Goal: Task Accomplishment & Management: Use online tool/utility

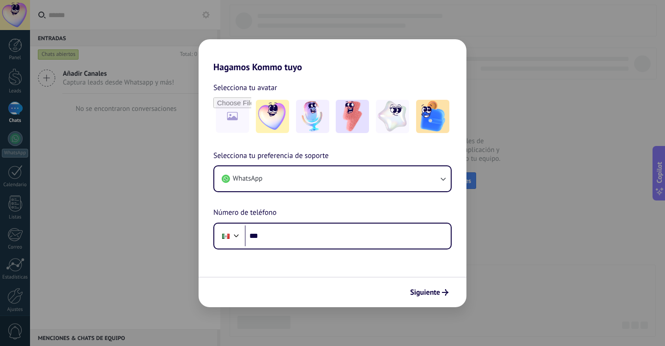
click at [529, 257] on div "Hagamos Kommo tuyo Selecciona tu avatar Selecciona tu preferencia de soporte Wh…" at bounding box center [332, 173] width 665 height 346
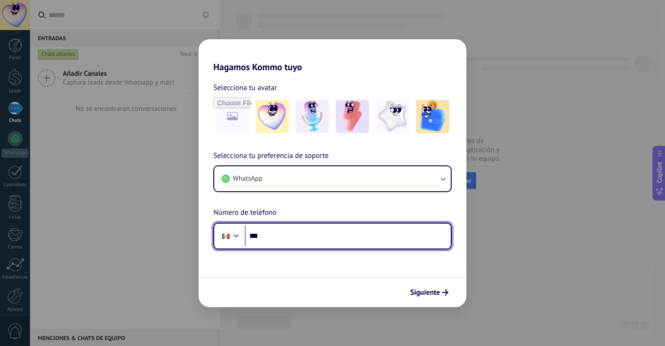
click at [308, 232] on input "***" at bounding box center [348, 236] width 206 height 21
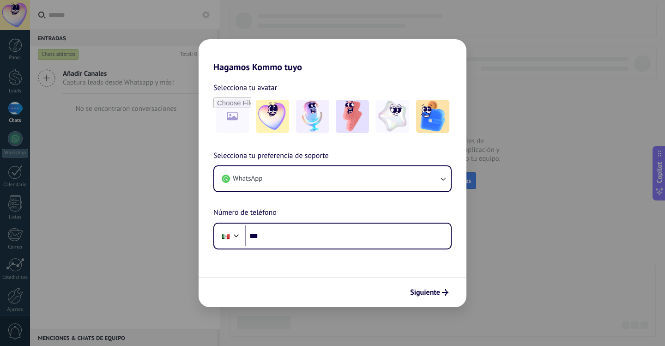
click at [230, 67] on h2 "Hagamos Kommo tuyo" at bounding box center [333, 55] width 268 height 33
click at [337, 121] on img at bounding box center [352, 116] width 33 height 33
click at [62, 95] on div "Hagamos Kommo tuyo Selecciona tu avatar Restablecer Selecciona tu preferencia d…" at bounding box center [332, 173] width 665 height 346
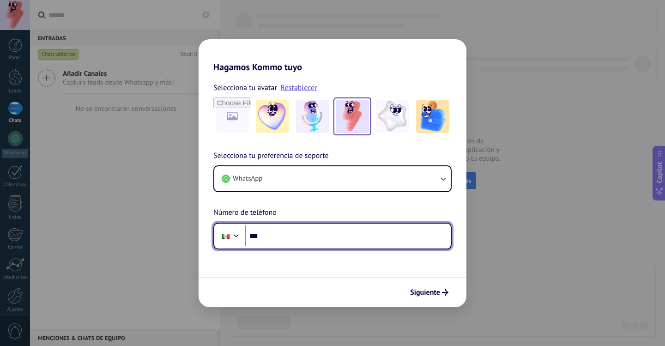
click at [294, 236] on input "***" at bounding box center [348, 236] width 206 height 21
type input "**********"
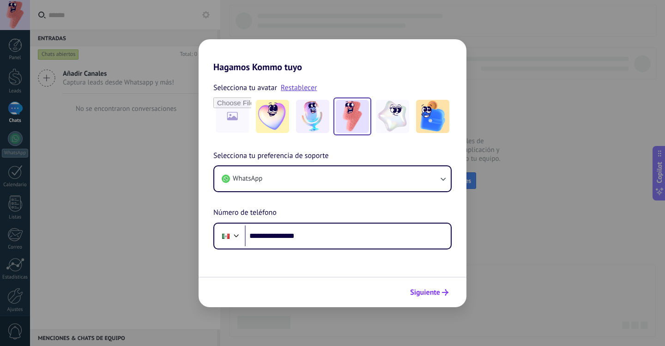
click at [435, 292] on span "Siguiente" at bounding box center [425, 292] width 30 height 6
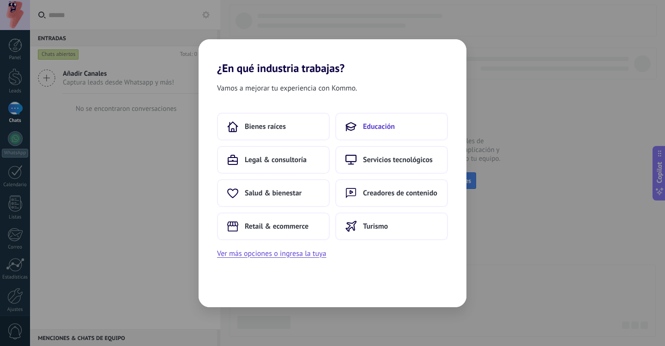
click at [376, 126] on span "Educación" at bounding box center [379, 126] width 32 height 9
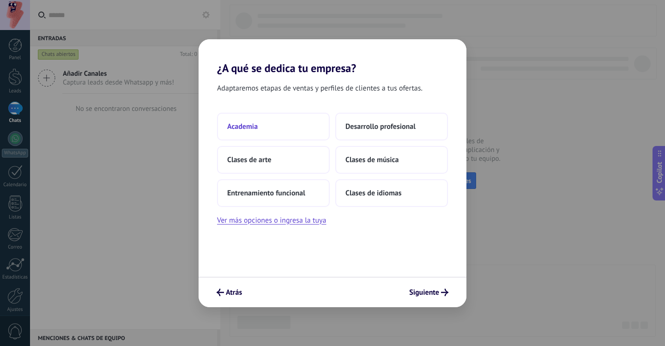
click at [273, 129] on button "Academia" at bounding box center [273, 127] width 113 height 28
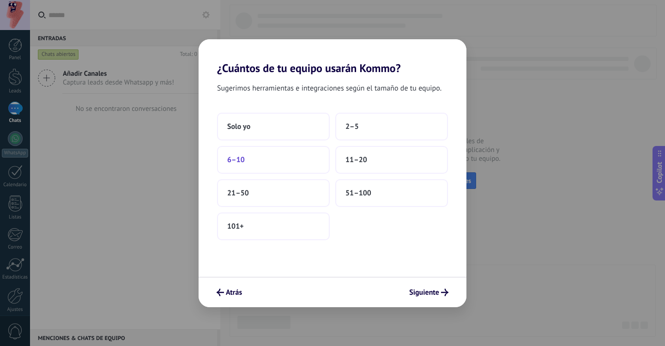
click at [280, 164] on button "6–10" at bounding box center [273, 160] width 113 height 28
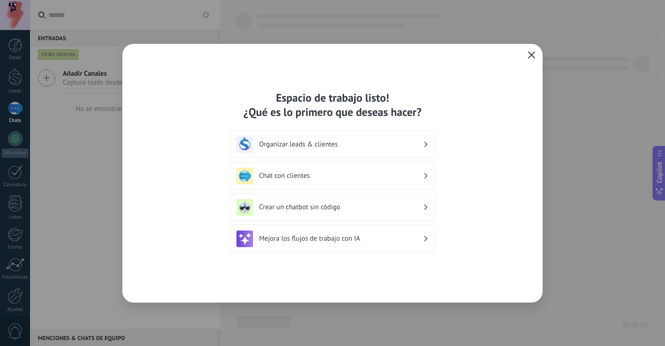
click at [530, 55] on icon "button" at bounding box center [531, 54] width 7 height 7
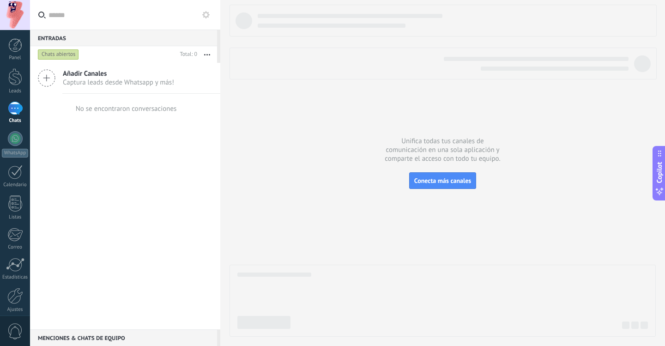
scroll to position [38, 0]
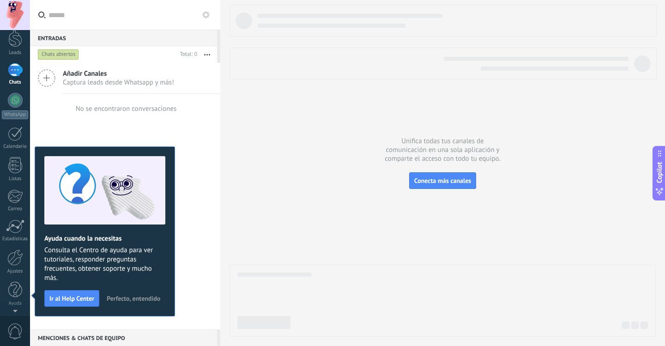
click at [170, 115] on div "No se encontraron conversaciones" at bounding box center [125, 109] width 103 height 30
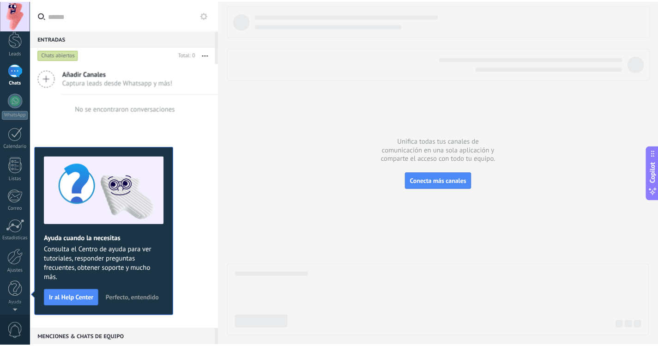
scroll to position [0, 0]
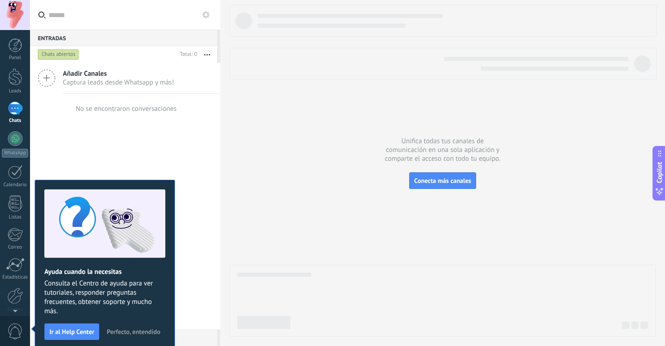
click at [144, 333] on span "Perfecto, entendido" at bounding box center [134, 332] width 54 height 6
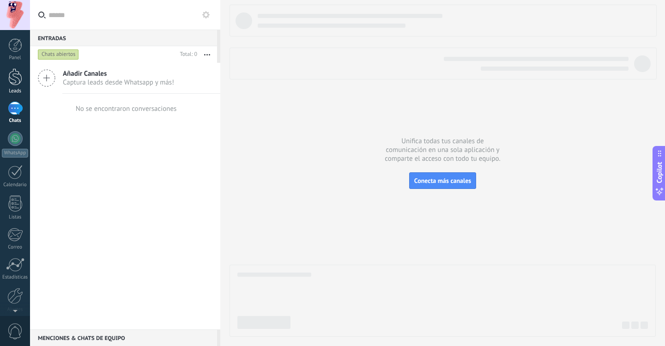
click at [18, 79] on div at bounding box center [15, 76] width 14 height 17
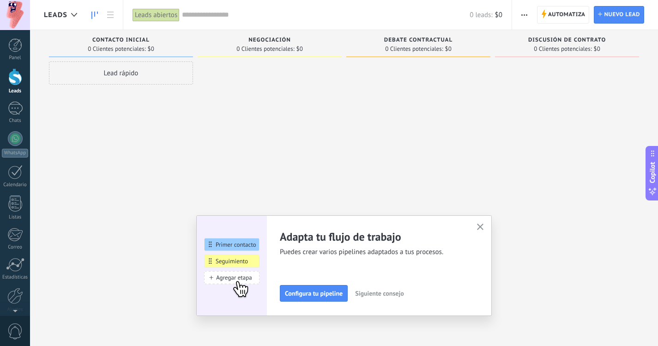
click at [484, 226] on icon "button" at bounding box center [480, 227] width 7 height 7
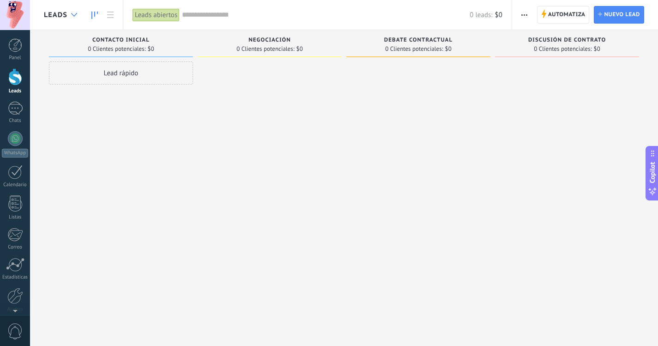
click at [68, 16] on div at bounding box center [74, 15] width 15 height 18
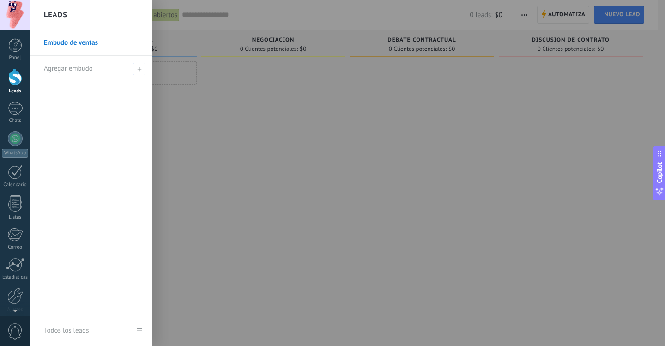
click at [314, 161] on div at bounding box center [362, 173] width 665 height 346
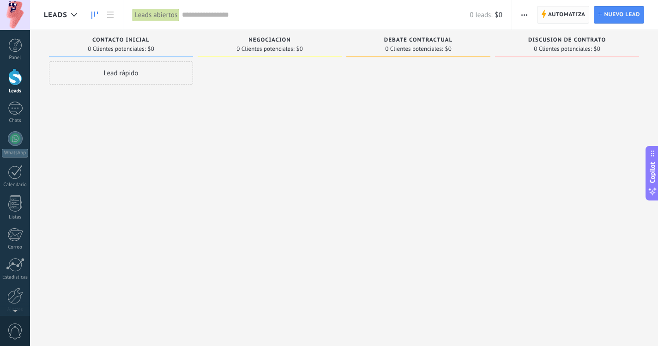
click at [554, 20] on span "Automatiza" at bounding box center [567, 14] width 37 height 17
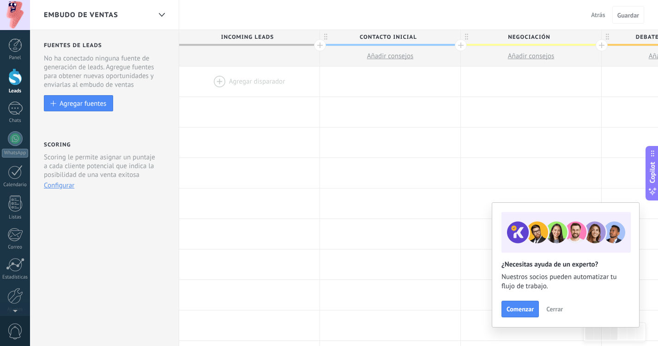
click at [129, 16] on div "Embudo de ventas" at bounding box center [97, 15] width 107 height 30
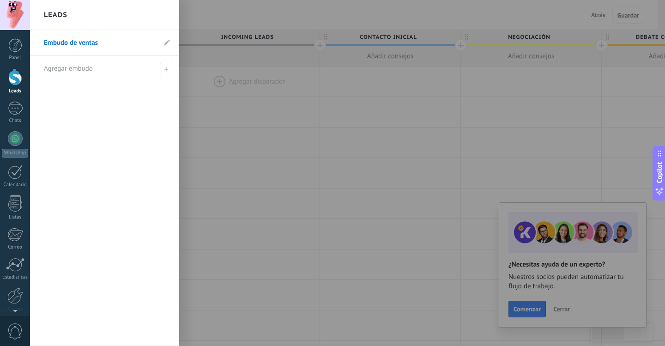
click at [89, 45] on link "Embudo de ventas" at bounding box center [100, 43] width 112 height 26
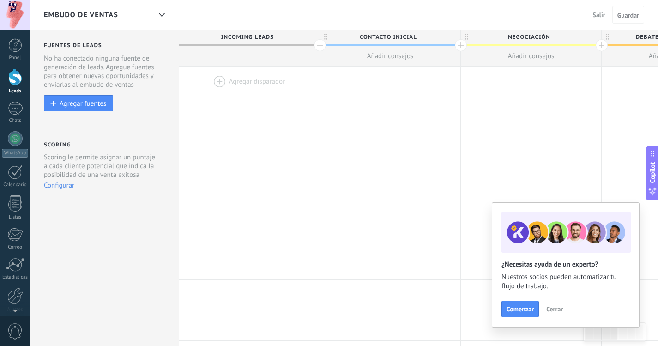
click at [264, 81] on div at bounding box center [249, 82] width 140 height 30
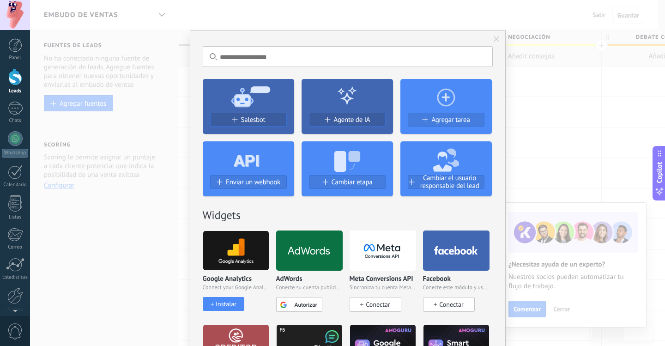
click at [238, 149] on icon at bounding box center [247, 158] width 26 height 33
click at [252, 123] on span "Salesbot" at bounding box center [253, 120] width 24 height 8
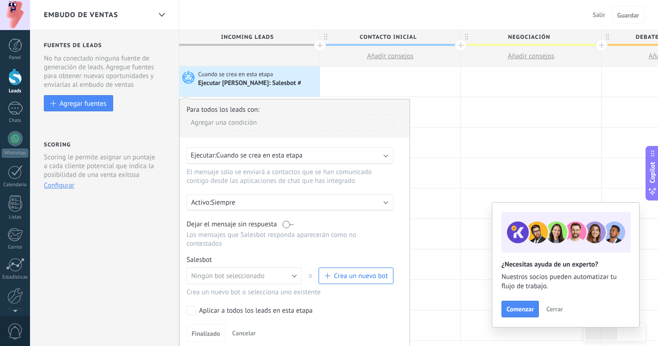
click at [558, 306] on span "Cerrar" at bounding box center [555, 309] width 17 height 6
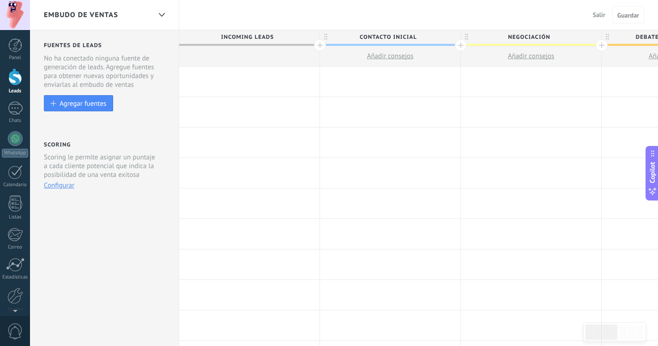
click at [233, 57] on div at bounding box center [249, 56] width 140 height 20
click at [225, 75] on div at bounding box center [249, 82] width 140 height 30
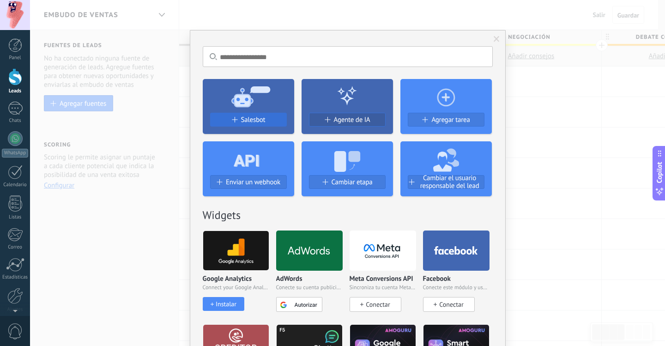
click at [274, 120] on div "Salesbot" at bounding box center [249, 120] width 76 height 8
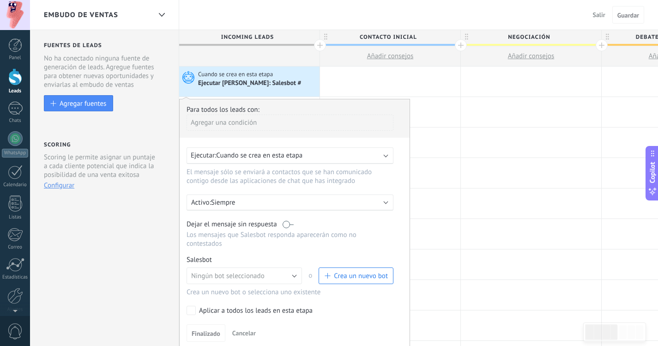
click at [248, 157] on span "Cuando se crea en esta etapa" at bounding box center [259, 155] width 86 height 9
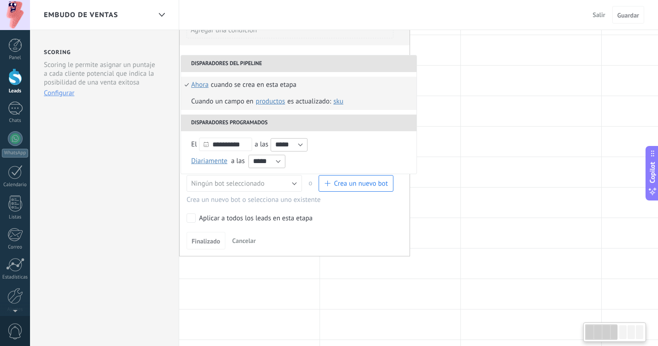
scroll to position [0, 4]
drag, startPoint x: 251, startPoint y: 152, endPoint x: 248, endPoint y: 95, distance: 56.5
click at [248, 95] on form "**********" at bounding box center [295, 114] width 236 height 118
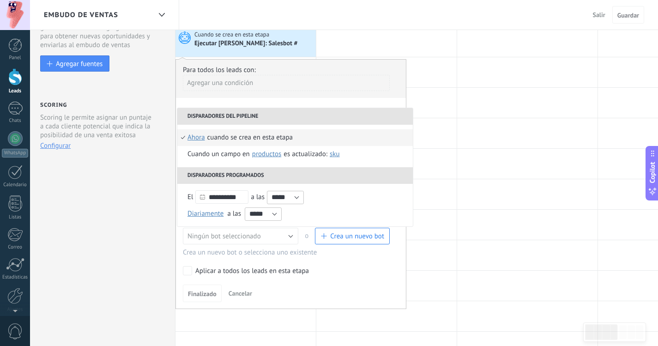
scroll to position [0, 0]
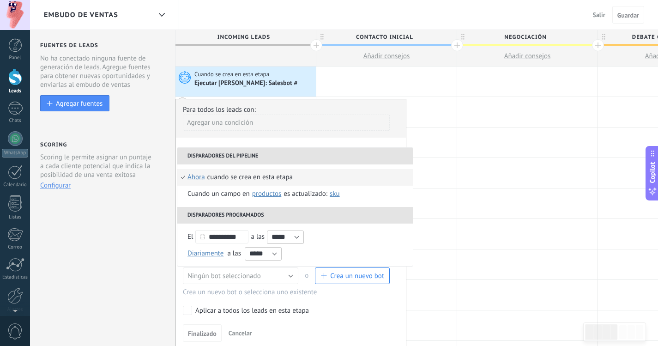
click at [267, 164] on li "Disparadores del pipeline" at bounding box center [295, 156] width 236 height 17
click at [529, 157] on div at bounding box center [527, 143] width 140 height 30
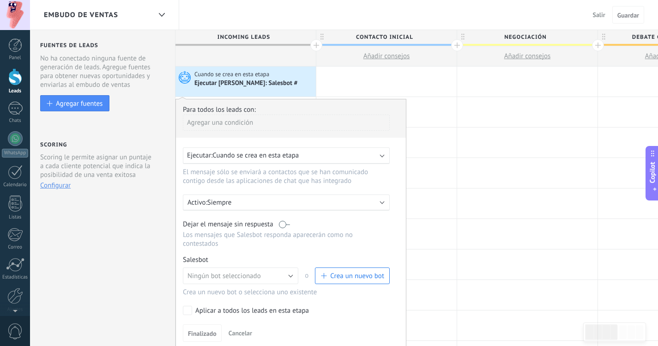
click at [262, 150] on div "Ejecutar: Cuando se crea en esta etapa" at bounding box center [286, 155] width 207 height 17
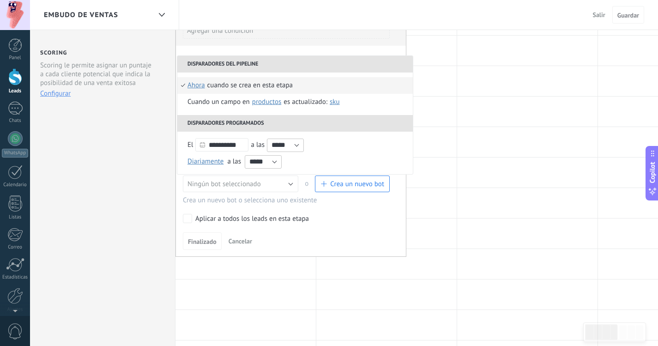
scroll to position [92, 0]
click at [263, 82] on div "Cuando se crea en esta etapa" at bounding box center [249, 85] width 85 height 17
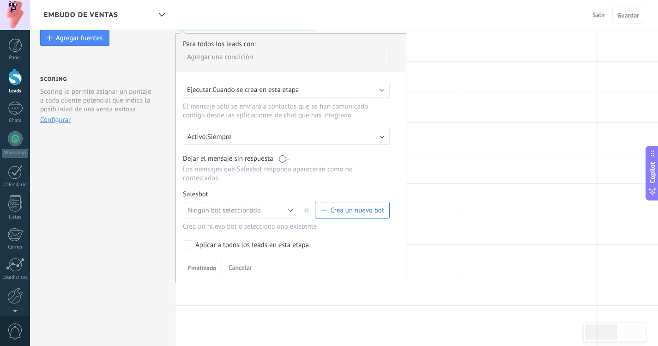
scroll to position [46, 0]
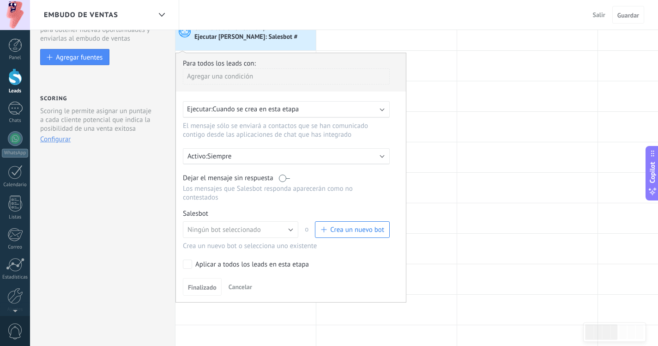
click at [341, 231] on span "Crea un nuevo bot" at bounding box center [357, 230] width 54 height 9
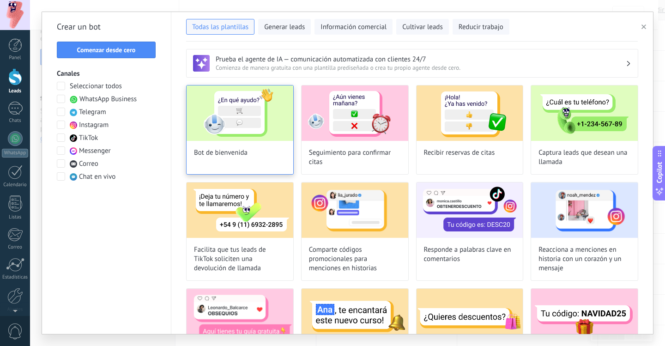
click at [254, 132] on img at bounding box center [240, 112] width 107 height 55
type input "**********"
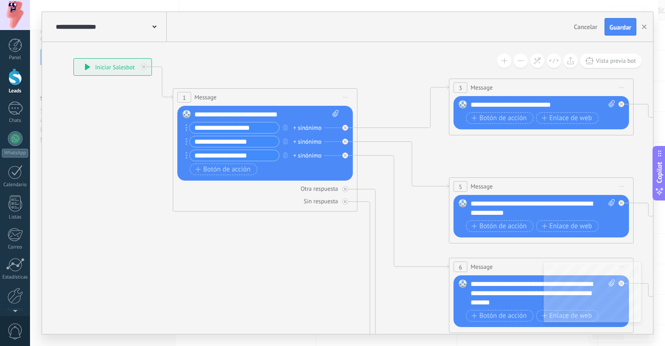
drag, startPoint x: 293, startPoint y: 209, endPoint x: 131, endPoint y: 158, distance: 169.2
click at [131, 158] on icon at bounding box center [562, 288] width 1440 height 923
click at [262, 114] on div "**********" at bounding box center [266, 114] width 145 height 9
drag, startPoint x: 270, startPoint y: 168, endPoint x: 196, endPoint y: 113, distance: 91.5
click at [196, 113] on div "**********" at bounding box center [266, 143] width 144 height 67
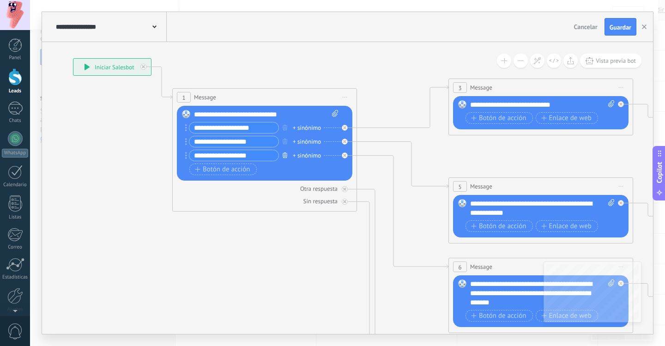
drag, startPoint x: 283, startPoint y: 154, endPoint x: 254, endPoint y: 140, distance: 32.4
click at [254, 140] on div "**********" at bounding box center [263, 143] width 149 height 42
click at [283, 155] on icon "button" at bounding box center [285, 155] width 5 height 6
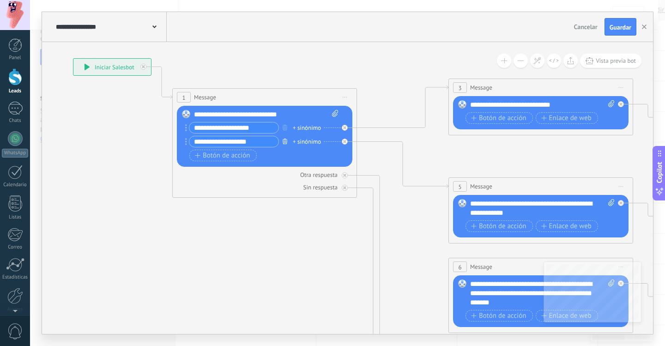
click at [283, 144] on icon "button" at bounding box center [285, 142] width 5 height 6
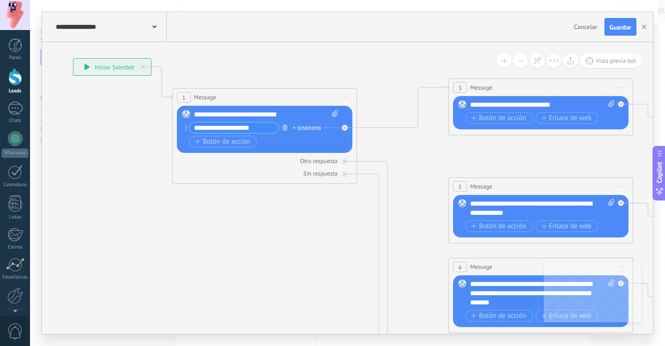
click at [283, 129] on icon "button" at bounding box center [285, 128] width 5 height 6
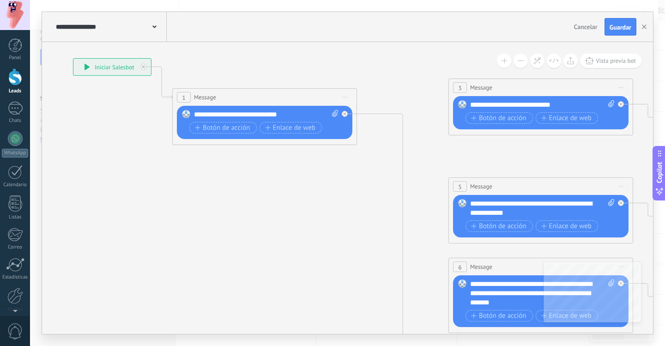
click at [300, 116] on div "**********" at bounding box center [266, 114] width 145 height 9
click at [348, 195] on icon at bounding box center [562, 288] width 1440 height 923
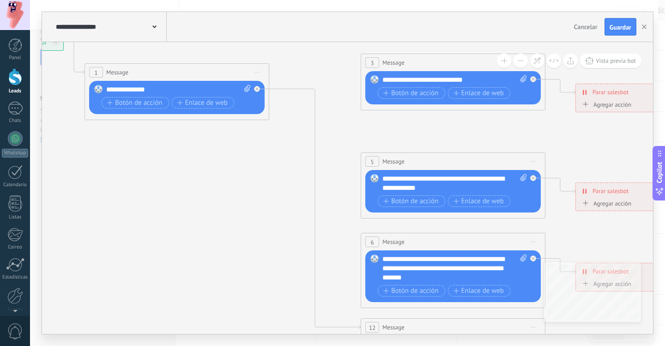
drag, startPoint x: 326, startPoint y: 184, endPoint x: 268, endPoint y: 169, distance: 59.7
click at [268, 169] on icon at bounding box center [474, 263] width 1440 height 923
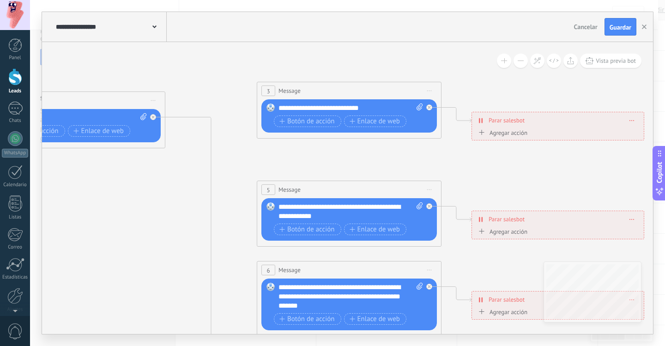
drag, startPoint x: 268, startPoint y: 158, endPoint x: 171, endPoint y: 177, distance: 98.8
click at [160, 192] on icon at bounding box center [370, 291] width 1440 height 923
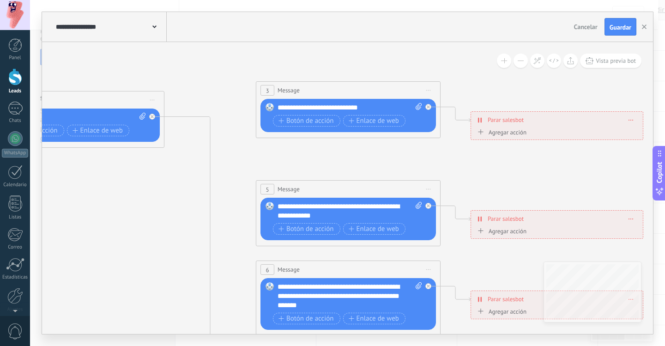
click at [428, 89] on span "Iniciar vista previa aquí Cambiar nombre Duplicar [GEOGRAPHIC_DATA]" at bounding box center [428, 90] width 15 height 13
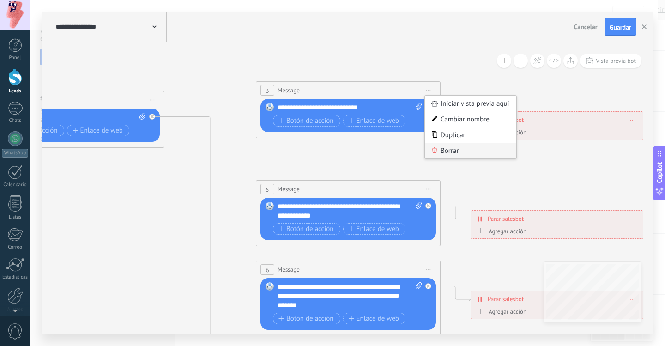
click at [450, 148] on div "Borrar" at bounding box center [470, 151] width 91 height 16
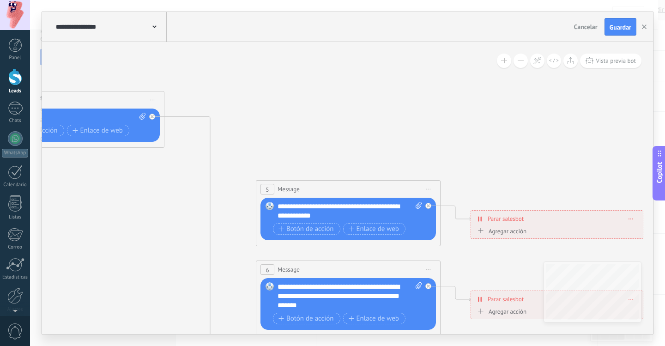
click at [433, 188] on span "Iniciar vista previa aquí Cambiar nombre Duplicar [GEOGRAPHIC_DATA]" at bounding box center [428, 189] width 15 height 13
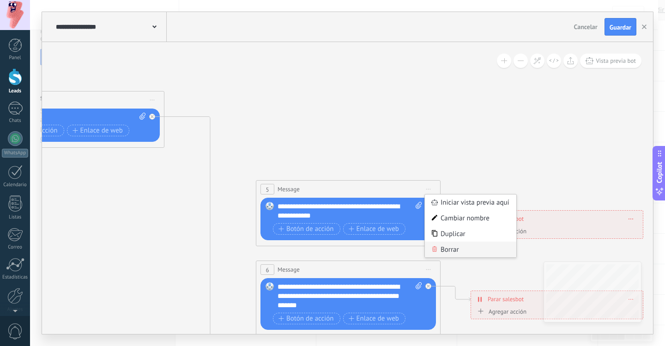
click at [437, 250] on icon at bounding box center [435, 249] width 6 height 6
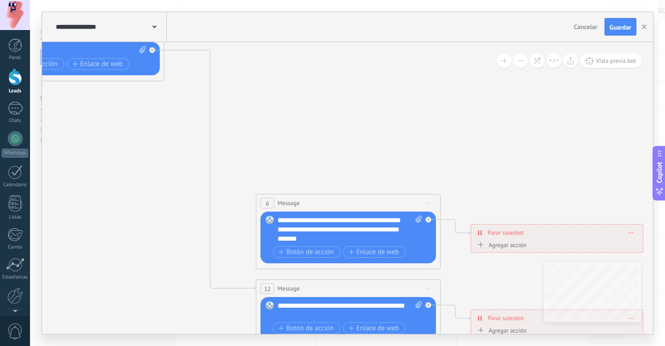
click at [431, 203] on span "Iniciar vista previa aquí Cambiar nombre Duplicar [GEOGRAPHIC_DATA]" at bounding box center [428, 202] width 15 height 13
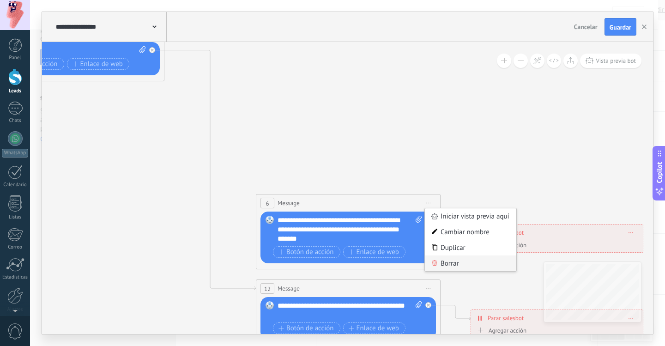
click at [445, 260] on div "Borrar" at bounding box center [470, 264] width 91 height 16
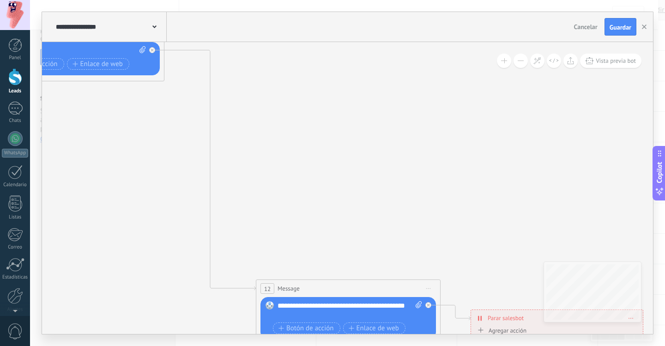
click at [427, 288] on icon at bounding box center [429, 288] width 5 height 1
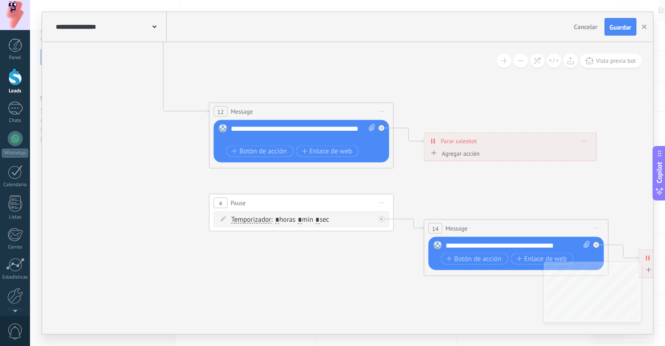
drag, startPoint x: 258, startPoint y: 189, endPoint x: 377, endPoint y: 299, distance: 161.5
click at [377, 299] on icon at bounding box center [323, 47] width 1440 height 923
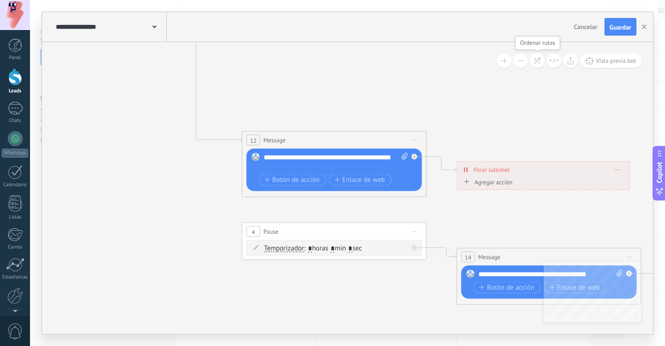
click at [532, 63] on button at bounding box center [537, 61] width 14 height 14
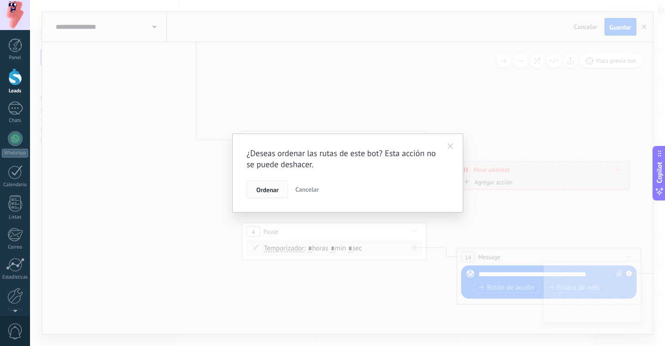
click at [272, 189] on span "Ordenar" at bounding box center [267, 190] width 22 height 6
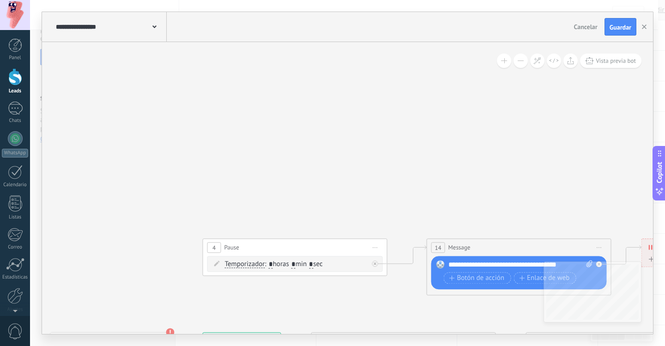
drag, startPoint x: 149, startPoint y: 126, endPoint x: 402, endPoint y: 167, distance: 256.6
click at [530, 184] on icon at bounding box center [558, 318] width 1173 height 622
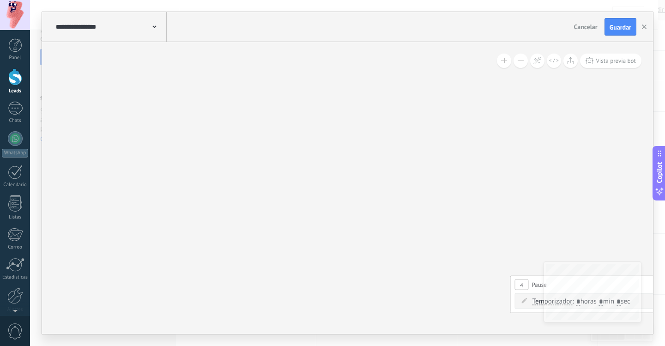
drag, startPoint x: 351, startPoint y: 205, endPoint x: 355, endPoint y: 61, distance: 144.2
click at [399, 40] on div "**********" at bounding box center [347, 173] width 611 height 322
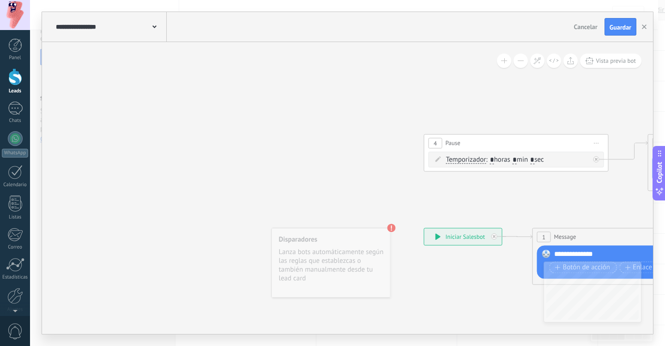
drag, startPoint x: 406, startPoint y: 198, endPoint x: 229, endPoint y: 88, distance: 208.0
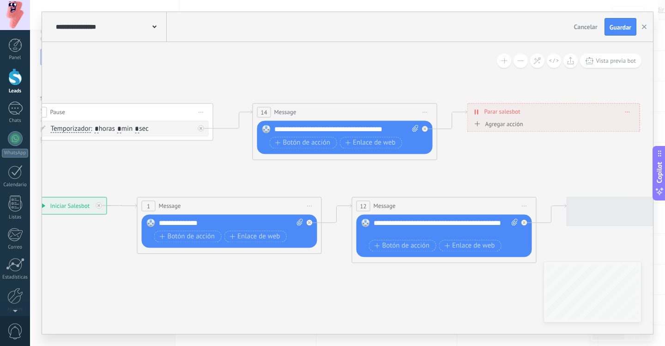
drag, startPoint x: 325, startPoint y: 102, endPoint x: 130, endPoint y: 179, distance: 209.6
click at [127, 180] on icon at bounding box center [384, 183] width 1173 height 622
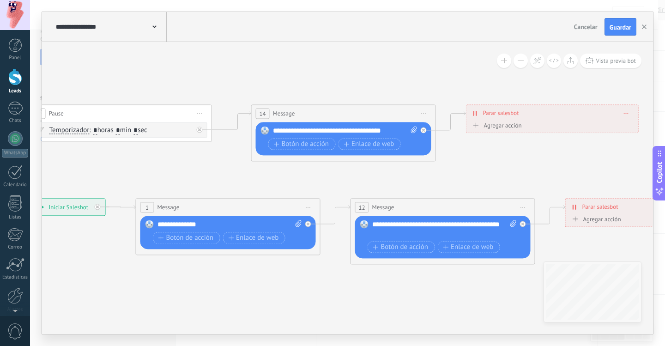
click at [204, 112] on span "Iniciar vista previa aquí Cambiar nombre Duplicar [GEOGRAPHIC_DATA]" at bounding box center [200, 113] width 15 height 13
click at [228, 177] on div "Borrar" at bounding box center [241, 174] width 91 height 16
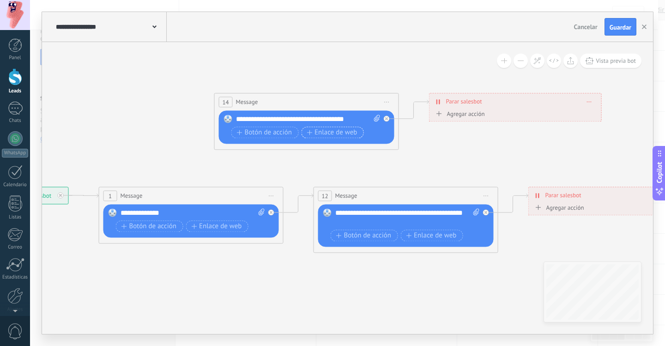
drag, startPoint x: 365, startPoint y: 165, endPoint x: 334, endPoint y: 137, distance: 41.3
click at [327, 154] on icon at bounding box center [345, 173] width 1173 height 622
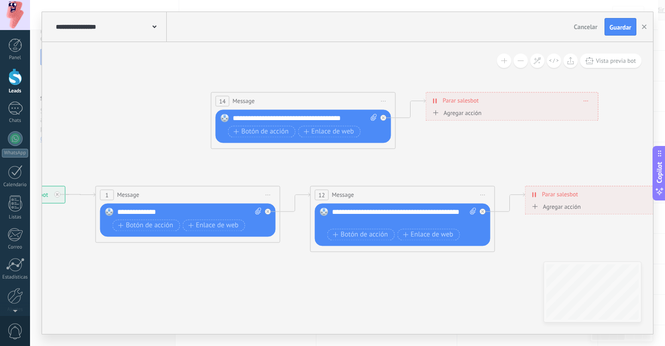
click at [384, 101] on icon at bounding box center [384, 101] width 5 height 1
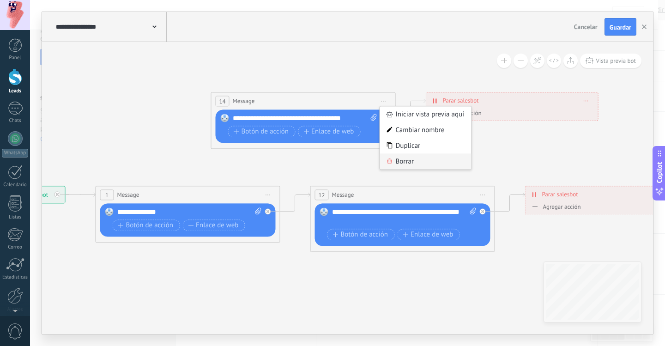
click at [402, 160] on div "Borrar" at bounding box center [425, 161] width 91 height 16
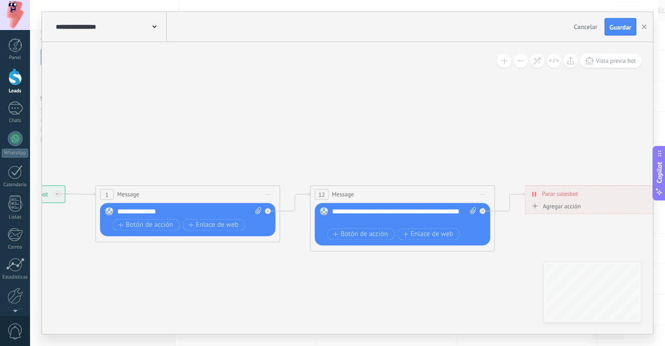
drag, startPoint x: 393, startPoint y: 166, endPoint x: 228, endPoint y: 112, distance: 173.5
click at [223, 112] on icon at bounding box center [342, 171] width 1173 height 622
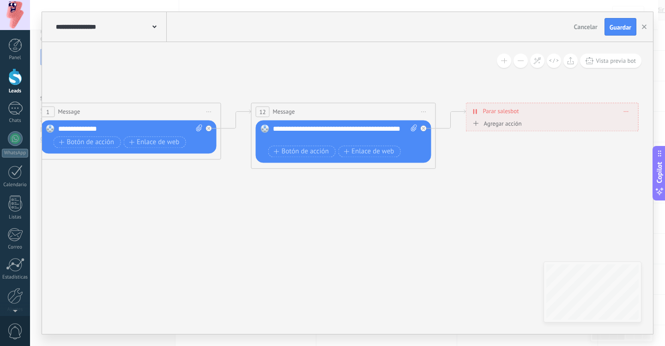
drag, startPoint x: 270, startPoint y: 244, endPoint x: 380, endPoint y: 215, distance: 114.1
click at [380, 215] on icon at bounding box center [283, 89] width 1173 height 622
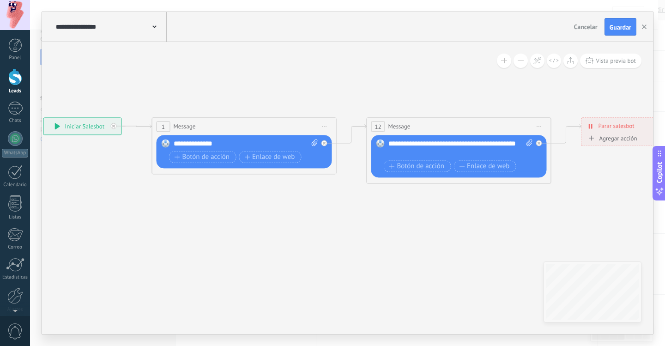
drag, startPoint x: 114, startPoint y: 172, endPoint x: 216, endPoint y: 182, distance: 103.0
click at [216, 182] on icon at bounding box center [398, 104] width 1173 height 622
drag, startPoint x: 328, startPoint y: 197, endPoint x: 309, endPoint y: 195, distance: 19.0
click at [309, 195] on icon at bounding box center [397, 104] width 1173 height 622
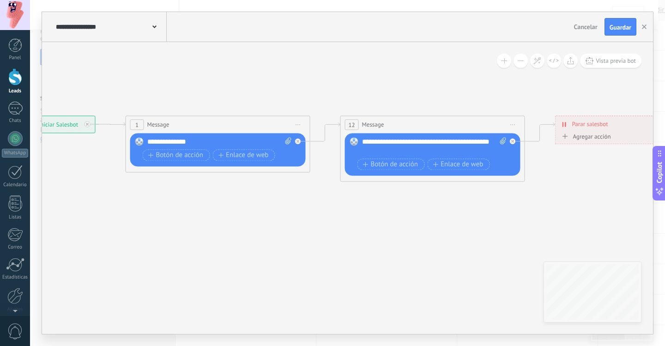
drag, startPoint x: 331, startPoint y: 181, endPoint x: 312, endPoint y: 181, distance: 18.9
click at [312, 181] on icon at bounding box center [372, 102] width 1173 height 622
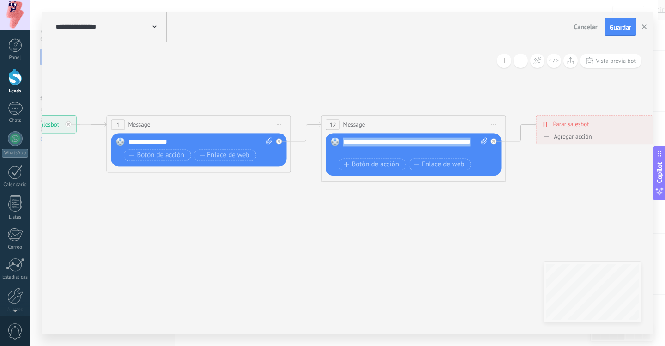
drag, startPoint x: 384, startPoint y: 150, endPoint x: 323, endPoint y: 143, distance: 62.3
click at [323, 143] on div "12 Message ******* (a): Todos los contactos - canales seleccionados Todos los c…" at bounding box center [414, 149] width 185 height 66
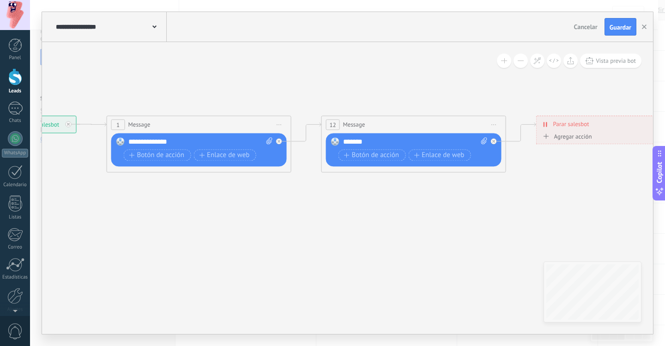
click at [379, 145] on div "*******" at bounding box center [415, 141] width 145 height 9
click at [482, 141] on icon at bounding box center [484, 140] width 6 height 7
click input "Subir" at bounding box center [0, 0] width 0 height 0
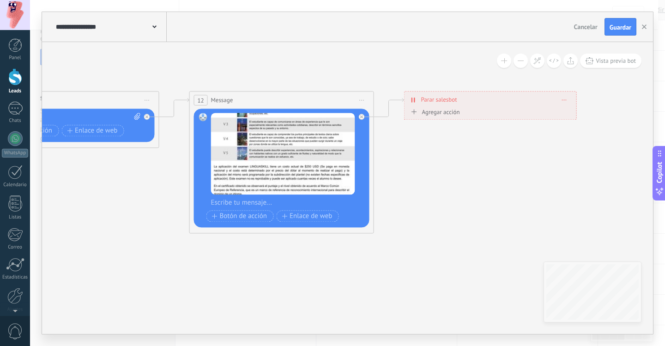
drag, startPoint x: 431, startPoint y: 287, endPoint x: 323, endPoint y: 228, distance: 123.7
click at [289, 261] on icon at bounding box center [221, 77] width 1173 height 622
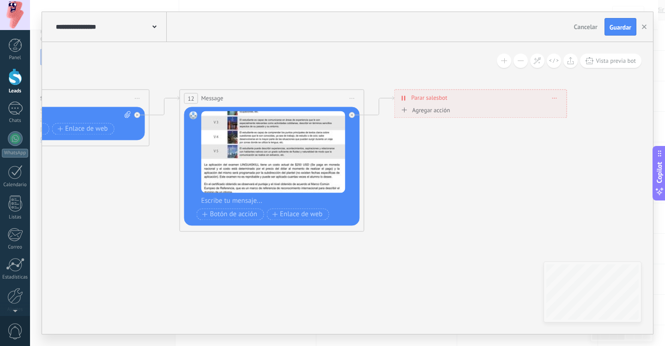
click at [405, 193] on icon at bounding box center [211, 75] width 1173 height 622
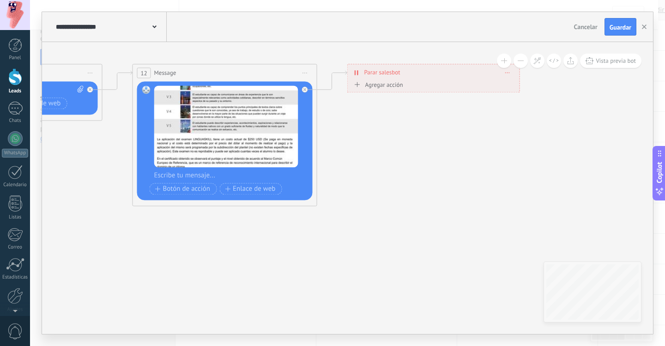
drag, startPoint x: 420, startPoint y: 162, endPoint x: 373, endPoint y: 137, distance: 53.6
click at [373, 137] on icon at bounding box center [164, 50] width 1173 height 622
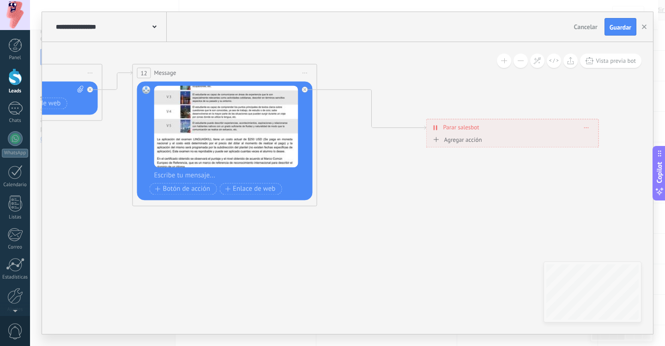
drag, startPoint x: 391, startPoint y: 67, endPoint x: 470, endPoint y: 122, distance: 96.3
click at [470, 122] on div "**********" at bounding box center [513, 127] width 172 height 16
drag, startPoint x: 293, startPoint y: 172, endPoint x: 316, endPoint y: 202, distance: 37.6
click at [316, 202] on div "12 Message ******* (a): Todos los contactos - canales seleccionados Todos los c…" at bounding box center [225, 135] width 185 height 142
click at [333, 195] on icon at bounding box center [204, 135] width 1252 height 604
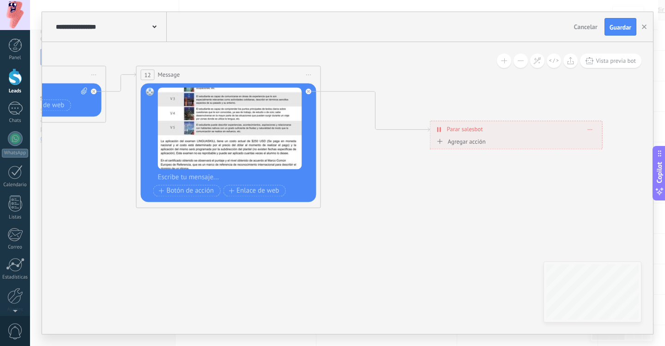
click at [311, 72] on span "Iniciar vista previa aquí Cambiar nombre Duplicar [GEOGRAPHIC_DATA]" at bounding box center [309, 74] width 15 height 13
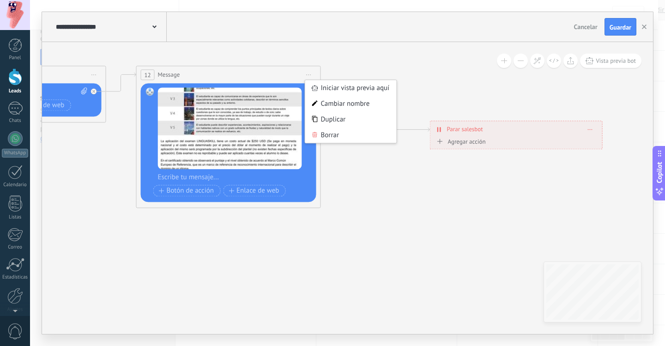
click at [396, 193] on icon at bounding box center [208, 137] width 1252 height 604
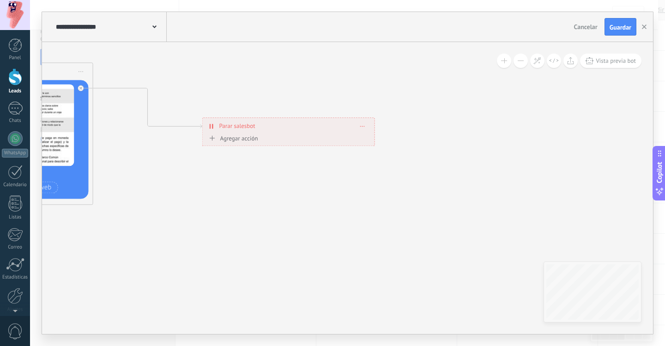
drag, startPoint x: 500, startPoint y: 224, endPoint x: 279, endPoint y: 205, distance: 221.7
click at [242, 137] on div "Agregar acción" at bounding box center [232, 138] width 51 height 7
click at [242, 137] on button "Conversación marcada como cerrada" at bounding box center [260, 138] width 116 height 17
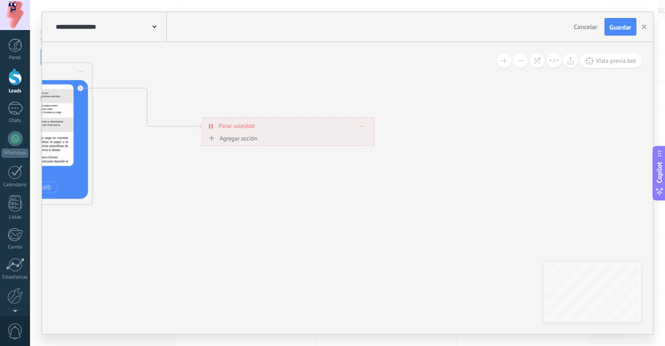
click at [358, 128] on div "**********" at bounding box center [288, 126] width 172 height 16
click at [363, 127] on span at bounding box center [362, 125] width 4 height 5
click at [387, 137] on div "Borrar" at bounding box center [379, 139] width 41 height 16
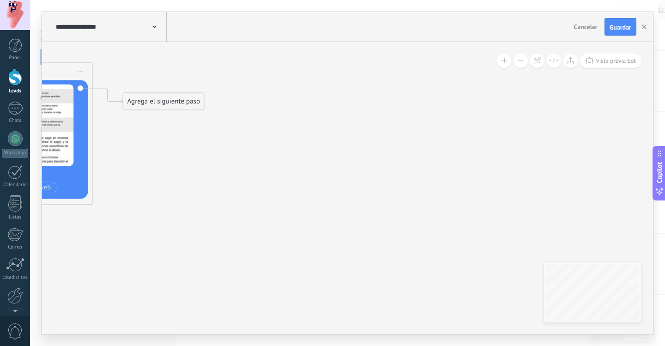
drag, startPoint x: 242, startPoint y: 219, endPoint x: 251, endPoint y: 209, distance: 13.7
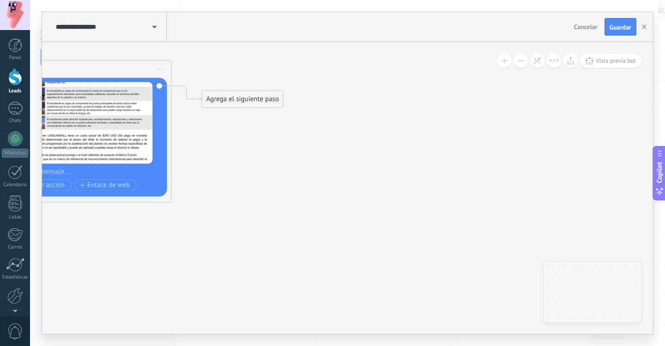
click at [241, 98] on div "Agrega el siguiente paso" at bounding box center [242, 98] width 81 height 15
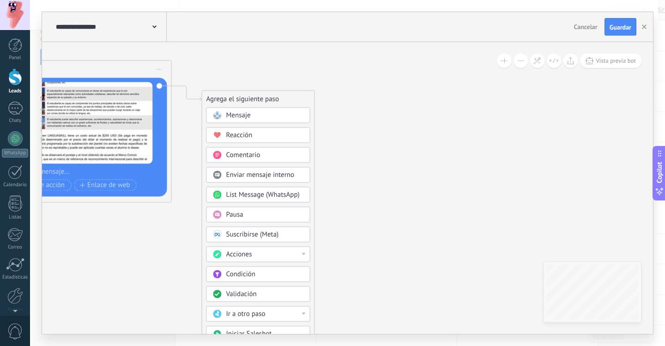
click at [271, 111] on div "Mensaje" at bounding box center [265, 115] width 78 height 9
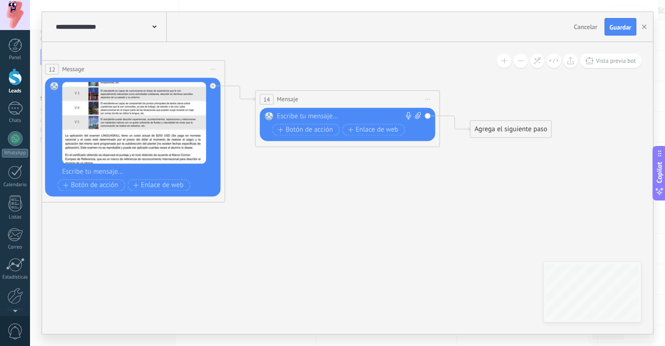
click at [318, 114] on div at bounding box center [345, 116] width 137 height 9
click at [521, 127] on div "Agrega el siguiente paso" at bounding box center [511, 129] width 81 height 15
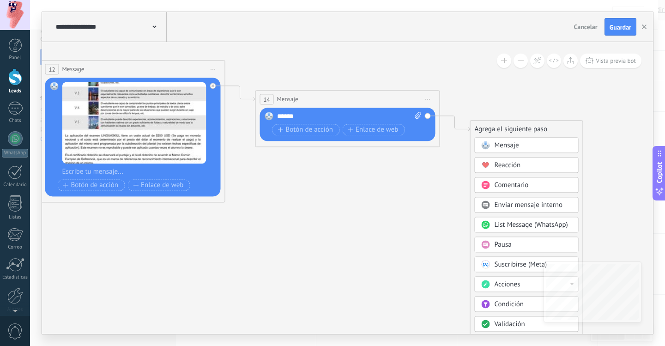
click at [514, 142] on span "Mensaje" at bounding box center [507, 145] width 24 height 9
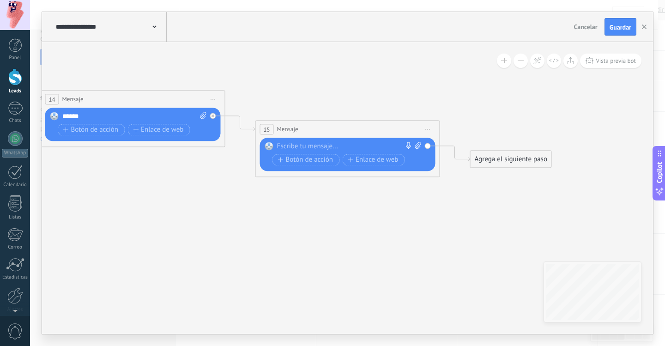
click at [332, 152] on div "Reemplazar Quitar Convertir a mensaje de voz Arrastre la imagen aquí para adjun…" at bounding box center [349, 155] width 144 height 26
click at [332, 148] on div at bounding box center [345, 146] width 137 height 9
click at [326, 157] on span "Botón de acción" at bounding box center [305, 159] width 55 height 7
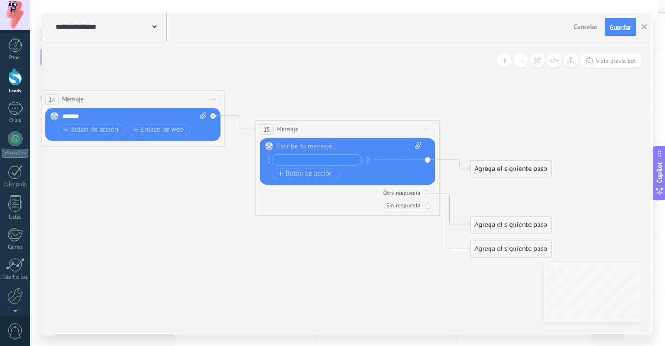
click at [420, 146] on icon at bounding box center [418, 145] width 6 height 7
click input "Subir" at bounding box center [0, 0] width 0 height 0
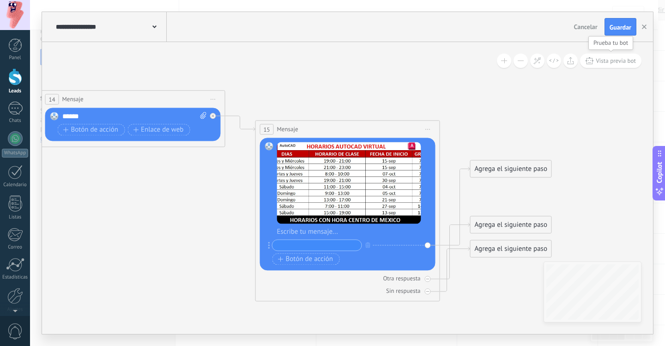
click at [601, 65] on button "Vista previa bot" at bounding box center [610, 61] width 61 height 14
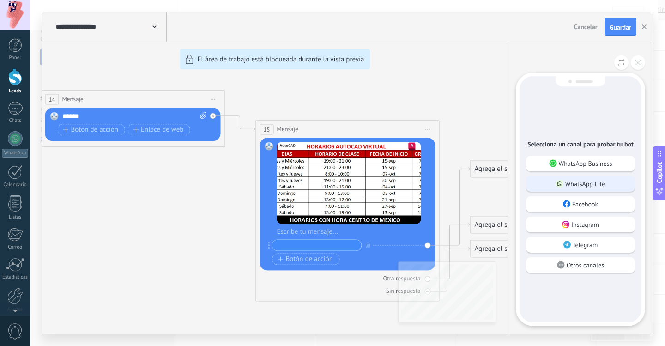
click at [594, 181] on p "WhatsApp Lite" at bounding box center [586, 184] width 40 height 8
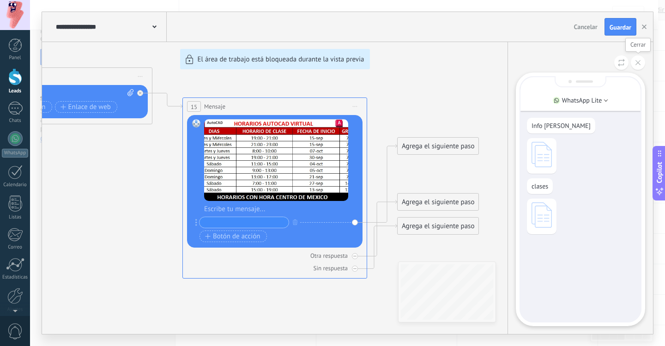
click at [635, 60] on button at bounding box center [638, 62] width 14 height 14
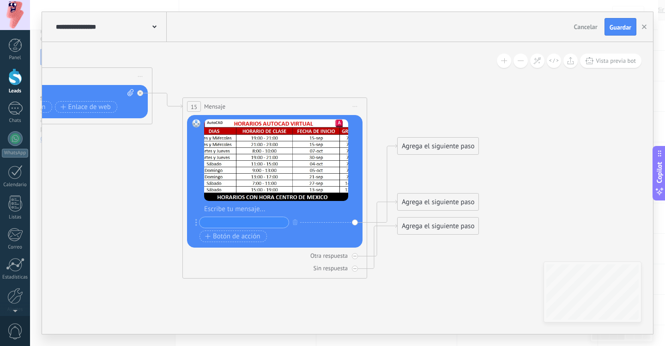
drag, startPoint x: 496, startPoint y: 196, endPoint x: 466, endPoint y: 152, distance: 52.8
click at [469, 152] on div "**********" at bounding box center [347, 173] width 611 height 322
drag, startPoint x: 508, startPoint y: 185, endPoint x: 477, endPoint y: 161, distance: 38.8
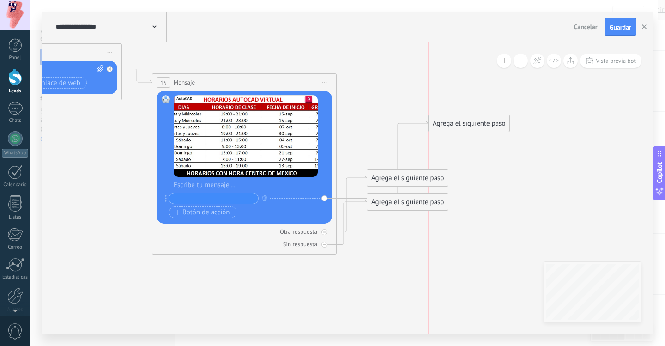
drag, startPoint x: 401, startPoint y: 118, endPoint x: 465, endPoint y: 120, distance: 63.8
click at [466, 119] on div "Agrega el siguiente paso" at bounding box center [469, 123] width 81 height 15
click at [322, 246] on div at bounding box center [325, 245] width 6 height 6
click at [325, 232] on icon at bounding box center [324, 232] width 3 height 1
click at [466, 117] on div "Agrega el siguiente paso" at bounding box center [469, 123] width 81 height 15
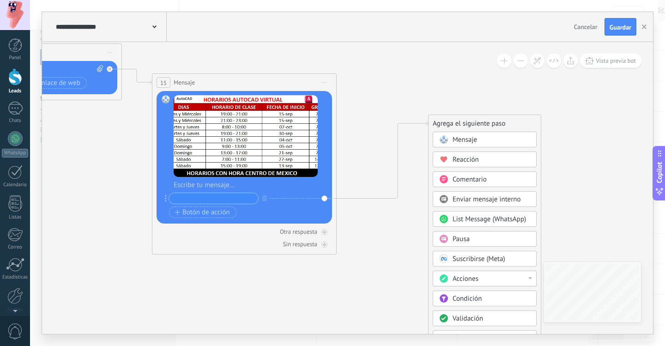
click at [464, 137] on span "Mensaje" at bounding box center [465, 139] width 24 height 9
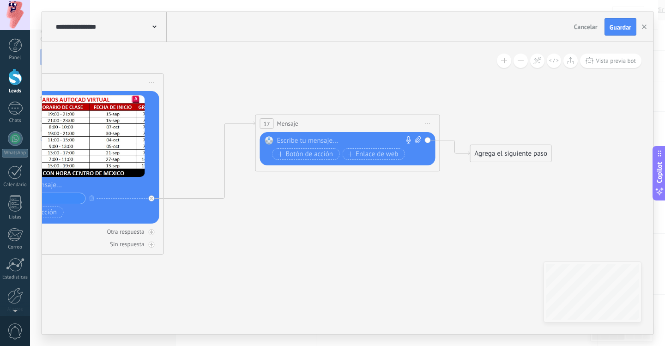
click at [325, 141] on div at bounding box center [345, 140] width 137 height 9
click at [328, 152] on span "Botón de acción" at bounding box center [305, 154] width 55 height 7
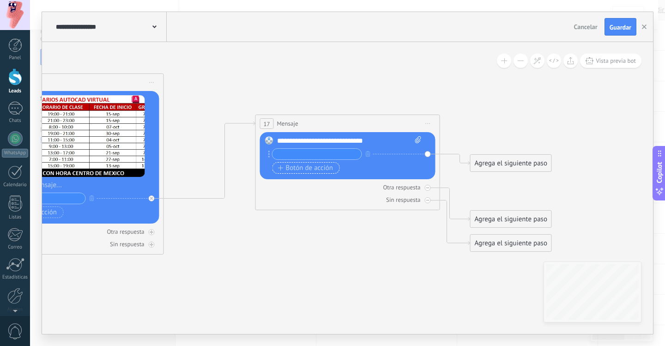
click at [312, 168] on span "Botón de acción" at bounding box center [305, 168] width 55 height 7
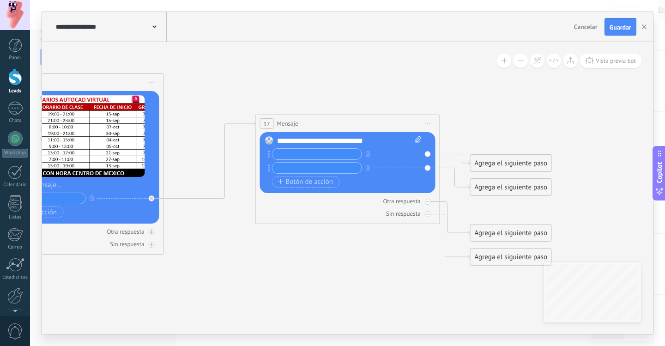
click at [317, 155] on input "text" at bounding box center [317, 154] width 89 height 11
type input "**"
click at [317, 169] on input "text" at bounding box center [317, 168] width 89 height 11
type input "**"
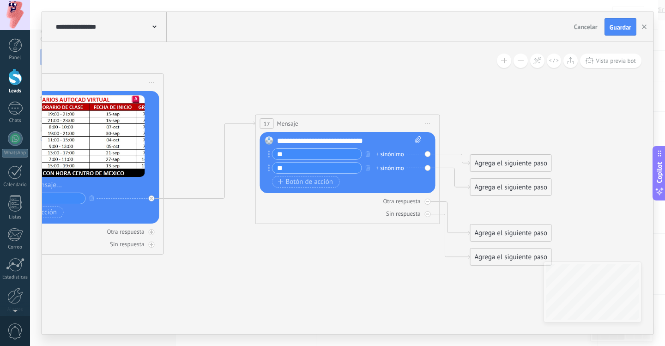
click at [395, 165] on div "+ sinónimo" at bounding box center [390, 168] width 28 height 9
click at [499, 188] on div "Agrega el siguiente paso" at bounding box center [511, 187] width 81 height 15
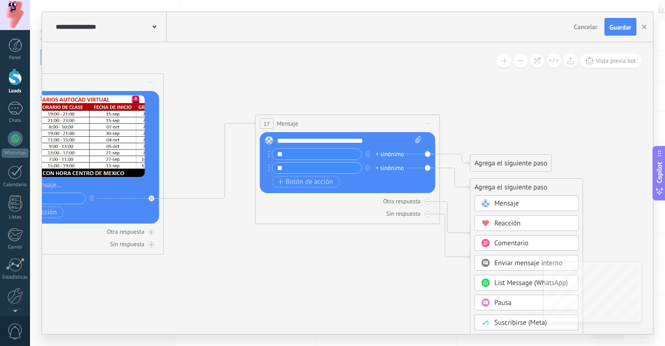
click at [498, 199] on span "Mensaje" at bounding box center [507, 203] width 24 height 9
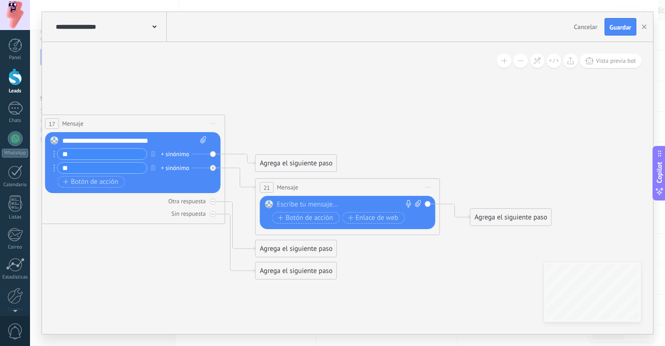
click at [295, 199] on div "Reemplazar Quitar Convertir a mensaje de voz Arrastre la imagen aquí para adjun…" at bounding box center [348, 212] width 176 height 33
click at [296, 206] on div at bounding box center [345, 204] width 137 height 9
click at [293, 162] on div "Agrega el siguiente paso" at bounding box center [296, 163] width 81 height 15
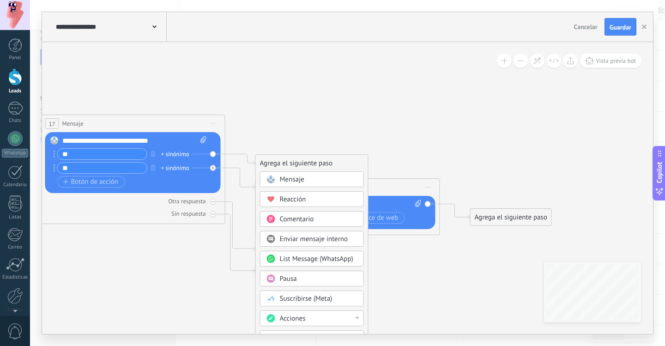
click at [334, 179] on div "Mensaje" at bounding box center [319, 179] width 78 height 9
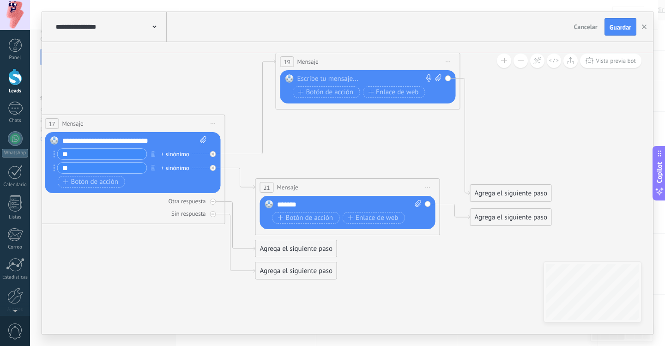
drag, startPoint x: 340, startPoint y: 163, endPoint x: 360, endPoint y: 62, distance: 102.8
click at [360, 62] on div "19 Mensaje ******* (a): Todos los contactos - canales seleccionados Todos los c…" at bounding box center [368, 61] width 184 height 17
click at [346, 82] on div at bounding box center [366, 78] width 137 height 9
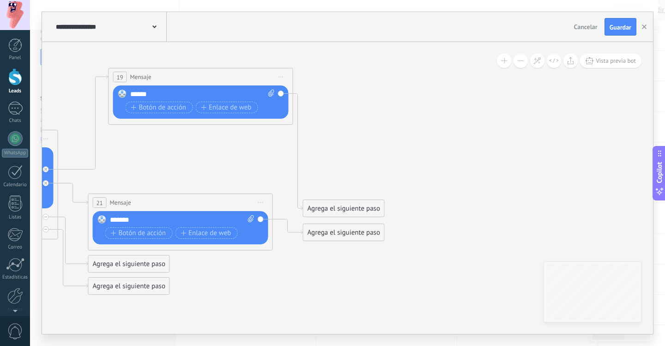
drag, startPoint x: 512, startPoint y: 134, endPoint x: 339, endPoint y: 150, distance: 173.6
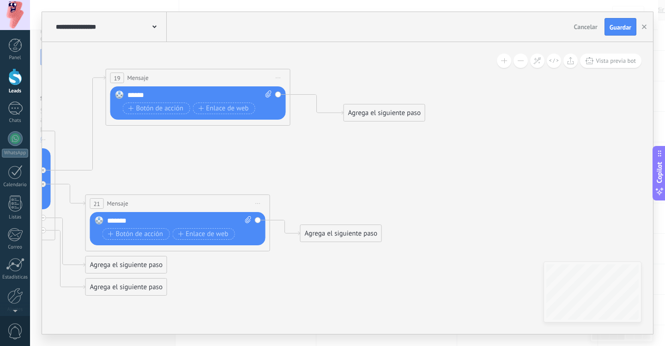
drag, startPoint x: 344, startPoint y: 204, endPoint x: 387, endPoint y: 108, distance: 105.9
click at [387, 108] on div "Agrega el siguiente paso" at bounding box center [384, 112] width 81 height 15
click at [177, 95] on div "******" at bounding box center [200, 95] width 145 height 9
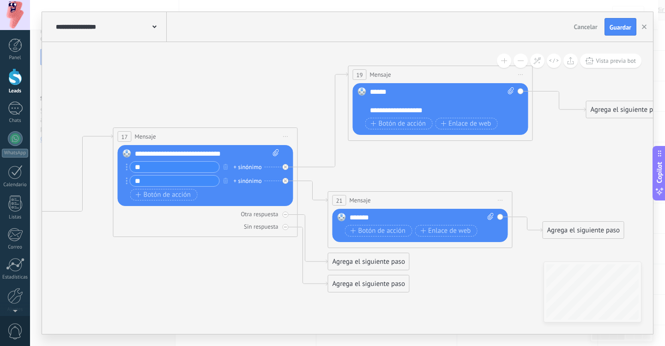
drag, startPoint x: 293, startPoint y: 180, endPoint x: 454, endPoint y: 176, distance: 161.3
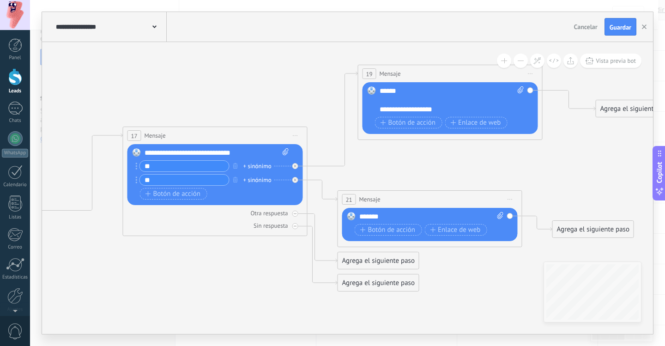
drag, startPoint x: 258, startPoint y: 174, endPoint x: 484, endPoint y: 179, distance: 226.0
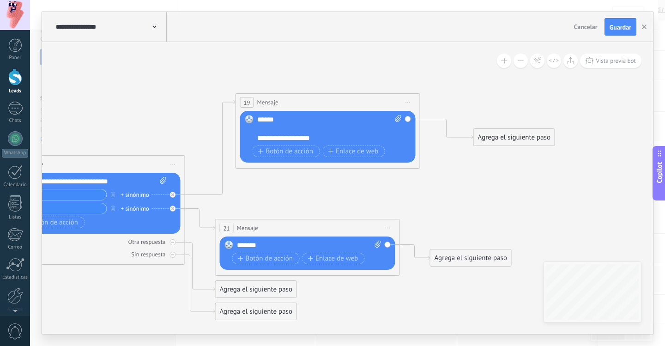
drag, startPoint x: 521, startPoint y: 170, endPoint x: 398, endPoint y: 198, distance: 125.8
click at [607, 60] on span "Vista previa bot" at bounding box center [616, 61] width 40 height 8
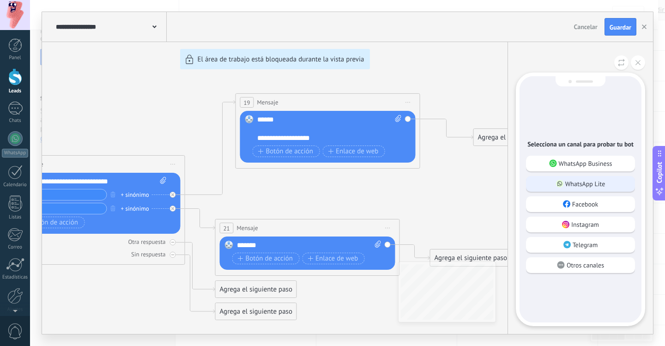
click at [604, 179] on div "WhatsApp Lite" at bounding box center [580, 184] width 109 height 16
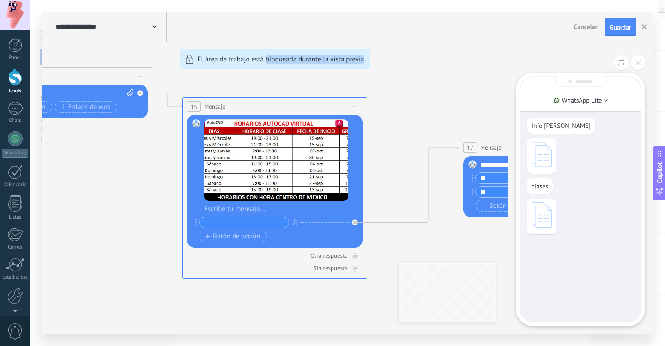
drag, startPoint x: 405, startPoint y: 238, endPoint x: 267, endPoint y: 207, distance: 142.1
click at [267, 207] on div "**********" at bounding box center [347, 173] width 611 height 322
click at [427, 131] on div "**********" at bounding box center [347, 173] width 611 height 322
drag, startPoint x: 444, startPoint y: 128, endPoint x: 274, endPoint y: 82, distance: 176.3
click at [274, 82] on div "**********" at bounding box center [347, 173] width 611 height 322
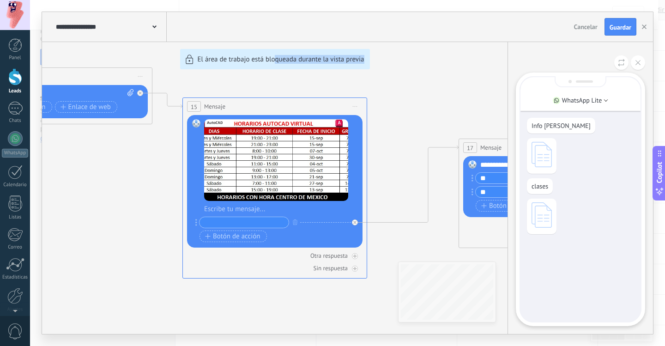
click at [439, 92] on div "**********" at bounding box center [347, 173] width 611 height 322
drag, startPoint x: 443, startPoint y: 109, endPoint x: 284, endPoint y: 69, distance: 164.3
click at [284, 69] on div "**********" at bounding box center [347, 173] width 611 height 322
click at [473, 91] on div "**********" at bounding box center [347, 173] width 611 height 322
click at [397, 245] on div "**********" at bounding box center [347, 173] width 611 height 322
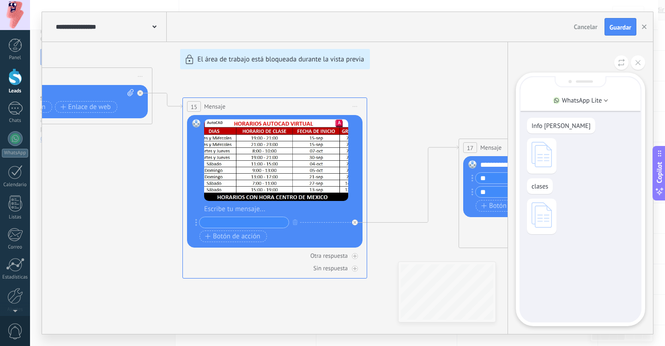
click at [427, 138] on div "**********" at bounding box center [347, 173] width 611 height 322
click at [355, 223] on div "**********" at bounding box center [347, 173] width 611 height 322
click at [640, 66] on button at bounding box center [638, 62] width 14 height 14
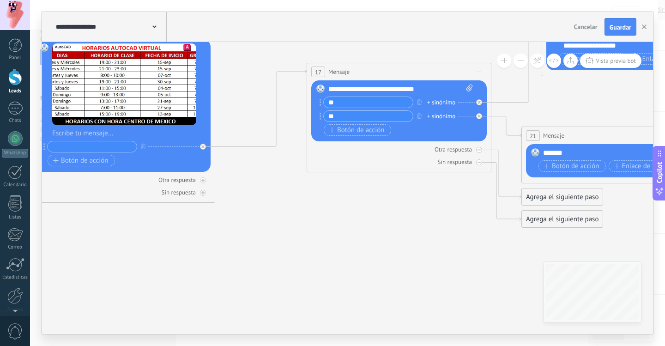
drag, startPoint x: 446, startPoint y: 263, endPoint x: 294, endPoint y: 187, distance: 169.9
click at [294, 187] on icon at bounding box center [53, 95] width 2015 height 728
drag, startPoint x: 286, startPoint y: 198, endPoint x: 280, endPoint y: 195, distance: 6.7
click at [287, 199] on icon at bounding box center [53, 95] width 2015 height 728
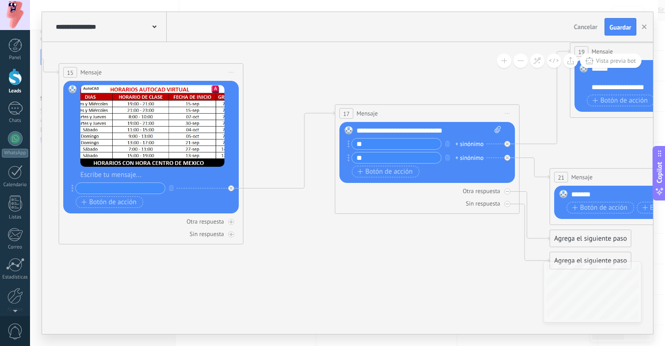
drag, startPoint x: 284, startPoint y: 220, endPoint x: 276, endPoint y: 221, distance: 7.9
click at [289, 227] on icon at bounding box center [81, 136] width 2015 height 728
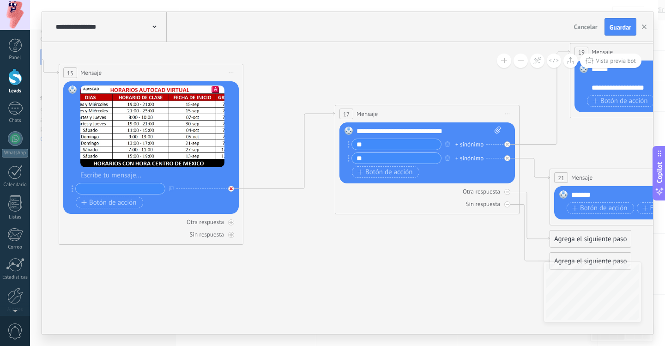
click at [230, 190] on div at bounding box center [231, 189] width 6 height 6
drag, startPoint x: 302, startPoint y: 196, endPoint x: 360, endPoint y: 157, distance: 70.6
click at [71, 190] on div "Reemplazar Quitar Convertir a mensaje de voz Arrastre la imagen aquí para adjun…" at bounding box center [151, 147] width 176 height 133
click at [73, 189] on div at bounding box center [119, 189] width 94 height 12
click at [73, 189] on circle at bounding box center [73, 189] width 2 height 2
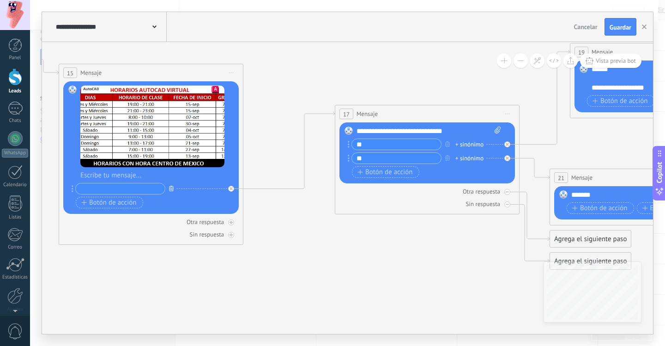
click at [174, 186] on button "button" at bounding box center [171, 189] width 10 height 12
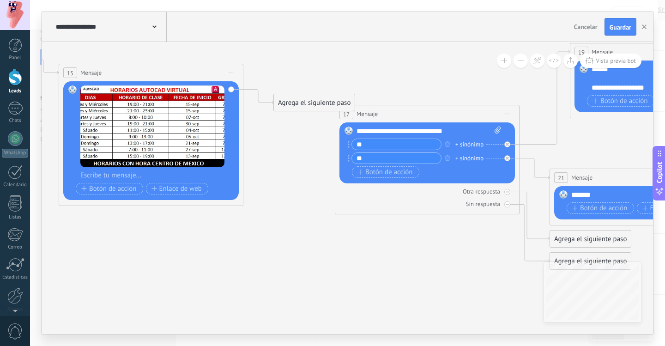
drag, startPoint x: 279, startPoint y: 183, endPoint x: 312, endPoint y: 126, distance: 66.4
click at [279, 184] on icon at bounding box center [81, 137] width 2015 height 728
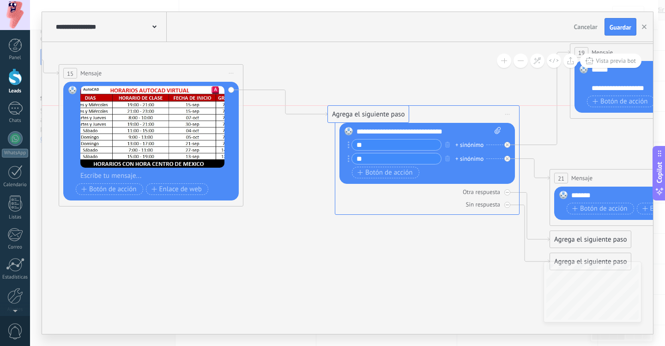
drag, startPoint x: 314, startPoint y: 104, endPoint x: 368, endPoint y: 119, distance: 56.2
click at [597, 59] on span "Vista previa bot" at bounding box center [616, 61] width 40 height 8
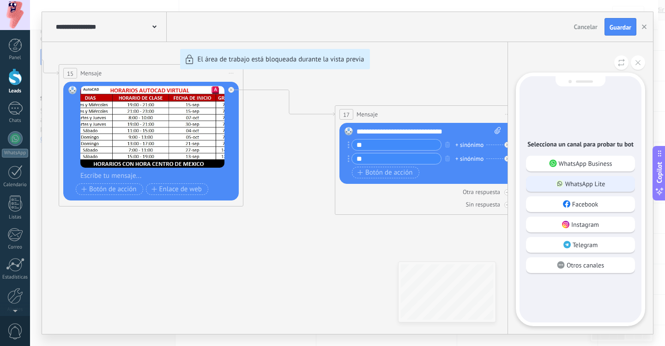
click at [584, 184] on p "WhatsApp Lite" at bounding box center [586, 184] width 40 height 8
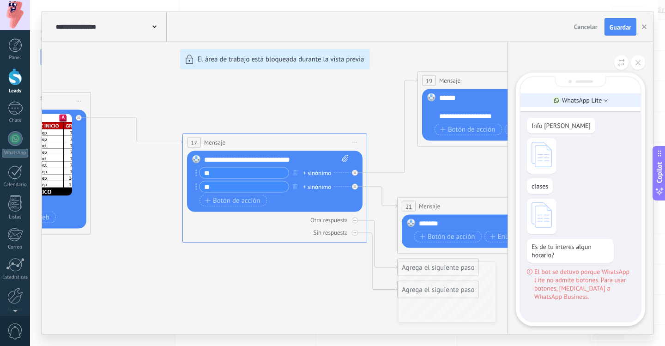
click at [607, 103] on li "WhatsApp Lite" at bounding box center [581, 100] width 120 height 14
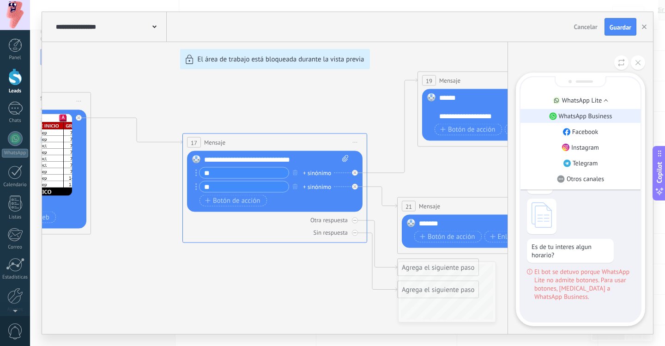
click at [590, 117] on p "WhatsApp Business" at bounding box center [586, 116] width 54 height 8
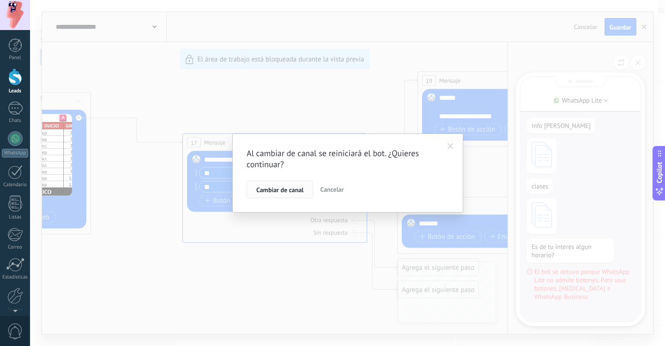
click at [289, 191] on span "Cambiar de canal" at bounding box center [279, 190] width 47 height 6
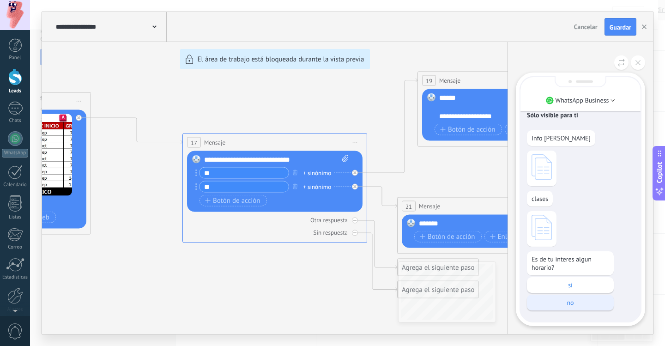
click at [590, 301] on p "no" at bounding box center [571, 303] width 78 height 8
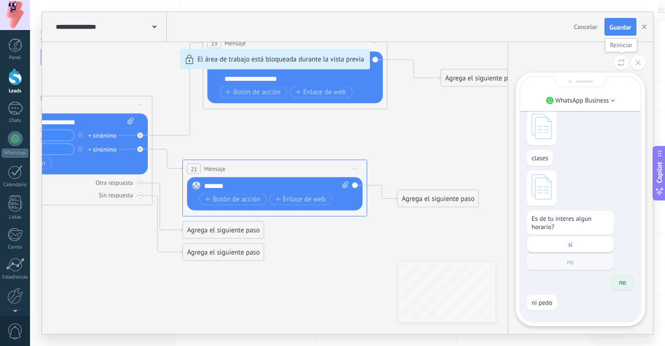
click at [623, 60] on icon at bounding box center [621, 63] width 7 height 8
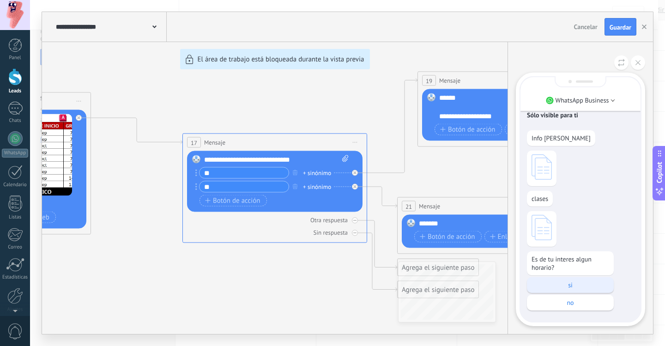
click at [566, 283] on p "si" at bounding box center [571, 285] width 78 height 8
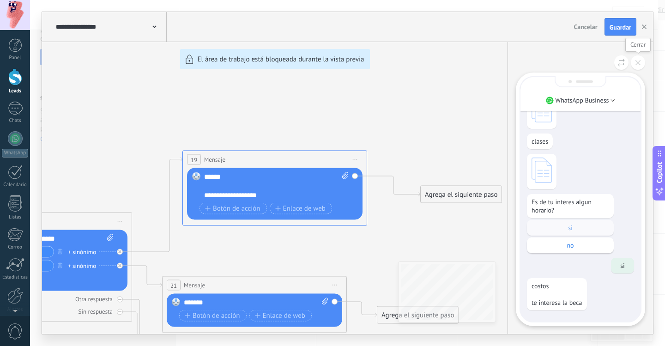
click at [636, 65] on button at bounding box center [638, 62] width 14 height 14
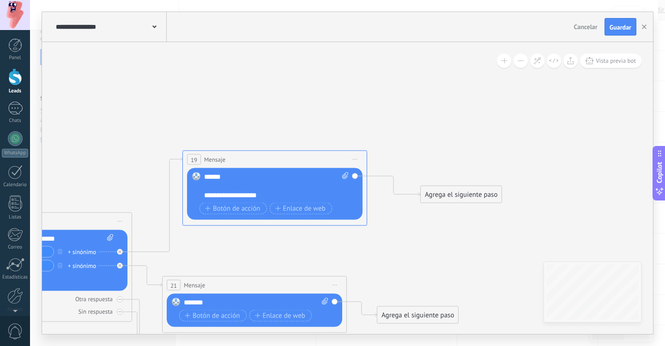
drag, startPoint x: 514, startPoint y: 259, endPoint x: 502, endPoint y: 242, distance: 20.3
click at [502, 242] on div "**********" at bounding box center [347, 173] width 611 height 322
click at [237, 205] on span "Botón de acción" at bounding box center [232, 208] width 55 height 7
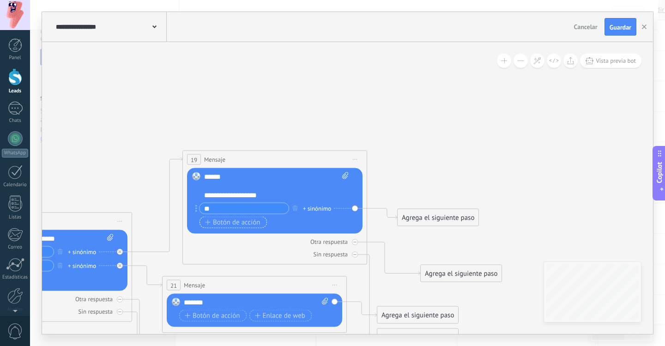
type input "**"
click at [250, 223] on span "Botón de acción" at bounding box center [232, 222] width 55 height 7
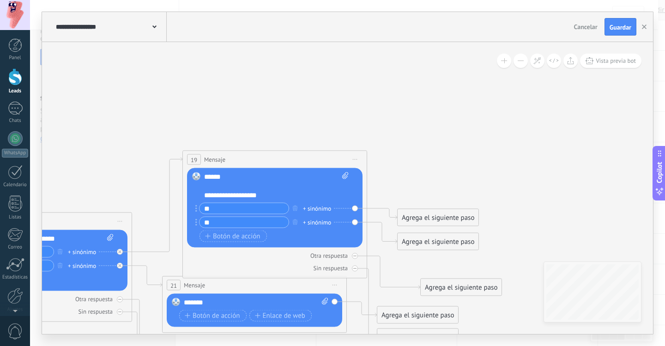
type input "**"
drag, startPoint x: 430, startPoint y: 216, endPoint x: 436, endPoint y: 182, distance: 34.6
click at [436, 191] on div "Agrega el siguiente paso" at bounding box center [438, 198] width 81 height 15
click at [434, 240] on div "Agrega el siguiente paso" at bounding box center [438, 241] width 81 height 15
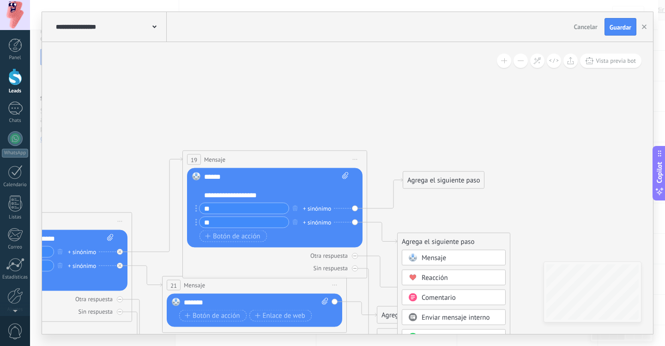
click at [451, 258] on div "Mensaje" at bounding box center [461, 258] width 78 height 9
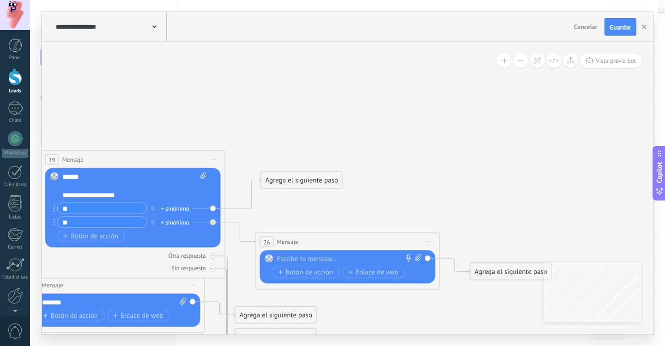
click at [351, 256] on div at bounding box center [345, 259] width 137 height 9
click at [299, 181] on div "Agrega el siguiente paso" at bounding box center [302, 180] width 81 height 15
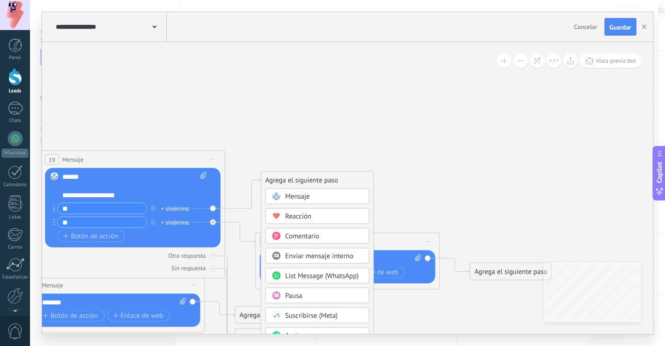
click at [319, 195] on div "Mensaje" at bounding box center [325, 196] width 78 height 9
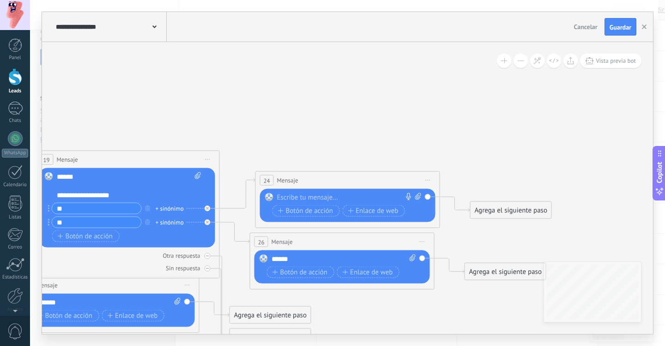
click at [321, 199] on div at bounding box center [345, 197] width 137 height 9
click at [324, 213] on span "Botón de acción" at bounding box center [305, 210] width 55 height 7
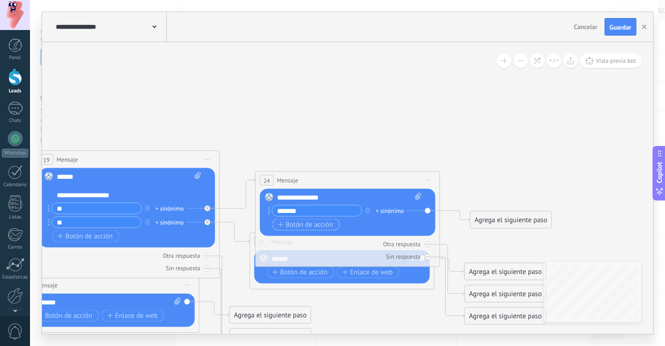
type input "*******"
click at [315, 225] on span "Botón de acción" at bounding box center [305, 224] width 55 height 7
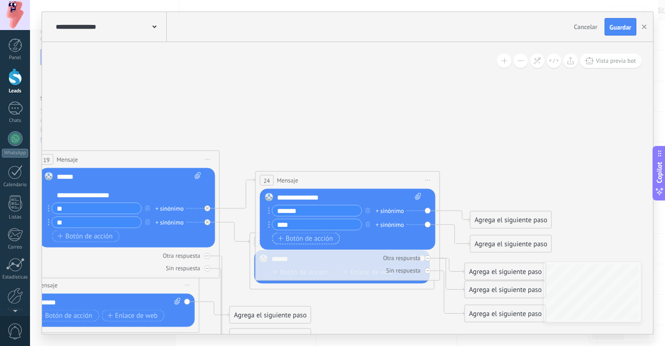
type input "****"
click at [319, 235] on span "Botón de acción" at bounding box center [305, 238] width 55 height 7
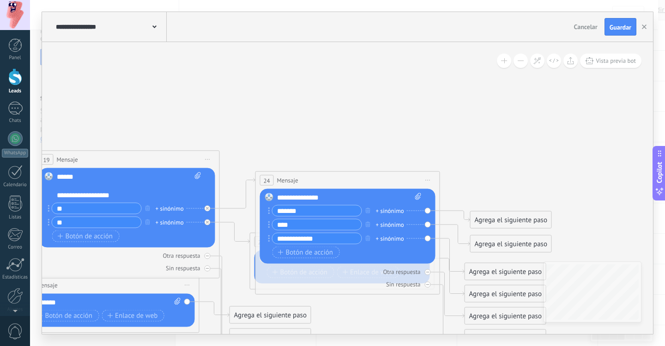
type input "**********"
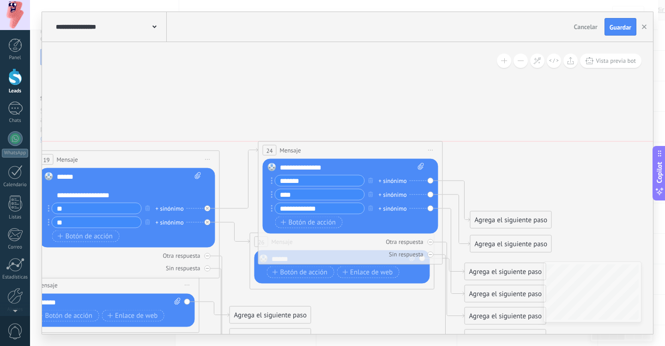
drag, startPoint x: 389, startPoint y: 176, endPoint x: 399, endPoint y: 80, distance: 96.2
click at [399, 142] on div "24 Mensaje ******* (a): Todos los contactos - canales seleccionados Todos los c…" at bounding box center [351, 150] width 184 height 17
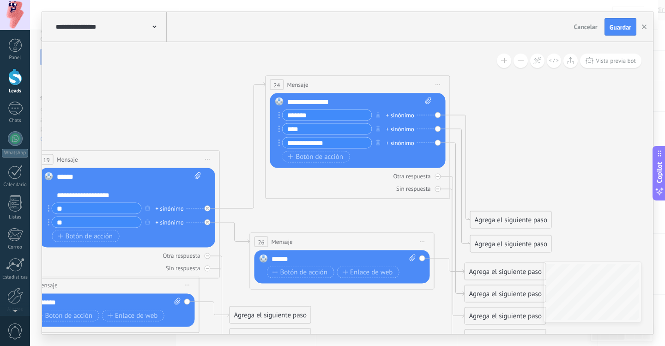
drag, startPoint x: 514, startPoint y: 217, endPoint x: 530, endPoint y: 129, distance: 89.1
click at [530, 213] on div "Agrega el siguiente paso" at bounding box center [511, 220] width 81 height 15
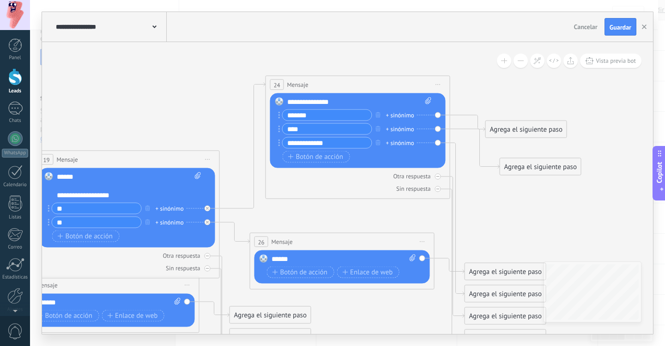
drag, startPoint x: 518, startPoint y: 246, endPoint x: 540, endPoint y: 203, distance: 47.5
click at [548, 168] on div "Agrega el siguiente paso" at bounding box center [540, 166] width 81 height 15
drag, startPoint x: 536, startPoint y: 241, endPoint x: 448, endPoint y: 274, distance: 93.3
click at [519, 268] on div "Agrega el siguiente paso" at bounding box center [540, 259] width 81 height 15
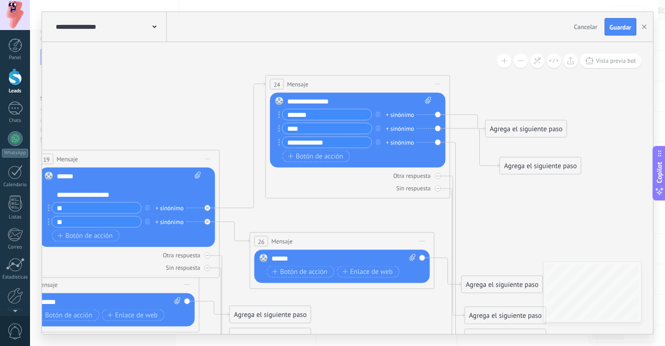
drag, startPoint x: 582, startPoint y: 240, endPoint x: 488, endPoint y: 181, distance: 111.1
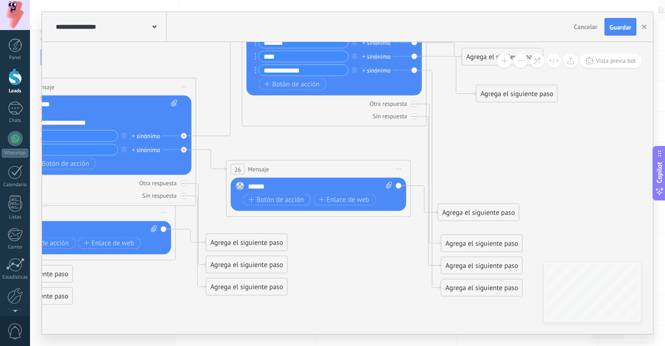
click at [402, 164] on span "Iniciar vista previa aquí Cambiar nombre Duplicar [GEOGRAPHIC_DATA]" at bounding box center [399, 169] width 15 height 13
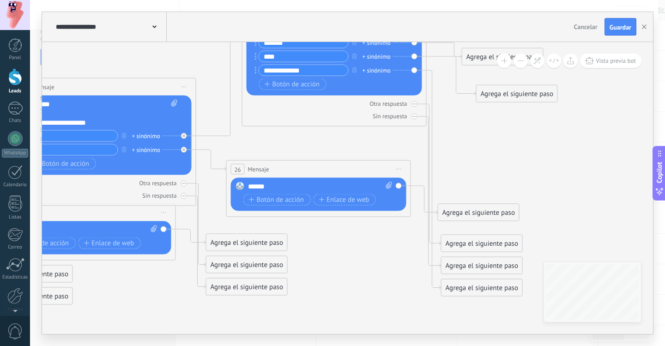
click at [400, 185] on div "Reemplazar Quitar Convertir a mensaje de voz Arrastre la imagen aquí para adjun…" at bounding box center [319, 194] width 176 height 33
drag, startPoint x: 458, startPoint y: 213, endPoint x: 494, endPoint y: 196, distance: 39.9
click at [494, 196] on div "Agrega el siguiente paso" at bounding box center [517, 195] width 81 height 15
drag, startPoint x: 508, startPoint y: 193, endPoint x: 488, endPoint y: 195, distance: 20.9
click at [488, 195] on div "Agrega el siguiente paso" at bounding box center [496, 197] width 81 height 15
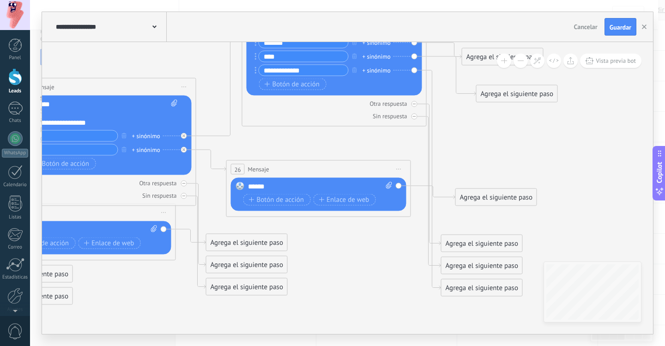
click at [493, 196] on div "Agrega el siguiente paso" at bounding box center [496, 197] width 81 height 15
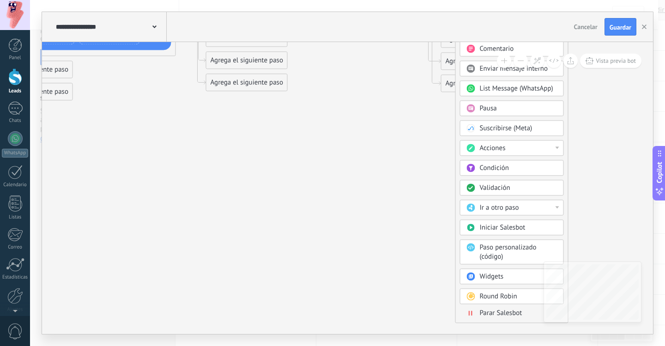
click at [505, 313] on span "Parar Salesbot" at bounding box center [501, 313] width 43 height 9
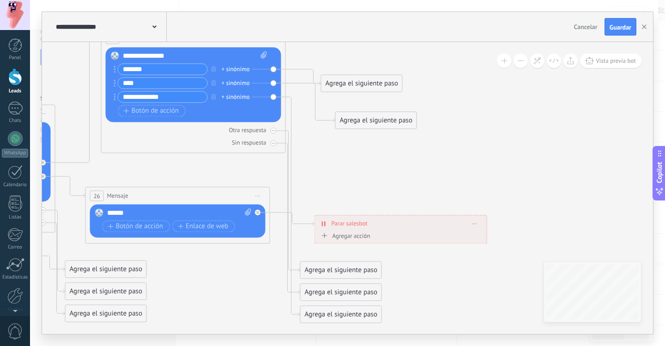
drag, startPoint x: 314, startPoint y: 169, endPoint x: 371, endPoint y: 202, distance: 65.9
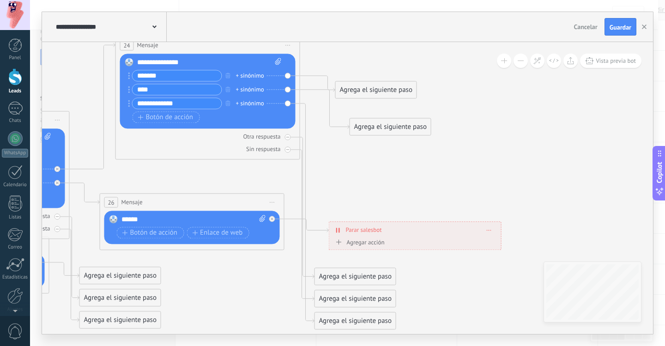
drag, startPoint x: 358, startPoint y: 199, endPoint x: 408, endPoint y: 217, distance: 53.3
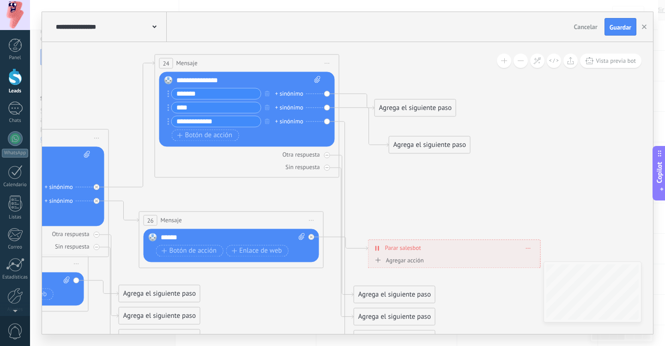
drag, startPoint x: 408, startPoint y: 109, endPoint x: 432, endPoint y: 62, distance: 52.3
click at [435, 100] on div "Agrega el siguiente paso" at bounding box center [415, 107] width 81 height 15
drag, startPoint x: 427, startPoint y: 146, endPoint x: 437, endPoint y: 111, distance: 35.5
click at [437, 111] on div "Agrega el siguiente paso" at bounding box center [442, 107] width 81 height 15
click at [434, 64] on div "Agrega el siguiente paso" at bounding box center [442, 58] width 81 height 15
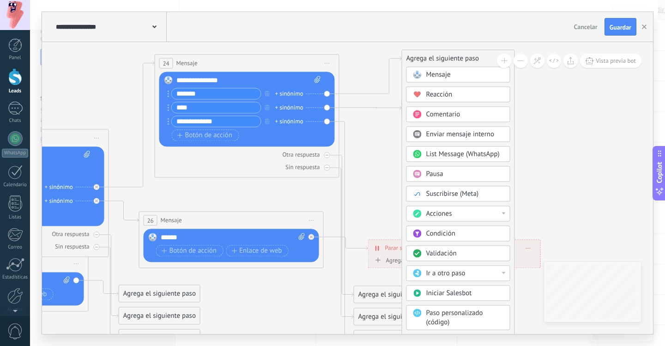
click at [431, 73] on span "Mensaje" at bounding box center [439, 74] width 24 height 9
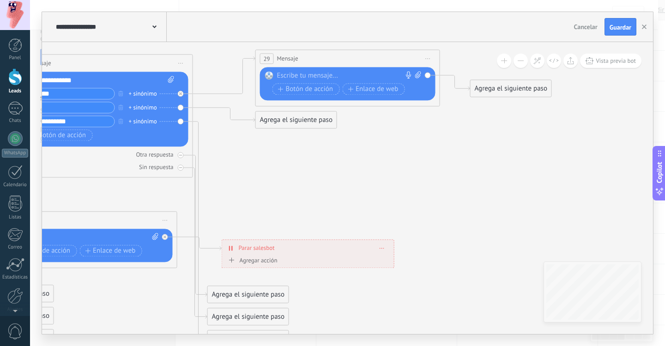
click at [333, 78] on div at bounding box center [345, 75] width 137 height 9
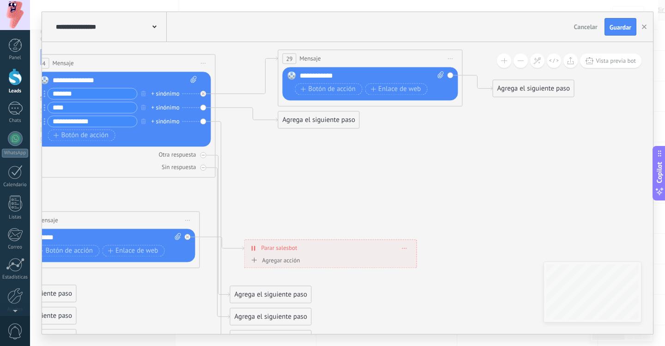
drag, startPoint x: 286, startPoint y: 181, endPoint x: 294, endPoint y: 181, distance: 7.9
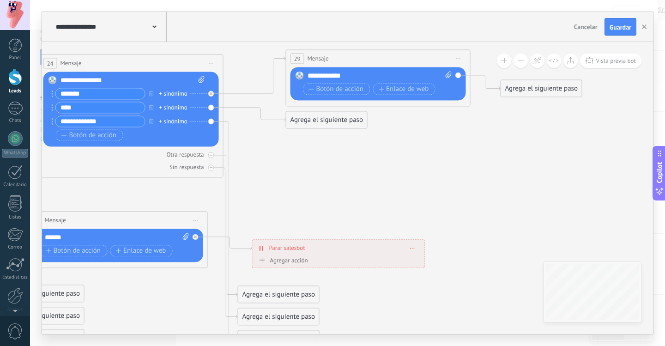
click at [317, 126] on div "Agrega el siguiente paso" at bounding box center [327, 119] width 81 height 15
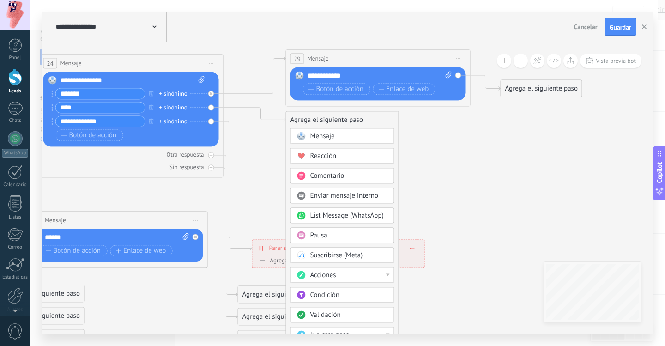
click at [332, 138] on span "Mensaje" at bounding box center [323, 136] width 24 height 9
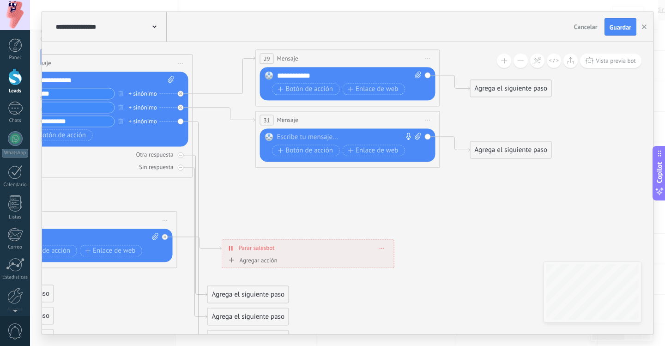
click at [311, 140] on div at bounding box center [345, 137] width 137 height 9
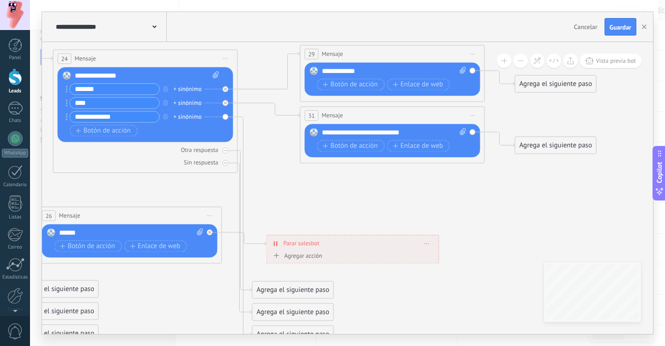
drag, startPoint x: 299, startPoint y: 205, endPoint x: 348, endPoint y: 199, distance: 49.8
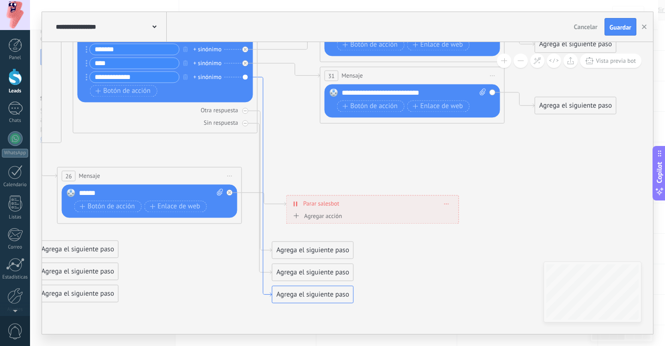
drag, startPoint x: 248, startPoint y: 116, endPoint x: 262, endPoint y: 77, distance: 41.5
drag, startPoint x: 309, startPoint y: 290, endPoint x: 407, endPoint y: 159, distance: 163.8
click at [408, 158] on div "Agrega el siguiente paso" at bounding box center [417, 155] width 81 height 15
click at [402, 158] on div "Agrega el siguiente paso" at bounding box center [416, 155] width 81 height 15
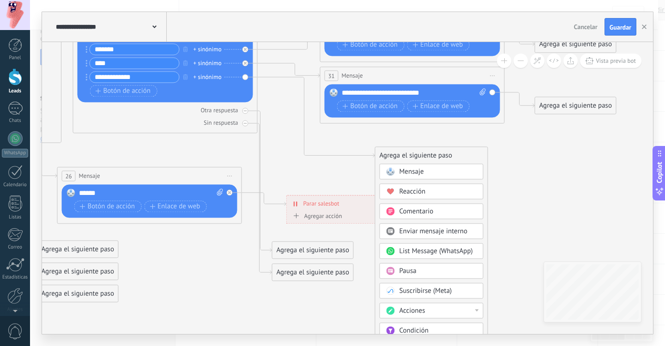
click at [408, 169] on span "Mensaje" at bounding box center [412, 171] width 24 height 9
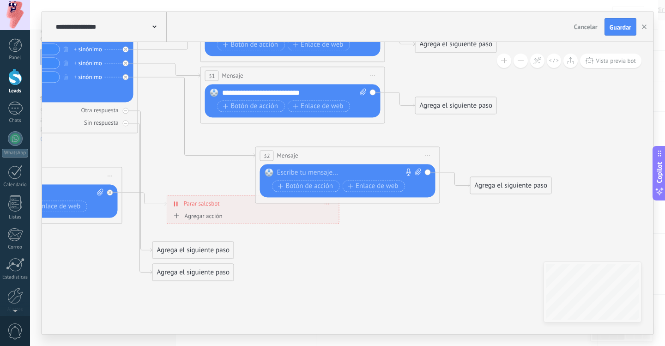
click at [357, 172] on div at bounding box center [345, 172] width 137 height 9
click at [355, 172] on div at bounding box center [345, 172] width 137 height 9
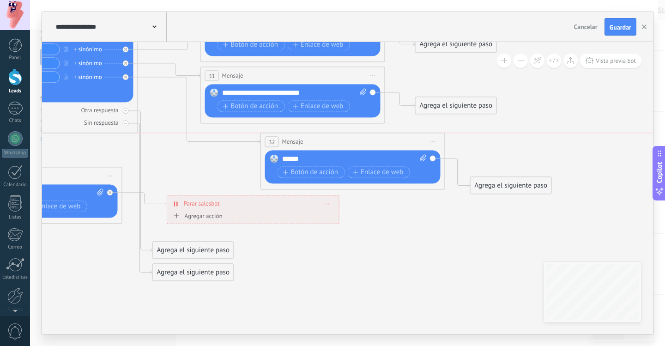
drag, startPoint x: 360, startPoint y: 155, endPoint x: 367, endPoint y: 138, distance: 17.8
click at [367, 138] on div "32 Mensaje ******* (a): Todos los contactos - canales seleccionados Todos los c…" at bounding box center [353, 141] width 184 height 17
drag, startPoint x: 381, startPoint y: 238, endPoint x: 393, endPoint y: 248, distance: 14.8
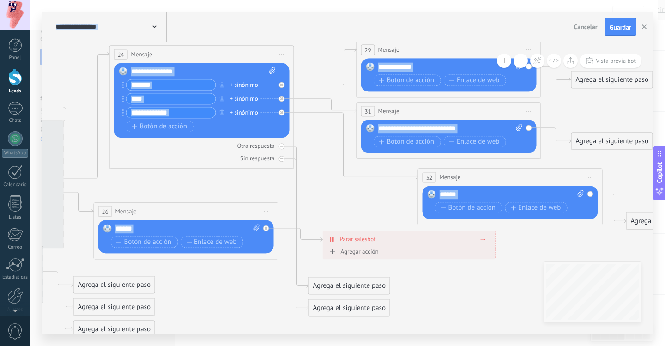
click at [576, 305] on div "**********" at bounding box center [347, 188] width 611 height 292
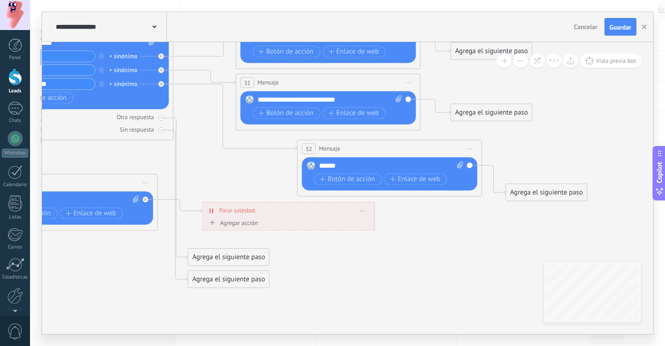
drag, startPoint x: 486, startPoint y: 304, endPoint x: 343, endPoint y: 269, distance: 147.3
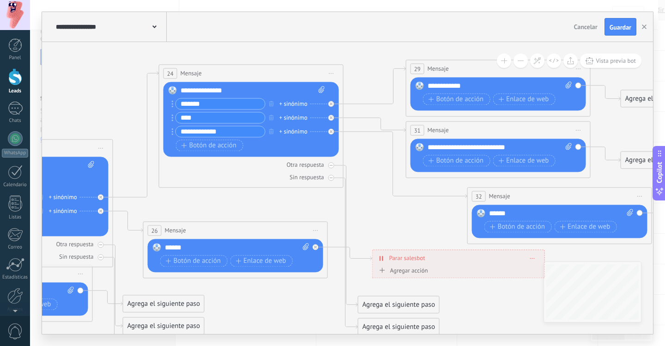
drag, startPoint x: 395, startPoint y: 277, endPoint x: 540, endPoint y: 322, distance: 151.9
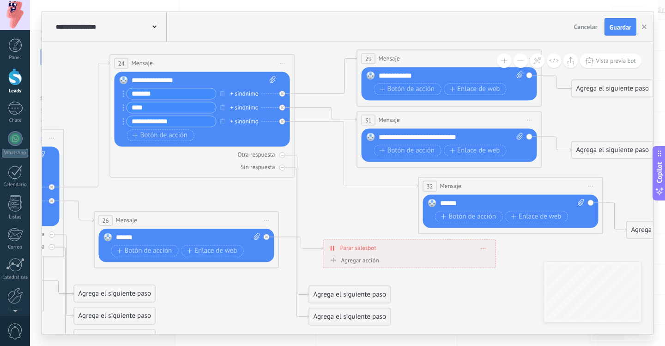
drag, startPoint x: 416, startPoint y: 222, endPoint x: 360, endPoint y: 210, distance: 56.7
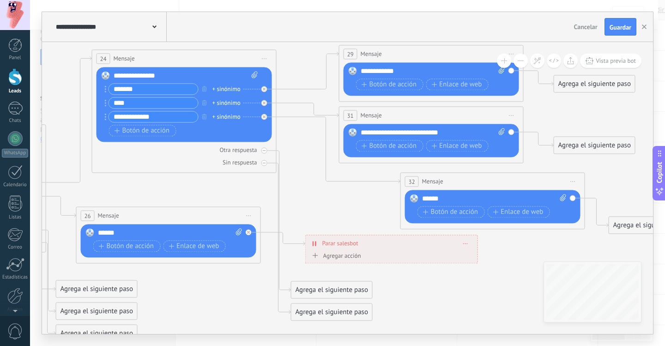
drag, startPoint x: 380, startPoint y: 207, endPoint x: 313, endPoint y: 196, distance: 68.4
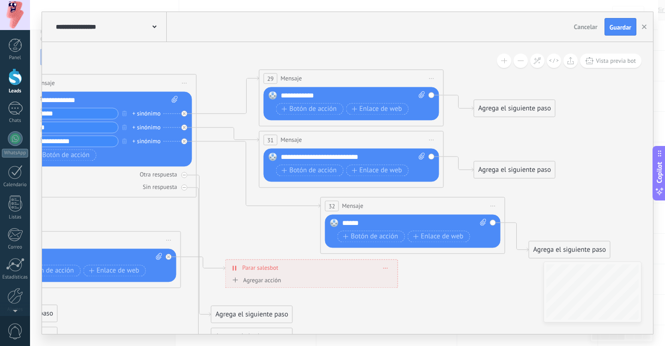
drag, startPoint x: 304, startPoint y: 192, endPoint x: 280, endPoint y: 225, distance: 40.1
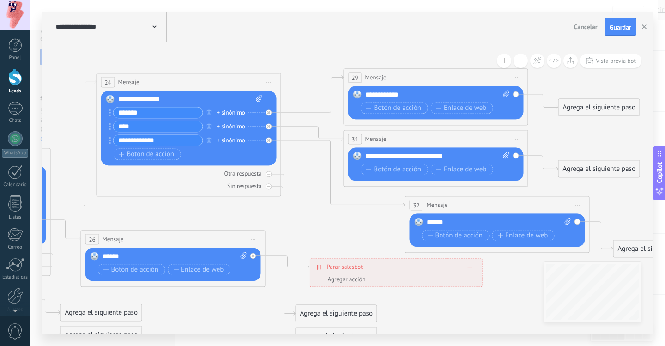
drag, startPoint x: 290, startPoint y: 213, endPoint x: 427, endPoint y: 191, distance: 138.6
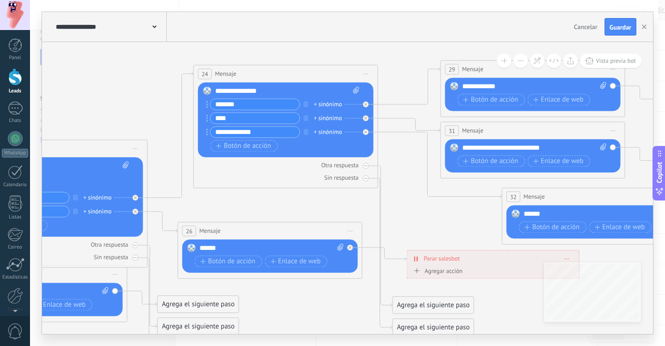
drag, startPoint x: 222, startPoint y: 172, endPoint x: 357, endPoint y: 183, distance: 135.4
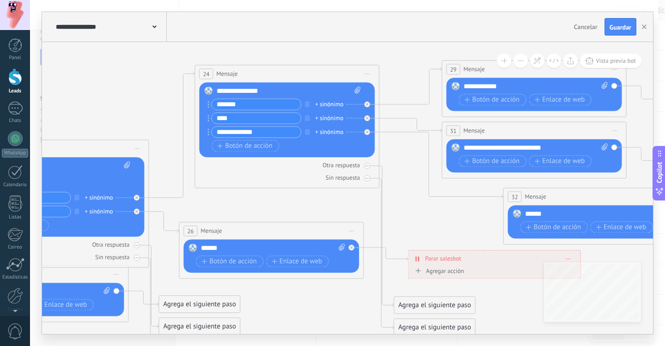
drag, startPoint x: 165, startPoint y: 67, endPoint x: 501, endPoint y: 98, distance: 338.3
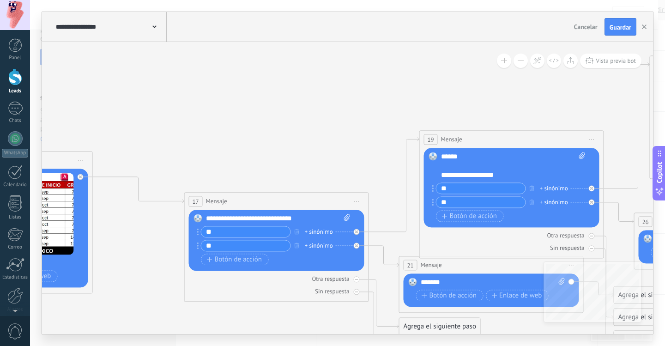
drag, startPoint x: 331, startPoint y: 78, endPoint x: 456, endPoint y: 49, distance: 127.9
click at [471, 46] on icon at bounding box center [186, 199] width 2525 height 759
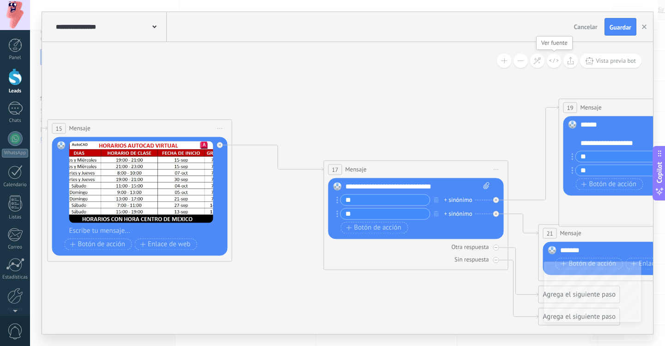
click at [534, 62] on icon at bounding box center [538, 61] width 8 height 8
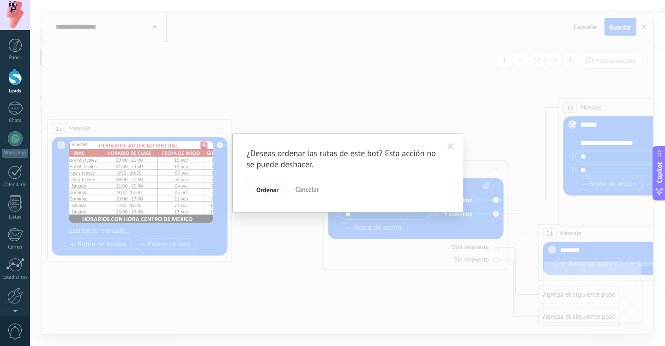
click at [279, 190] on span "Ordenar" at bounding box center [267, 190] width 22 height 6
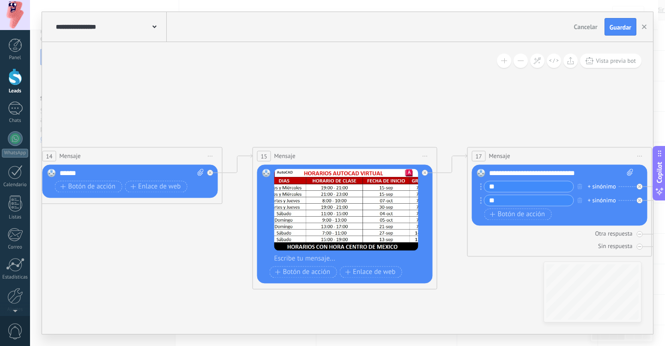
drag, startPoint x: 303, startPoint y: 231, endPoint x: 523, endPoint y: 322, distance: 237.6
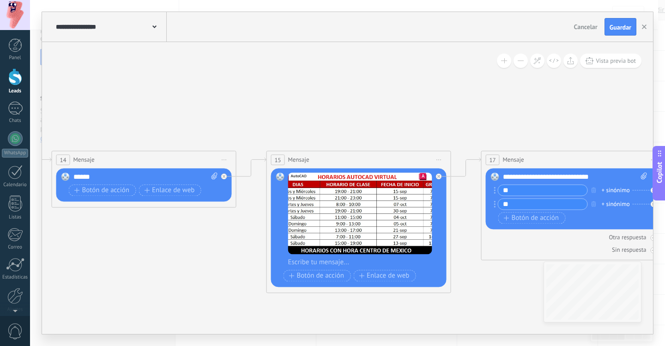
drag, startPoint x: 250, startPoint y: 107, endPoint x: 510, endPoint y: 94, distance: 259.6
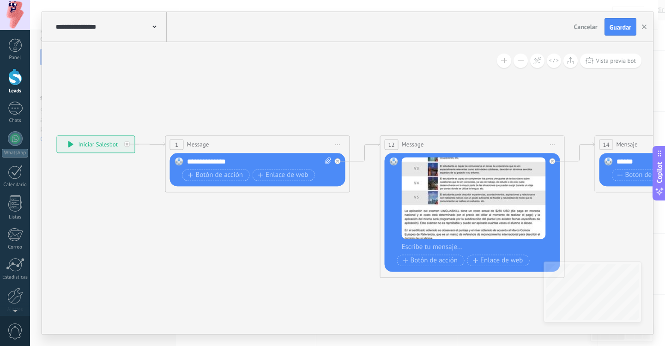
drag, startPoint x: 259, startPoint y: 101, endPoint x: 543, endPoint y: 98, distance: 283.7
click at [613, 28] on span "Guardar" at bounding box center [621, 27] width 22 height 6
click at [88, 21] on div "**********" at bounding box center [110, 27] width 113 height 30
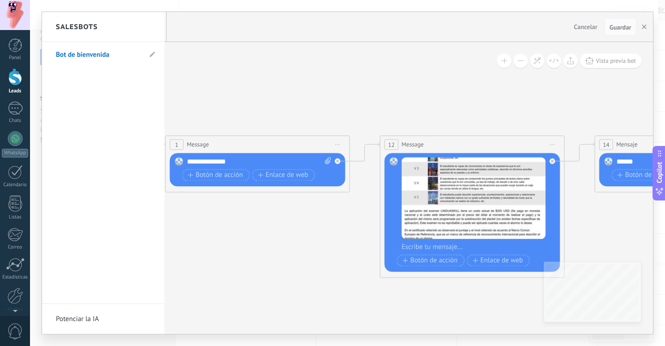
click at [237, 75] on div at bounding box center [347, 173] width 611 height 322
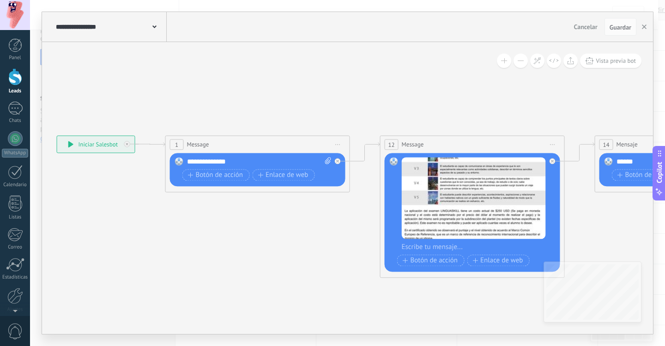
click at [12, 81] on div at bounding box center [15, 76] width 14 height 17
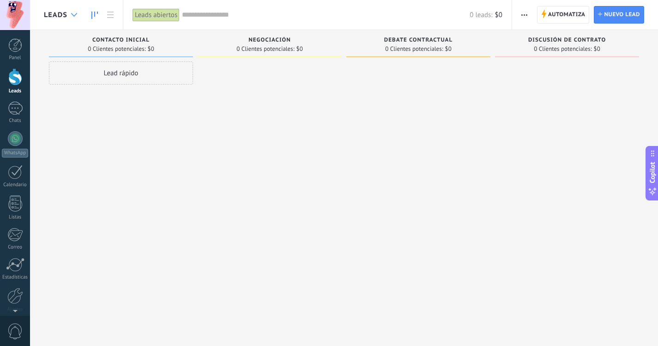
click at [67, 16] on div at bounding box center [74, 15] width 15 height 18
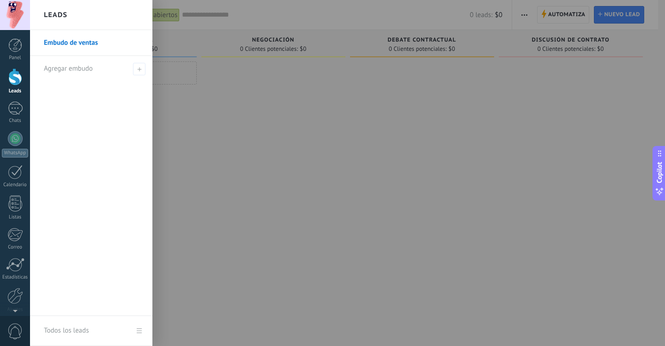
click at [66, 38] on link "Embudo de ventas" at bounding box center [93, 43] width 99 height 26
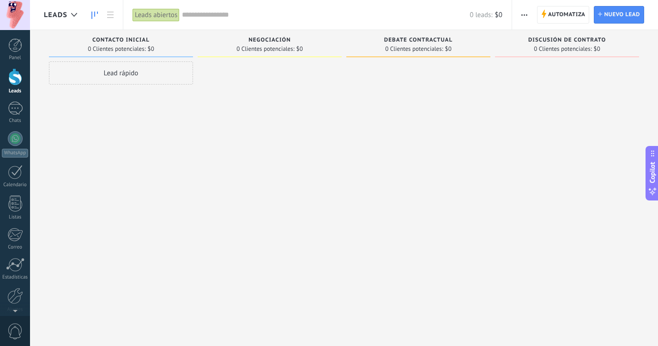
drag, startPoint x: 222, startPoint y: 118, endPoint x: 375, endPoint y: 131, distance: 153.0
click at [385, 131] on div "Leads Entrantes Solicitudes: [PHONE_NUMBER] Contacto inicial 0 Clientes potenci…" at bounding box center [351, 158] width 615 height 257
click at [564, 14] on span "Automatiza" at bounding box center [567, 14] width 37 height 17
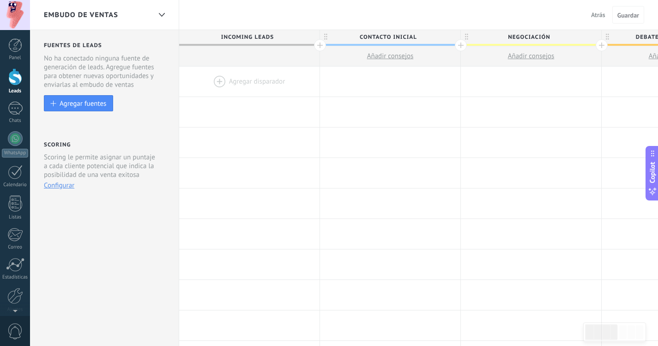
click at [284, 79] on div at bounding box center [249, 82] width 140 height 30
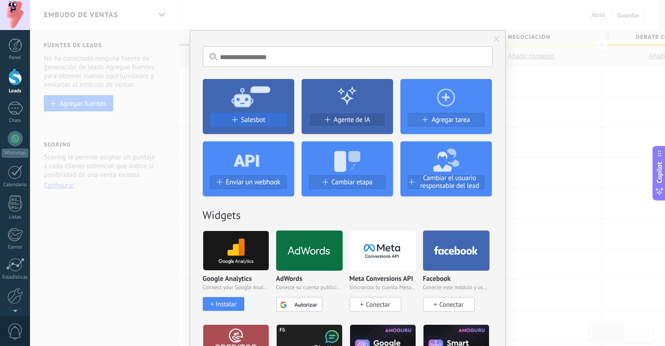
click at [259, 149] on div at bounding box center [248, 158] width 91 height 34
click at [259, 120] on span "Salesbot" at bounding box center [253, 120] width 24 height 8
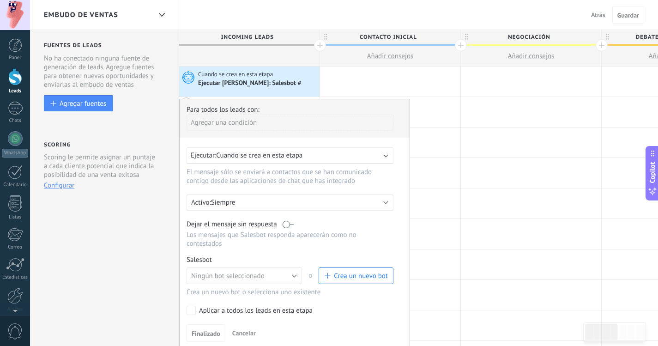
click at [247, 121] on div "Agregar una condición" at bounding box center [290, 123] width 207 height 16
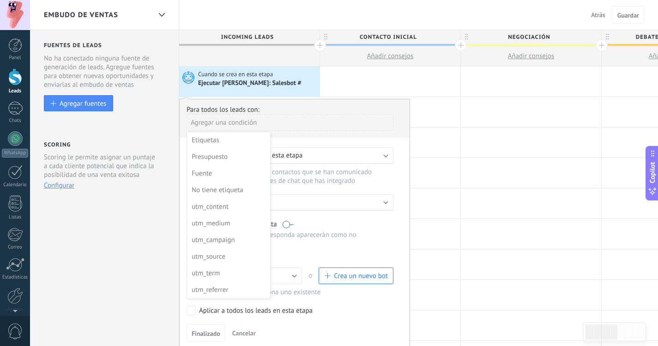
click at [247, 121] on div at bounding box center [295, 223] width 230 height 249
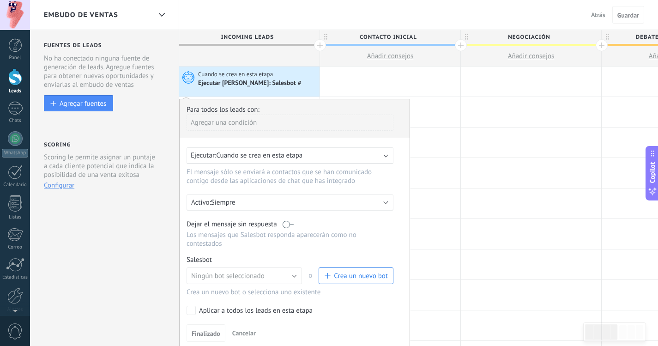
click at [299, 154] on span "Cuando se crea en esta etapa" at bounding box center [259, 155] width 86 height 9
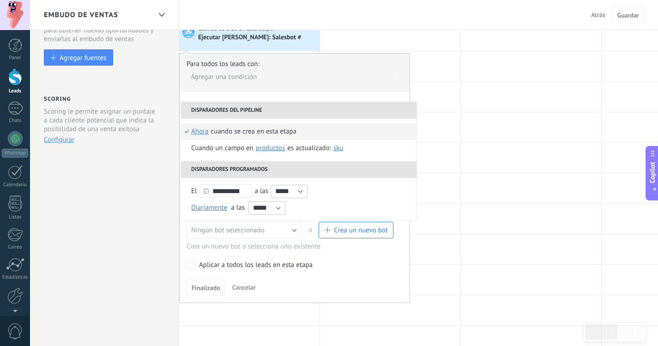
scroll to position [46, 0]
click at [200, 132] on span "ahora" at bounding box center [200, 131] width 18 height 17
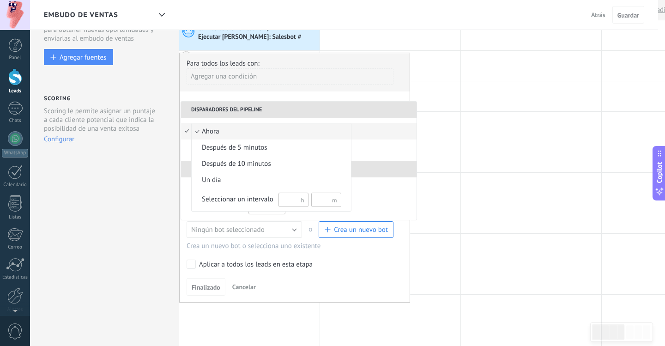
click at [132, 196] on div at bounding box center [332, 173] width 665 height 346
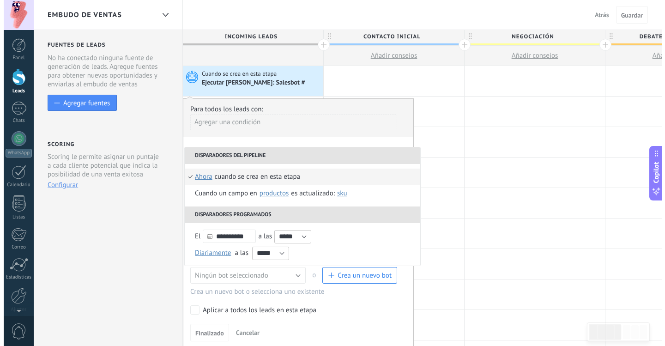
scroll to position [0, 0]
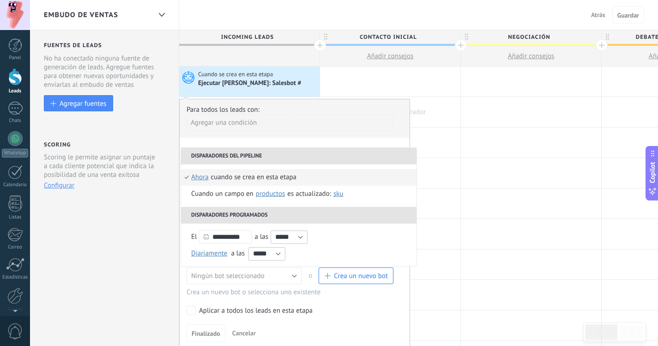
click at [452, 110] on div at bounding box center [390, 112] width 140 height 30
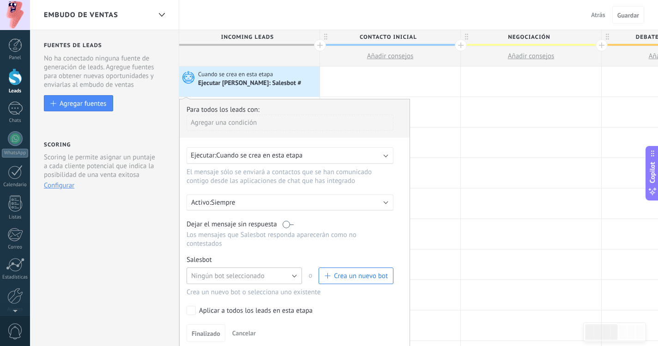
click at [269, 274] on button "Ningún bot seleccionado" at bounding box center [245, 276] width 116 height 17
click at [233, 286] on li "Bot de bienvenida" at bounding box center [241, 292] width 121 height 16
click at [233, 260] on link "Gestionar" at bounding box center [230, 260] width 24 height 8
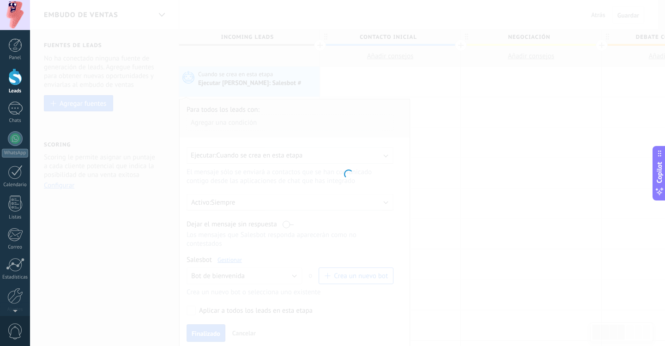
type input "**********"
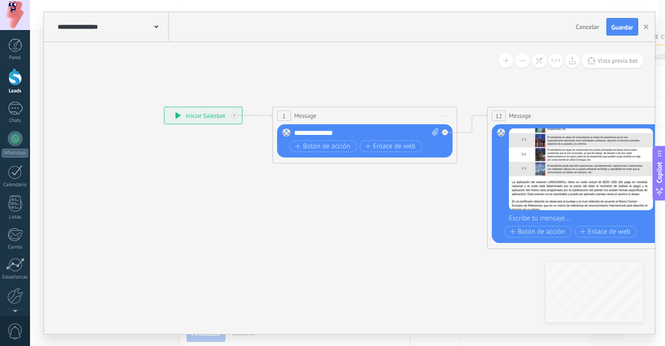
drag, startPoint x: 360, startPoint y: 255, endPoint x: 271, endPoint y: 250, distance: 89.3
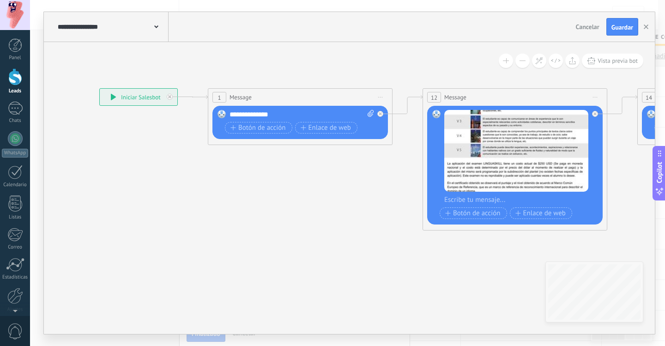
drag, startPoint x: 387, startPoint y: 210, endPoint x: 252, endPoint y: 183, distance: 137.8
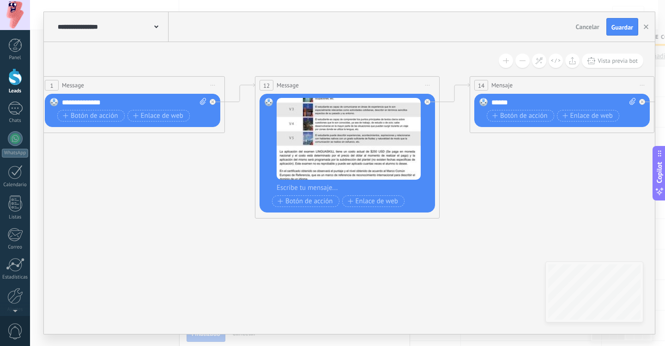
drag, startPoint x: 272, startPoint y: 161, endPoint x: 202, endPoint y: 142, distance: 72.3
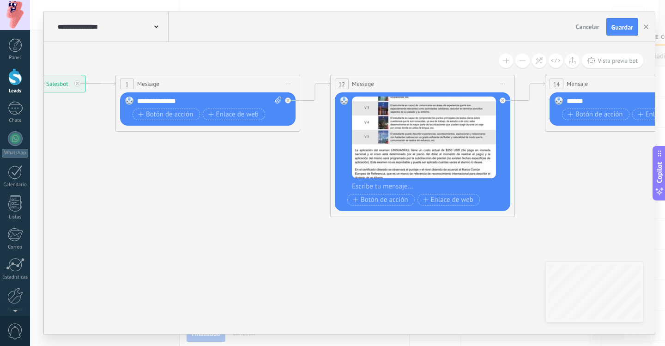
drag, startPoint x: 180, startPoint y: 219, endPoint x: 255, endPoint y: 220, distance: 75.3
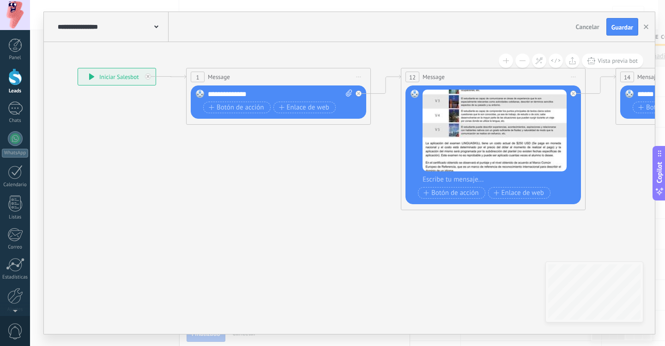
drag, startPoint x: 216, startPoint y: 215, endPoint x: 287, endPoint y: 208, distance: 71.5
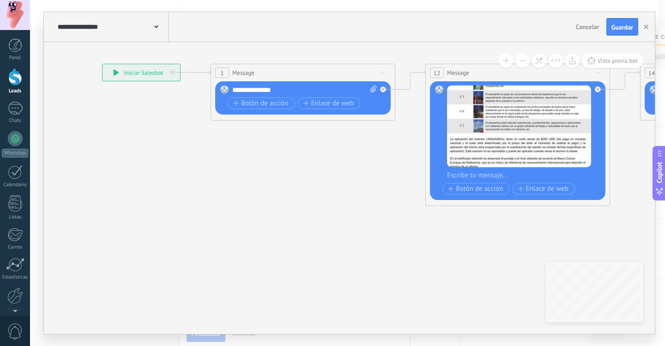
drag, startPoint x: 259, startPoint y: 201, endPoint x: 346, endPoint y: 162, distance: 95.5
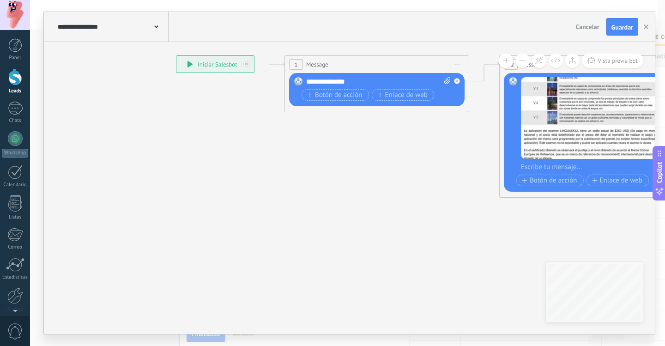
drag, startPoint x: 349, startPoint y: 186, endPoint x: 363, endPoint y: 223, distance: 39.5
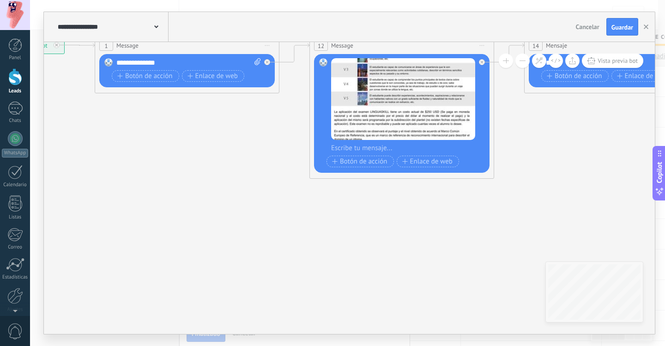
drag, startPoint x: 404, startPoint y: 173, endPoint x: 201, endPoint y: 150, distance: 204.7
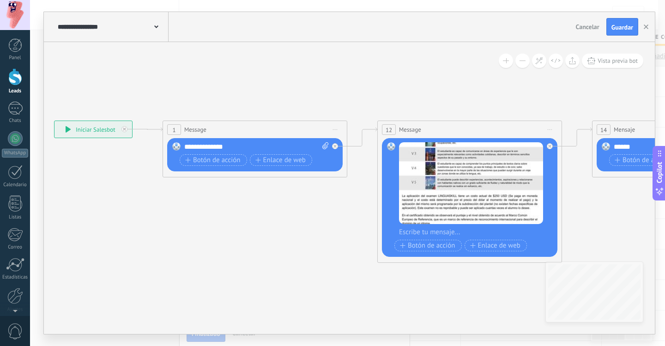
drag, startPoint x: 207, startPoint y: 126, endPoint x: 280, endPoint y: 201, distance: 105.2
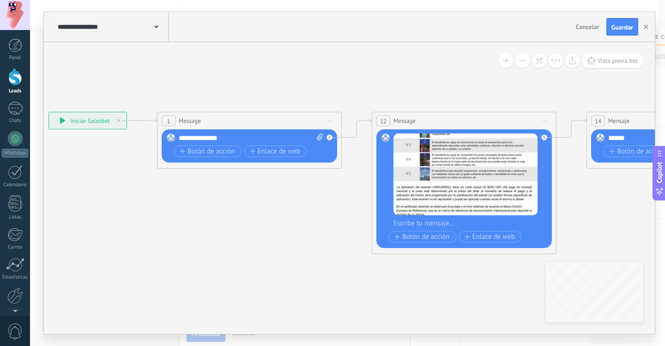
drag, startPoint x: 327, startPoint y: 233, endPoint x: 280, endPoint y: 195, distance: 60.1
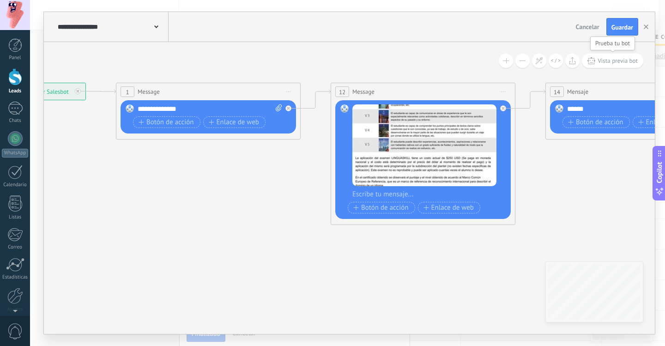
click at [612, 66] on button "Vista previa bot" at bounding box center [612, 61] width 61 height 14
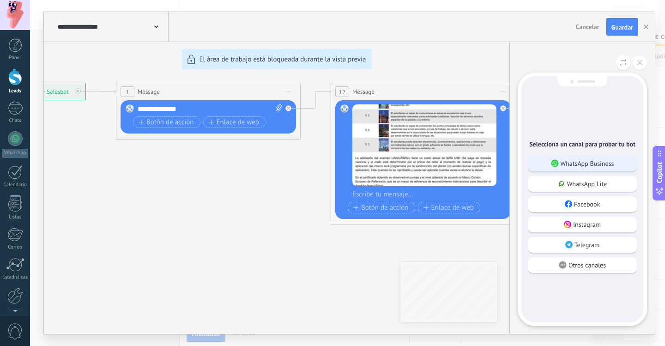
click at [570, 168] on div "WhatsApp Business" at bounding box center [582, 164] width 109 height 16
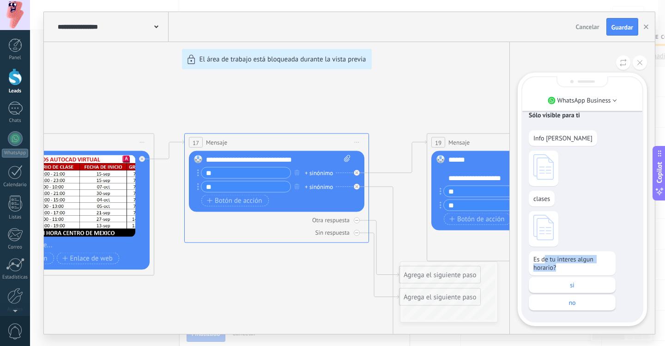
drag, startPoint x: 561, startPoint y: 267, endPoint x: 546, endPoint y: 261, distance: 16.0
click at [547, 262] on p "Es de tu interes algun horario?" at bounding box center [573, 263] width 78 height 17
click at [599, 231] on div at bounding box center [582, 229] width 107 height 36
click at [579, 303] on p "no" at bounding box center [573, 303] width 78 height 8
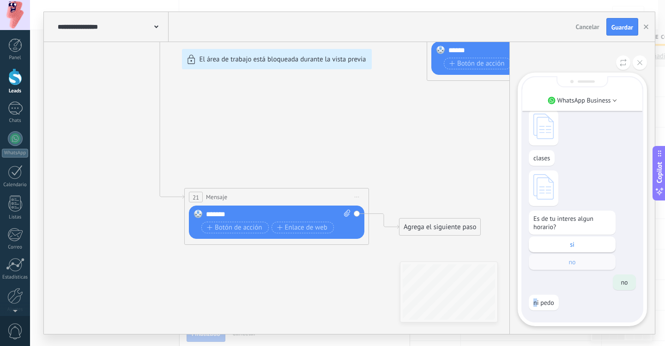
drag, startPoint x: 535, startPoint y: 302, endPoint x: 560, endPoint y: 304, distance: 24.5
click at [542, 303] on p "ni pedo" at bounding box center [544, 303] width 21 height 8
drag, startPoint x: 414, startPoint y: 118, endPoint x: 471, endPoint y: 126, distance: 57.8
click at [467, 126] on div "**********" at bounding box center [349, 173] width 611 height 322
click at [597, 100] on p "WhatsApp Business" at bounding box center [585, 100] width 54 height 8
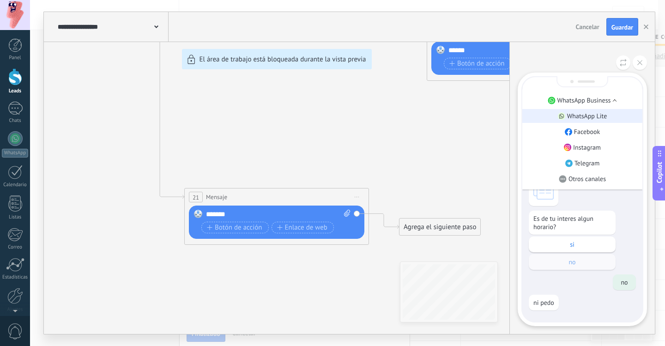
click at [604, 116] on p "WhatsApp Lite" at bounding box center [587, 116] width 40 height 8
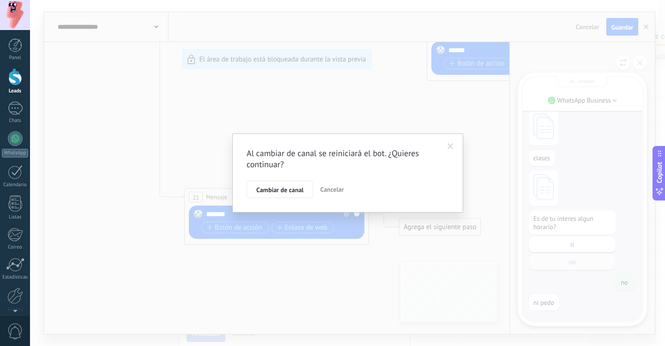
click at [454, 145] on span at bounding box center [450, 147] width 15 height 16
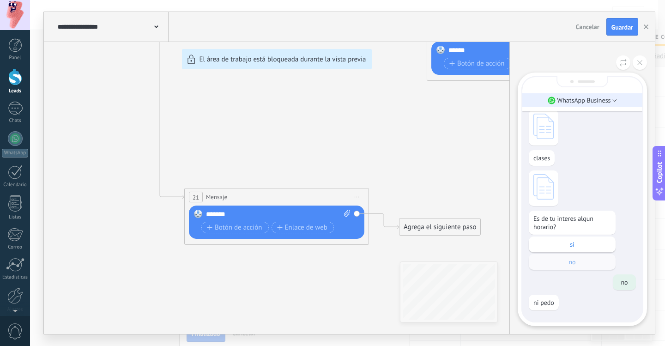
click at [580, 104] on p "WhatsApp Business" at bounding box center [585, 100] width 54 height 8
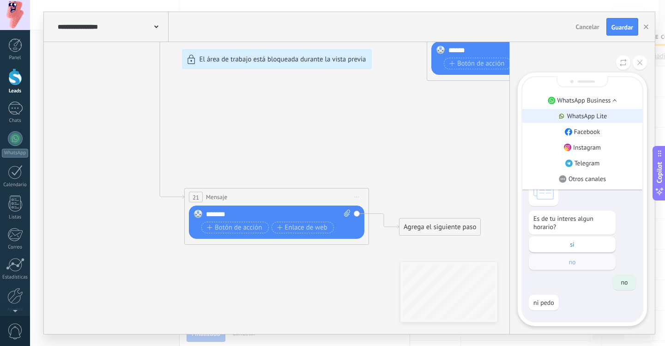
click at [598, 115] on p "WhatsApp Lite" at bounding box center [587, 116] width 40 height 8
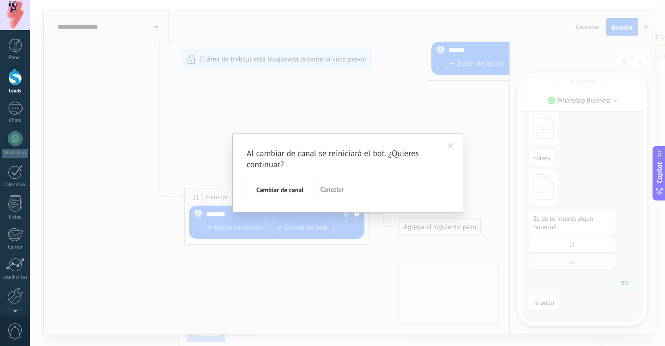
click at [451, 146] on span at bounding box center [451, 146] width 6 height 6
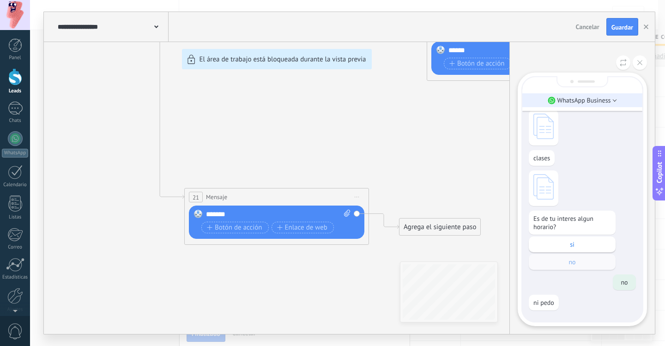
click at [597, 105] on li "WhatsApp Business" at bounding box center [583, 100] width 120 height 14
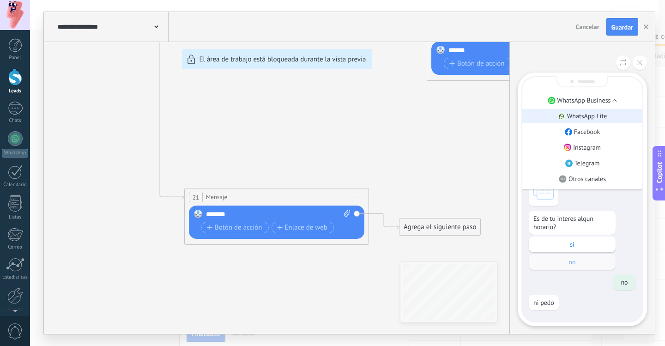
click at [593, 117] on p "WhatsApp Lite" at bounding box center [587, 116] width 40 height 8
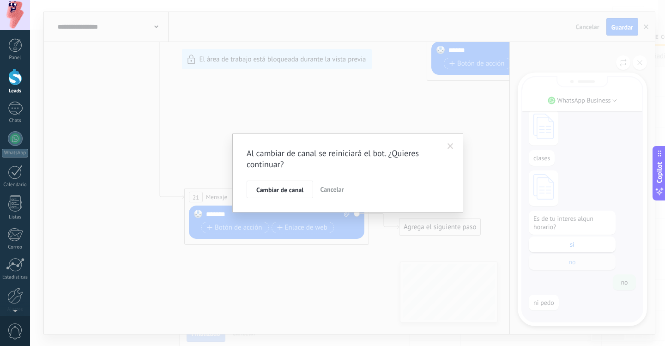
click at [457, 150] on span at bounding box center [450, 147] width 15 height 16
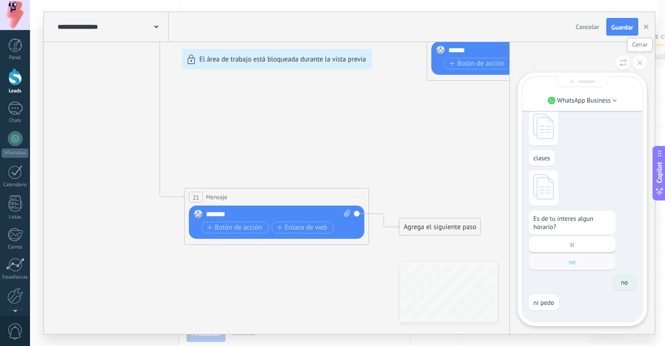
click at [635, 65] on button at bounding box center [640, 62] width 14 height 14
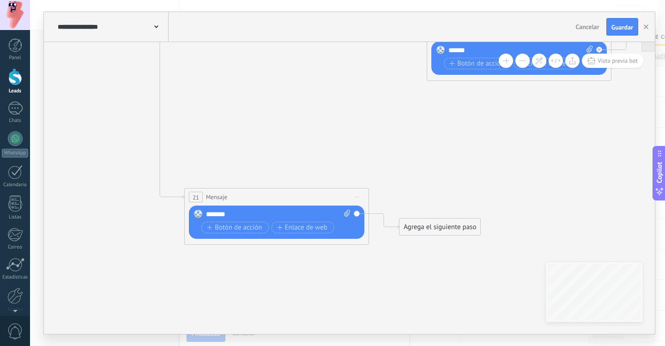
drag, startPoint x: 296, startPoint y: 115, endPoint x: 484, endPoint y: 215, distance: 213.1
click at [501, 238] on div "**********" at bounding box center [349, 173] width 611 height 322
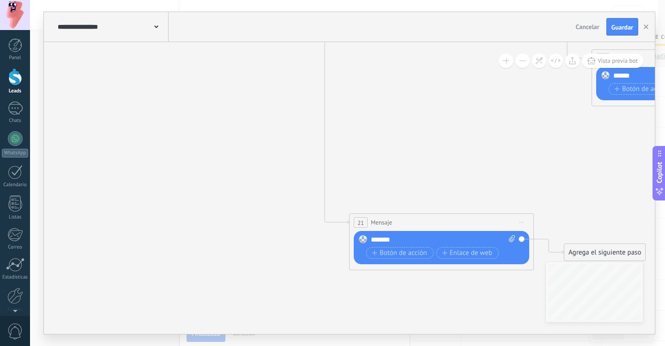
drag, startPoint x: 370, startPoint y: 133, endPoint x: 453, endPoint y: 144, distance: 83.9
click at [455, 144] on icon at bounding box center [93, 22] width 2352 height 958
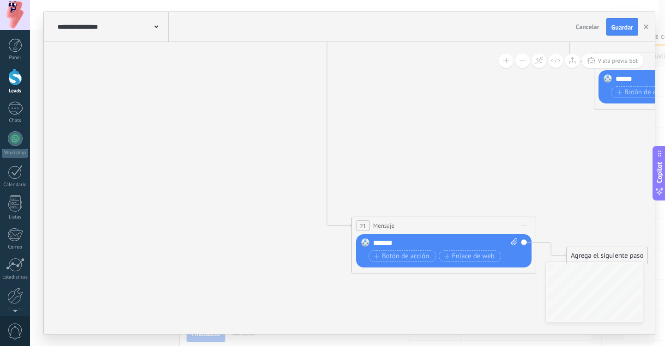
drag, startPoint x: 288, startPoint y: 133, endPoint x: 389, endPoint y: 184, distance: 112.4
click at [457, 212] on icon at bounding box center [95, 26] width 2352 height 958
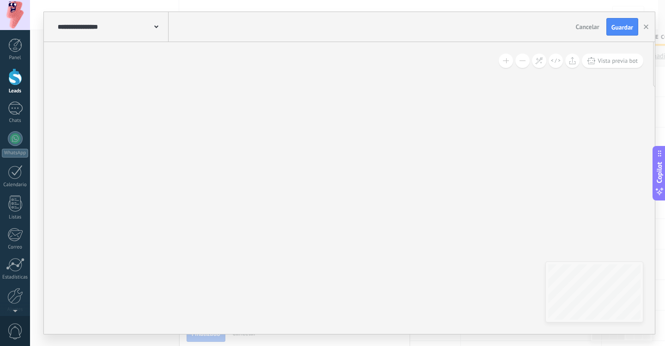
drag, startPoint x: 358, startPoint y: 184, endPoint x: 467, endPoint y: 210, distance: 112.1
click at [467, 211] on icon at bounding box center [441, 171] width 2352 height 958
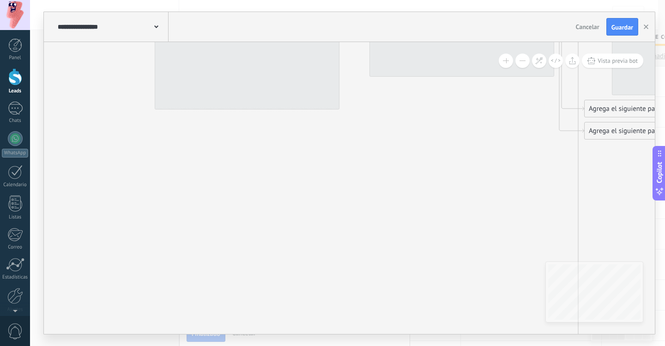
drag, startPoint x: 481, startPoint y: 154, endPoint x: 312, endPoint y: 215, distance: 179.4
click at [312, 215] on icon at bounding box center [347, 215] width 2352 height 958
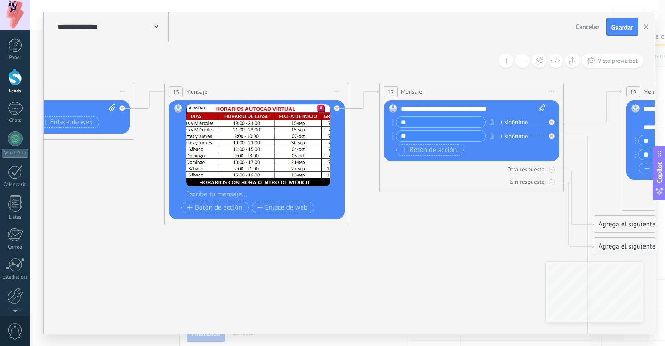
drag, startPoint x: 315, startPoint y: 160, endPoint x: 371, endPoint y: 241, distance: 98.2
click at [371, 241] on icon at bounding box center [356, 331] width 2352 height 958
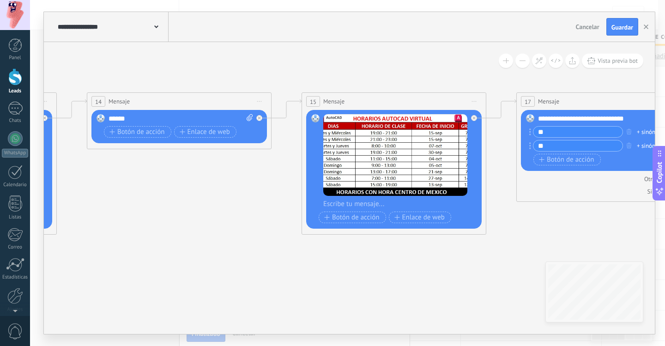
drag, startPoint x: 366, startPoint y: 228, endPoint x: 498, endPoint y: 237, distance: 132.0
click at [498, 237] on icon at bounding box center [493, 340] width 2352 height 958
click at [626, 57] on span "Vista previa bot" at bounding box center [618, 61] width 40 height 8
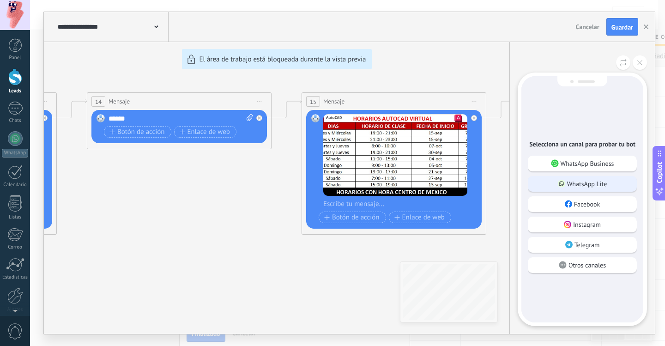
click at [595, 184] on p "WhatsApp Lite" at bounding box center [587, 184] width 40 height 8
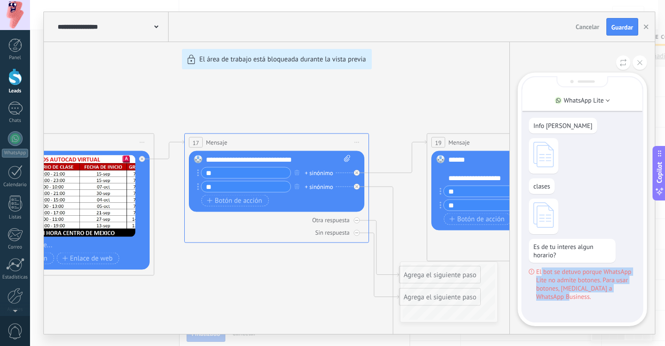
drag, startPoint x: 569, startPoint y: 304, endPoint x: 542, endPoint y: 275, distance: 39.9
click at [542, 275] on div "Info [PERSON_NAME] clases Es de tu interes algun horario? El bot se detuvo porq…" at bounding box center [583, 199] width 120 height 244
click at [582, 292] on span "El bot se detuvo porque WhatsApp Lite no admite botones. Para usar botones, [ME…" at bounding box center [587, 284] width 100 height 33
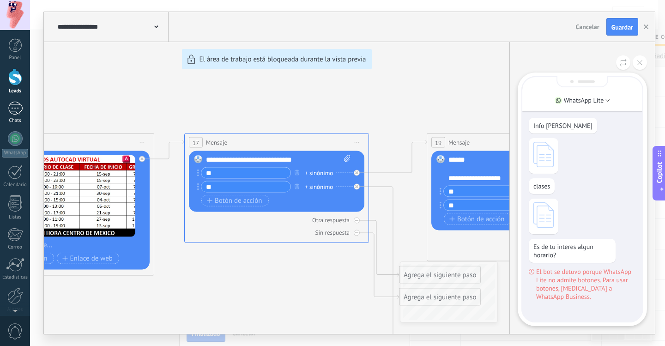
click at [18, 109] on div at bounding box center [15, 108] width 15 height 13
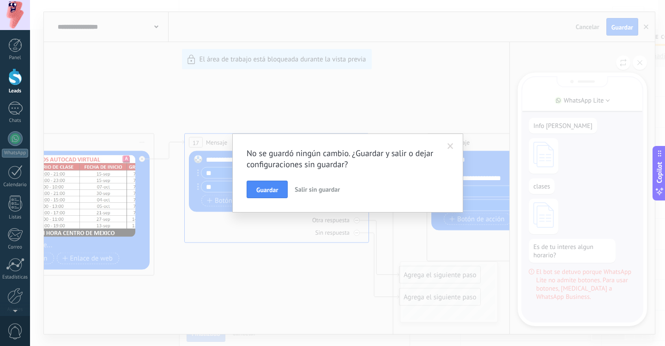
click at [317, 191] on span "Salir sin guardar" at bounding box center [317, 189] width 45 height 8
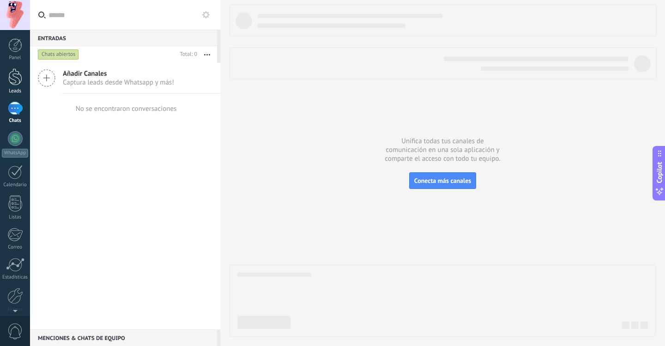
click at [14, 80] on div at bounding box center [15, 76] width 14 height 17
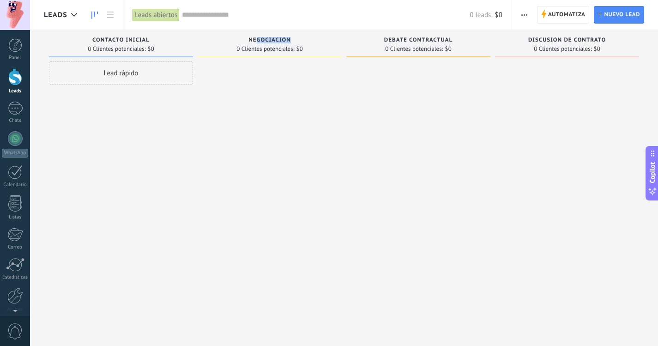
drag, startPoint x: 267, startPoint y: 42, endPoint x: 296, endPoint y: 45, distance: 28.8
click at [296, 45] on div "Negociación 0 Clientes potenciales: $0" at bounding box center [270, 43] width 144 height 27
click at [266, 37] on span "Negociación" at bounding box center [270, 40] width 43 height 6
drag, startPoint x: 242, startPoint y: 38, endPoint x: 272, endPoint y: 38, distance: 30.0
click at [281, 41] on div "Negociación" at bounding box center [269, 41] width 135 height 8
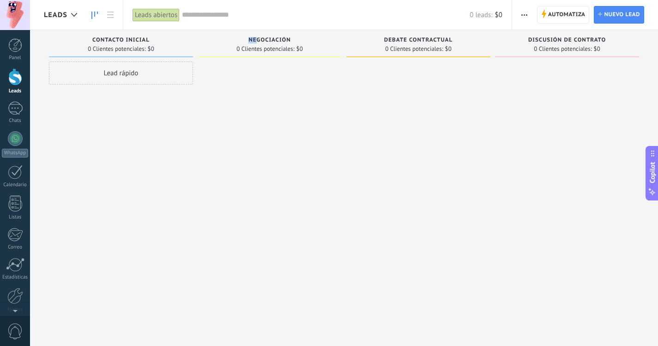
drag, startPoint x: 250, startPoint y: 39, endPoint x: 260, endPoint y: 40, distance: 10.2
click at [260, 40] on span "Negociación" at bounding box center [270, 40] width 43 height 6
drag, startPoint x: 112, startPoint y: 37, endPoint x: 130, endPoint y: 37, distance: 18.0
click at [130, 37] on div "Contacto inicial 0 Clientes potenciales: $0" at bounding box center [121, 43] width 144 height 27
drag, startPoint x: 113, startPoint y: 43, endPoint x: 122, endPoint y: 42, distance: 9.4
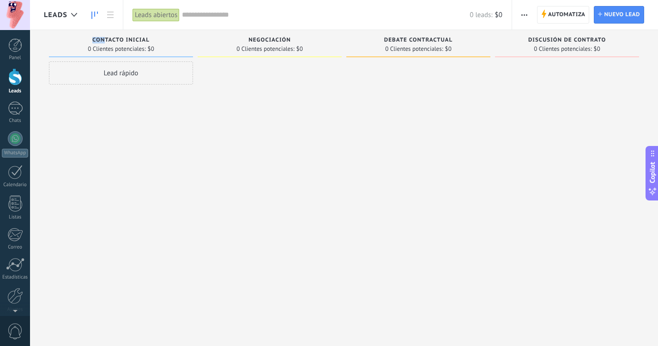
click at [116, 43] on div "Contacto inicial" at bounding box center [121, 41] width 135 height 8
drag, startPoint x: 117, startPoint y: 38, endPoint x: 147, endPoint y: 38, distance: 30.0
click at [147, 38] on span "Contacto inicial" at bounding box center [120, 40] width 57 height 6
click at [130, 100] on div "Lead rápido" at bounding box center [121, 174] width 144 height 226
click at [142, 73] on div "Lead rápido" at bounding box center [121, 72] width 144 height 23
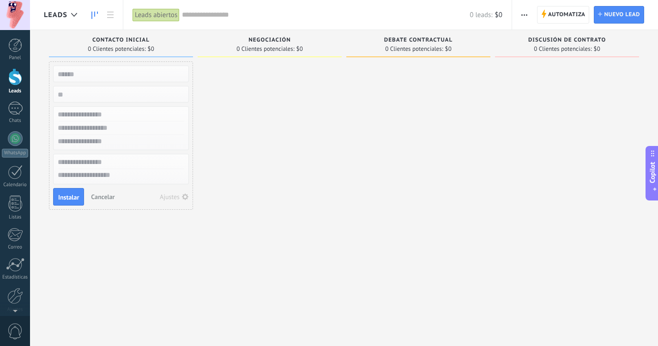
click at [270, 91] on div at bounding box center [270, 174] width 144 height 226
click at [275, 43] on div "Negociación" at bounding box center [269, 41] width 135 height 8
click at [356, 40] on div "Debate contractual" at bounding box center [418, 41] width 135 height 8
drag, startPoint x: 256, startPoint y: 37, endPoint x: 298, endPoint y: 41, distance: 42.3
click at [298, 41] on div "Negociación" at bounding box center [269, 41] width 135 height 8
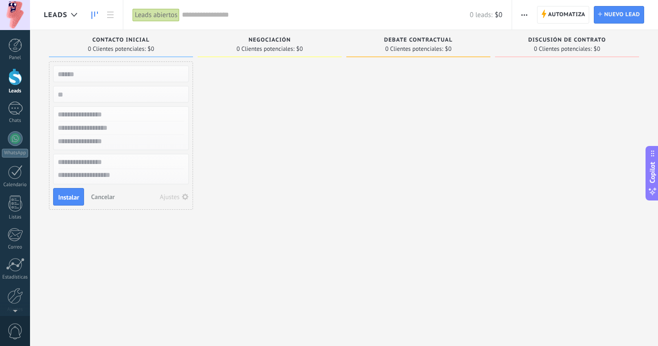
click at [306, 73] on div at bounding box center [270, 174] width 144 height 226
click at [226, 82] on div at bounding box center [270, 174] width 144 height 226
click at [104, 195] on span "Cancelar" at bounding box center [103, 197] width 24 height 8
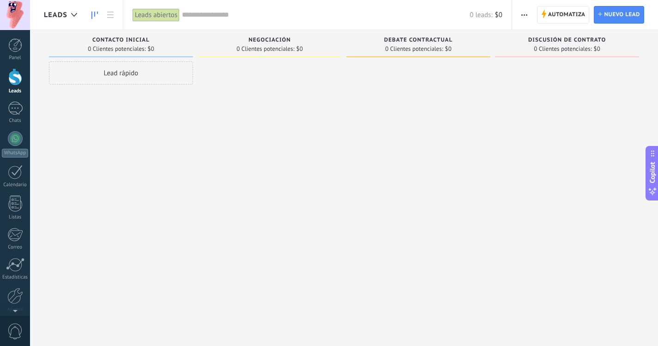
drag, startPoint x: 144, startPoint y: 129, endPoint x: 322, endPoint y: 132, distance: 177.9
click at [324, 128] on div "Leads Entrantes Solicitudes: [PHONE_NUMBER] Contacto inicial 0 Clientes potenci…" at bounding box center [351, 158] width 615 height 257
drag, startPoint x: 296, startPoint y: 76, endPoint x: 496, endPoint y: 119, distance: 205.2
click at [508, 106] on div "Leads Entrantes Solicitudes: [PHONE_NUMBER] Contacto inicial 0 Clientes potenci…" at bounding box center [351, 158] width 615 height 257
drag, startPoint x: 331, startPoint y: 112, endPoint x: 434, endPoint y: 69, distance: 111.7
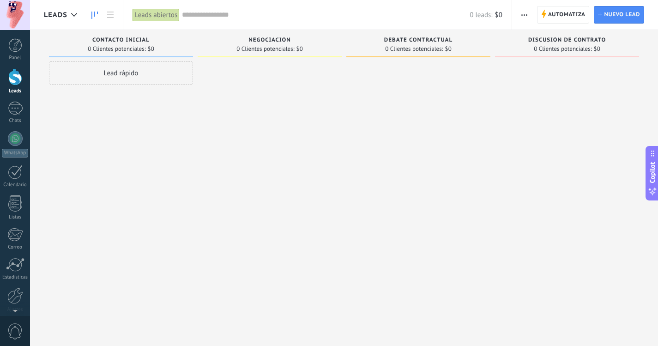
click at [370, 105] on div "Leads Entrantes Solicitudes: [PHONE_NUMBER] Contacto inicial 0 Clientes potenci…" at bounding box center [351, 158] width 615 height 257
click at [555, 9] on span "Automatiza" at bounding box center [567, 14] width 37 height 17
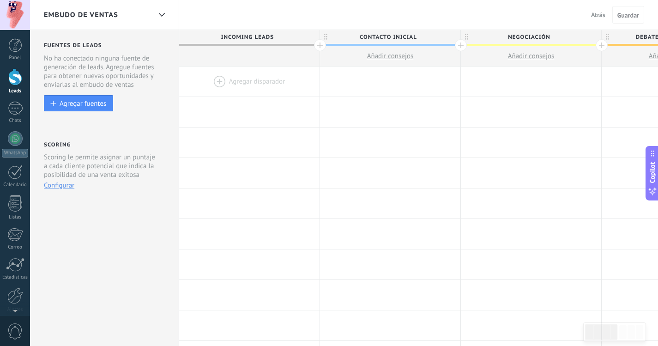
click at [258, 78] on div at bounding box center [249, 82] width 140 height 30
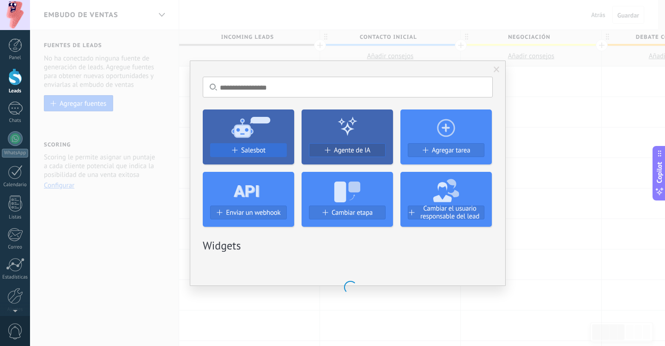
click at [268, 146] on button "Salesbot" at bounding box center [248, 150] width 77 height 14
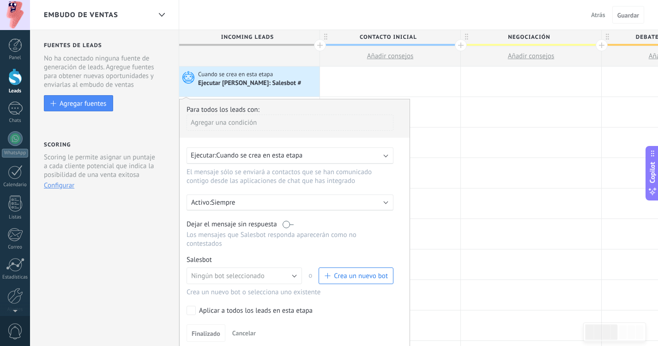
click at [332, 276] on span "Crea un nuevo bot" at bounding box center [356, 276] width 64 height 9
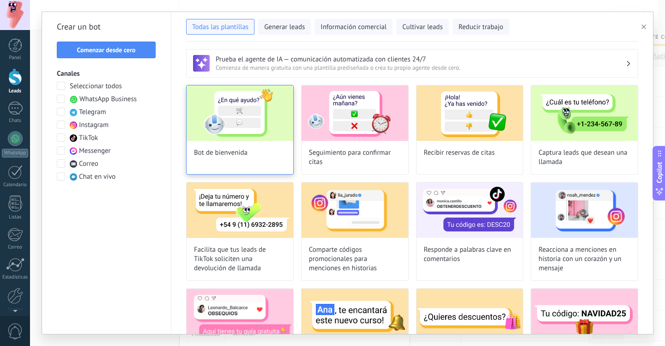
click at [273, 152] on div "Bot de bienvenida" at bounding box center [240, 130] width 108 height 90
type input "**********"
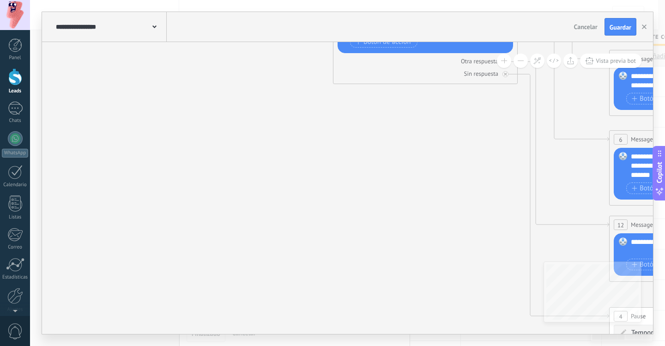
drag, startPoint x: 220, startPoint y: 274, endPoint x: 214, endPoint y: 85, distance: 189.6
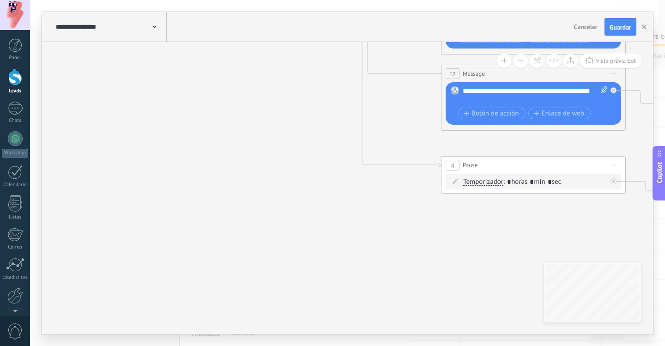
drag, startPoint x: 418, startPoint y: 219, endPoint x: 251, endPoint y: 77, distance: 219.3
click at [251, 77] on icon at bounding box center [555, 10] width 1440 height 923
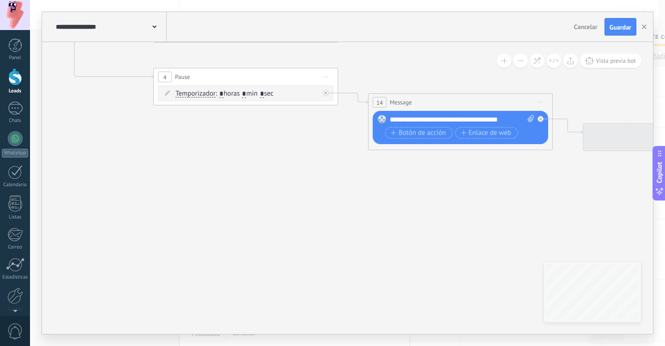
drag, startPoint x: 383, startPoint y: 164, endPoint x: 164, endPoint y: 107, distance: 226.3
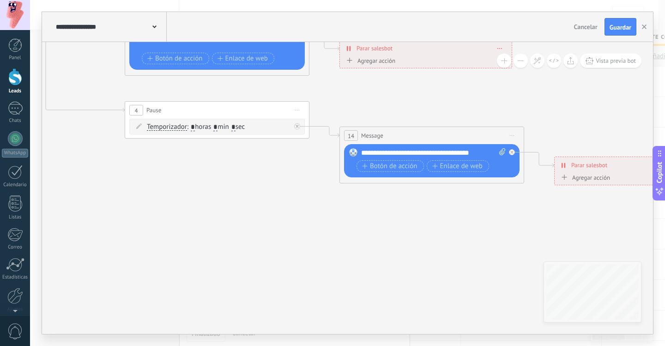
drag, startPoint x: 219, startPoint y: 143, endPoint x: 140, endPoint y: 231, distance: 117.8
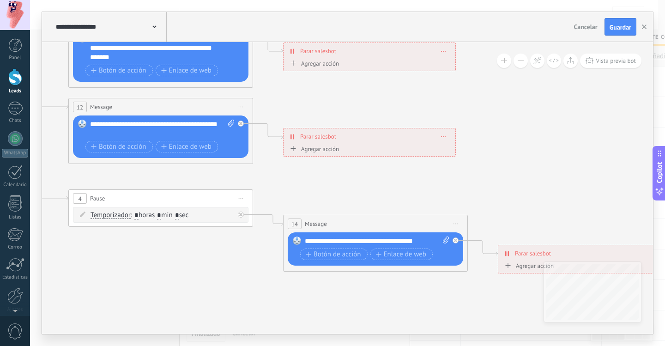
drag, startPoint x: 318, startPoint y: 167, endPoint x: 329, endPoint y: 269, distance: 103.1
click at [329, 269] on icon at bounding box center [182, 43] width 1440 height 923
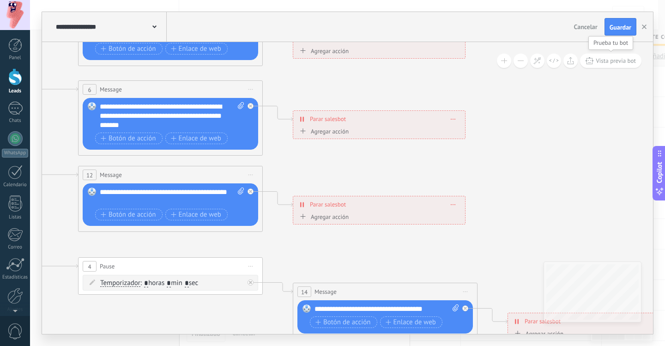
click at [620, 65] on button "Vista previa bot" at bounding box center [610, 61] width 61 height 14
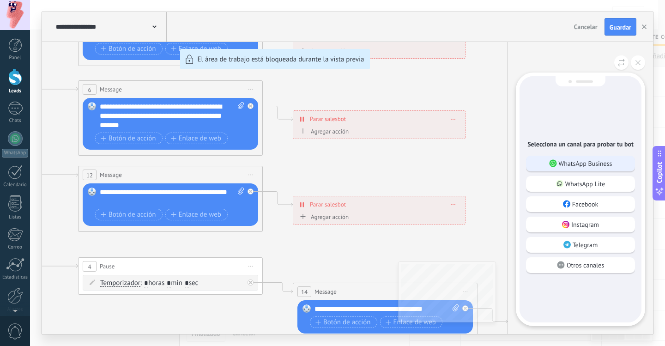
click at [599, 166] on p "WhatsApp Business" at bounding box center [586, 163] width 54 height 8
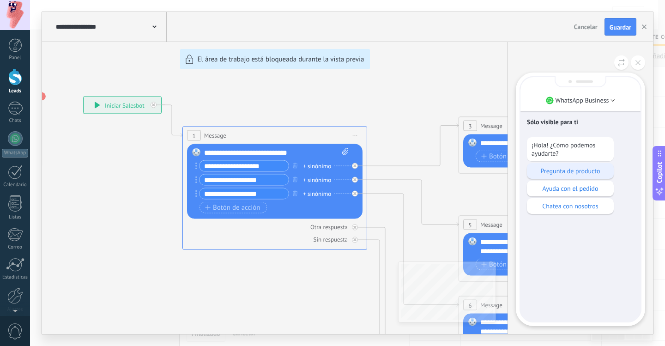
click at [570, 170] on p "Pregunta de producto" at bounding box center [571, 171] width 78 height 8
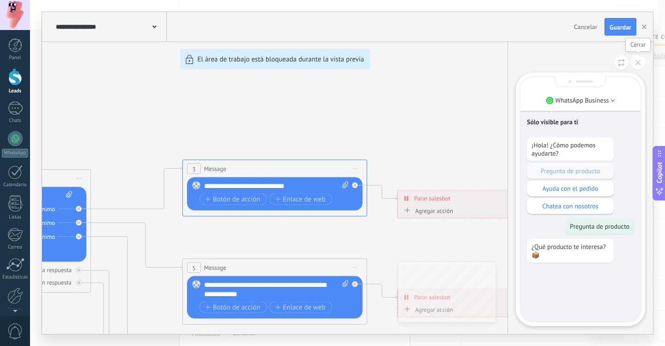
click at [641, 57] on button at bounding box center [638, 62] width 14 height 14
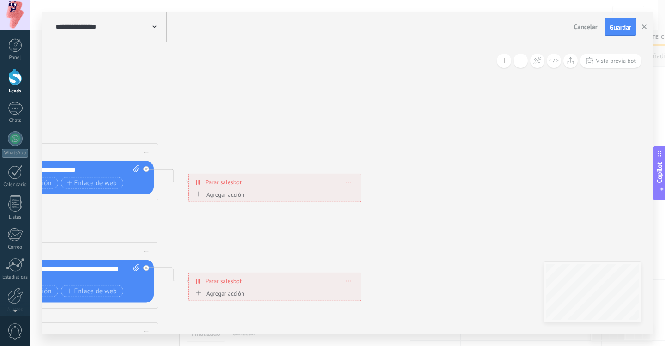
click at [155, 25] on span at bounding box center [154, 26] width 4 height 9
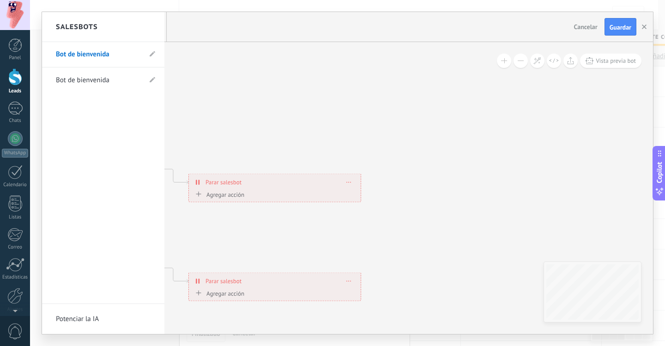
click at [77, 81] on link "Bot de bienvenida" at bounding box center [98, 80] width 85 height 26
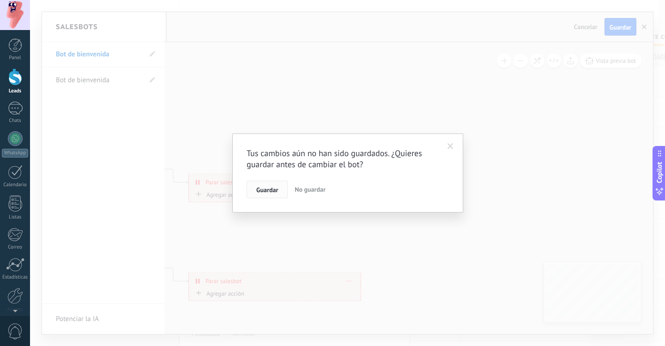
click at [283, 189] on button "Guardar" at bounding box center [267, 190] width 41 height 18
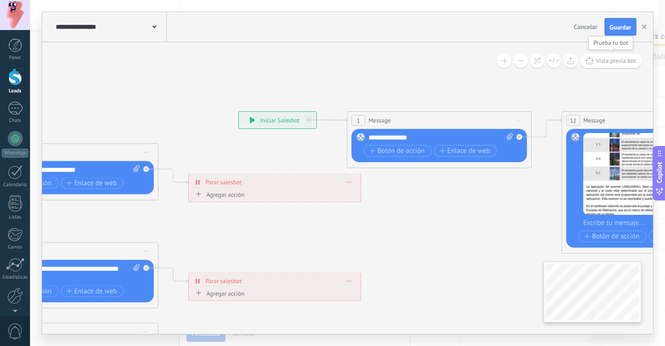
click at [615, 58] on span "Vista previa bot" at bounding box center [616, 61] width 40 height 8
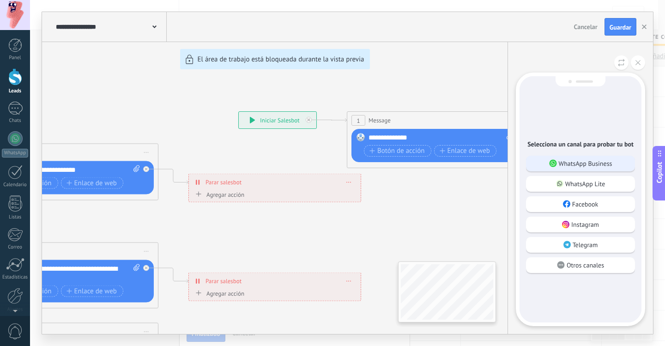
click at [610, 165] on p "WhatsApp Business" at bounding box center [586, 163] width 54 height 8
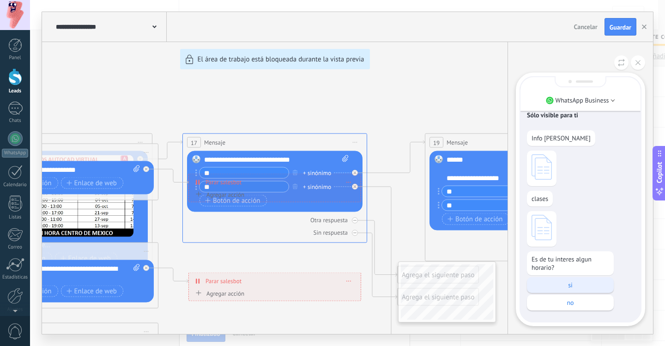
click at [584, 285] on p "si" at bounding box center [571, 285] width 78 height 8
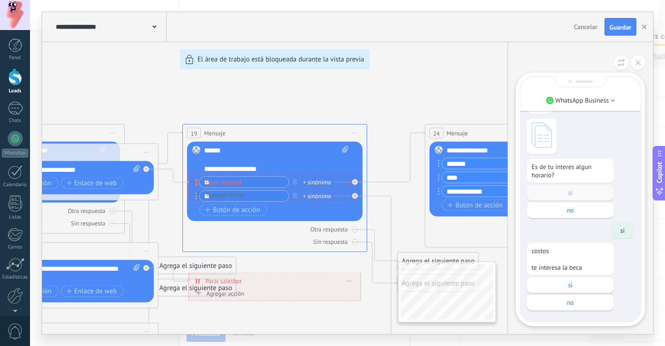
drag, startPoint x: 534, startPoint y: 250, endPoint x: 542, endPoint y: 250, distance: 8.4
click at [541, 250] on p "costos te interesa la beca" at bounding box center [571, 259] width 78 height 25
drag, startPoint x: 554, startPoint y: 266, endPoint x: 586, endPoint y: 268, distance: 32.4
click at [586, 268] on p "costos te interesa la beca" at bounding box center [571, 259] width 78 height 25
click at [572, 285] on p "si" at bounding box center [571, 285] width 78 height 8
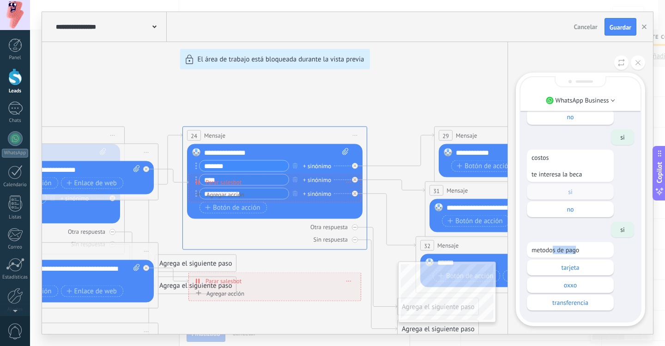
drag, startPoint x: 557, startPoint y: 250, endPoint x: 632, endPoint y: 252, distance: 74.9
click at [621, 252] on div "metodos de pago tarjeta oxxo transferencia" at bounding box center [580, 276] width 107 height 68
click at [583, 287] on p "oxxo" at bounding box center [571, 285] width 78 height 8
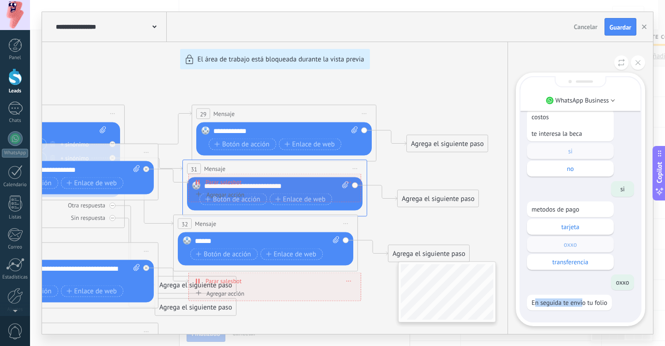
drag, startPoint x: 535, startPoint y: 303, endPoint x: 585, endPoint y: 306, distance: 50.0
click at [585, 305] on p "En seguida te envio tu folio" at bounding box center [570, 303] width 76 height 8
click at [572, 97] on p "WhatsApp Business" at bounding box center [583, 100] width 54 height 8
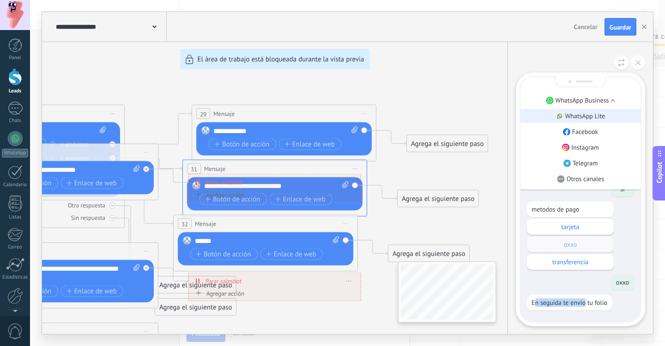
click at [594, 113] on p "WhatsApp Lite" at bounding box center [586, 116] width 40 height 8
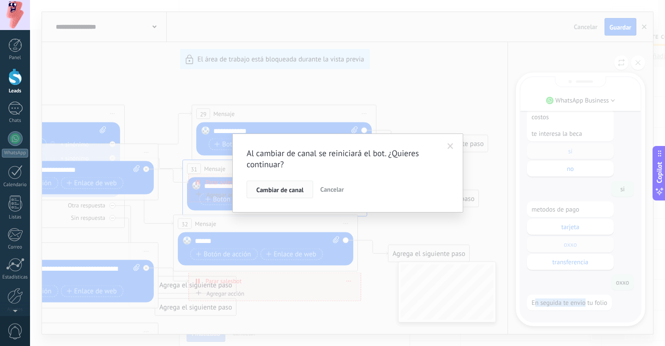
click at [260, 193] on span "Cambiar de canal" at bounding box center [279, 190] width 47 height 6
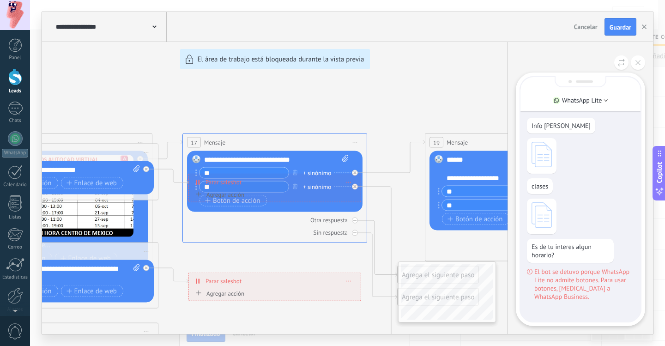
click at [362, 84] on div "**********" at bounding box center [347, 173] width 611 height 322
drag, startPoint x: 178, startPoint y: 68, endPoint x: 240, endPoint y: 71, distance: 61.5
click at [240, 71] on div "**********" at bounding box center [347, 173] width 611 height 322
drag, startPoint x: 238, startPoint y: 57, endPoint x: 289, endPoint y: 52, distance: 51.6
click at [317, 54] on div "**********" at bounding box center [347, 173] width 611 height 322
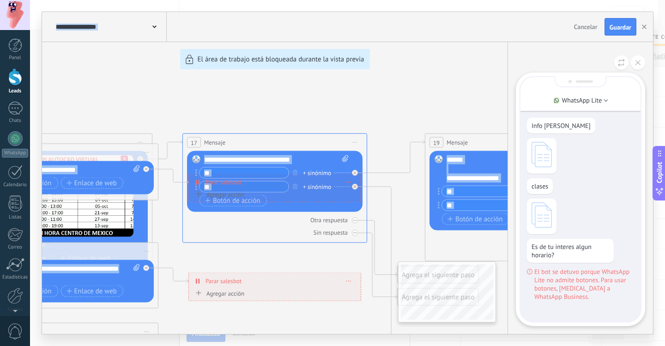
drag, startPoint x: 177, startPoint y: 59, endPoint x: 410, endPoint y: 41, distance: 233.6
click at [410, 41] on div "**********" at bounding box center [347, 173] width 611 height 322
click at [300, 46] on div "**********" at bounding box center [347, 173] width 611 height 322
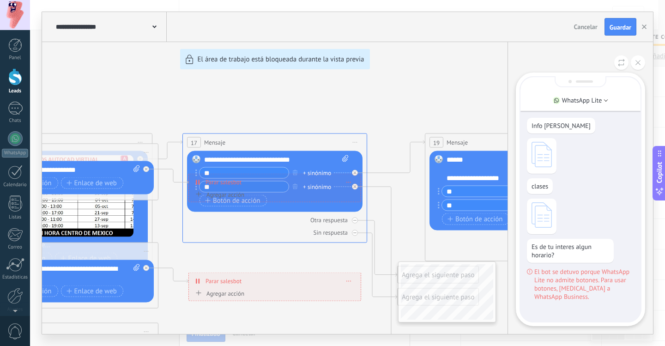
click at [297, 91] on div "**********" at bounding box center [347, 173] width 611 height 322
